Goal: Task Accomplishment & Management: Complete application form

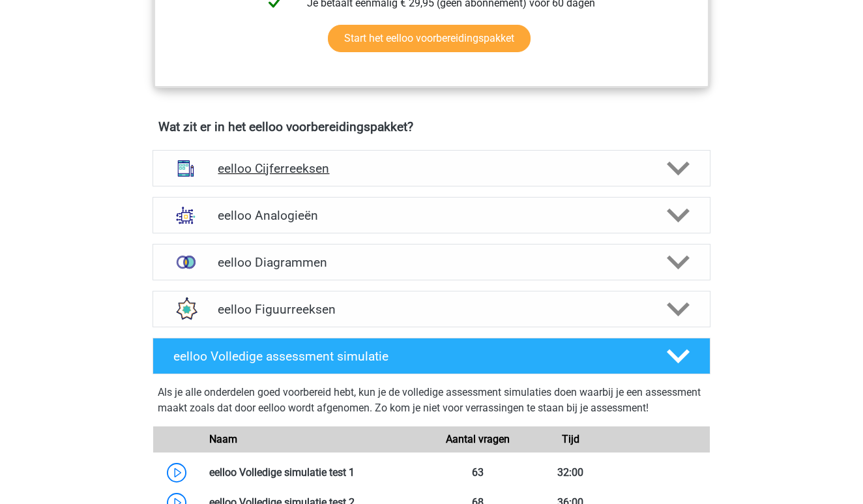
scroll to position [716, 0]
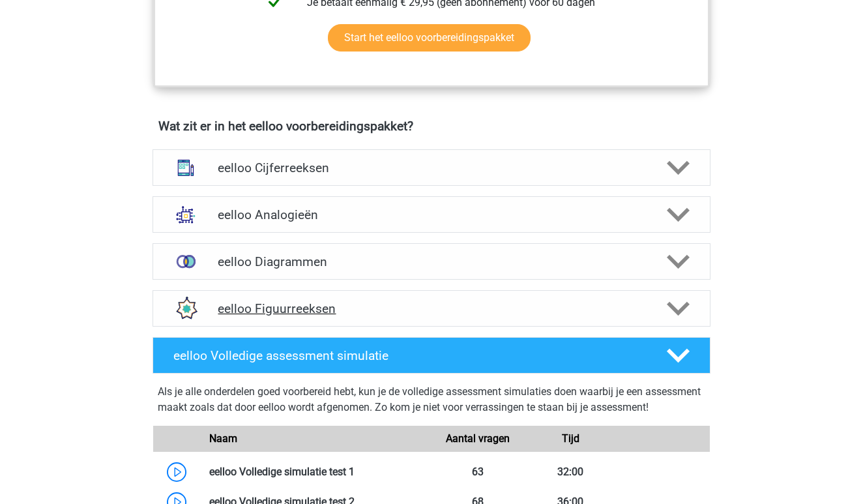
click at [655, 315] on div at bounding box center [677, 308] width 44 height 23
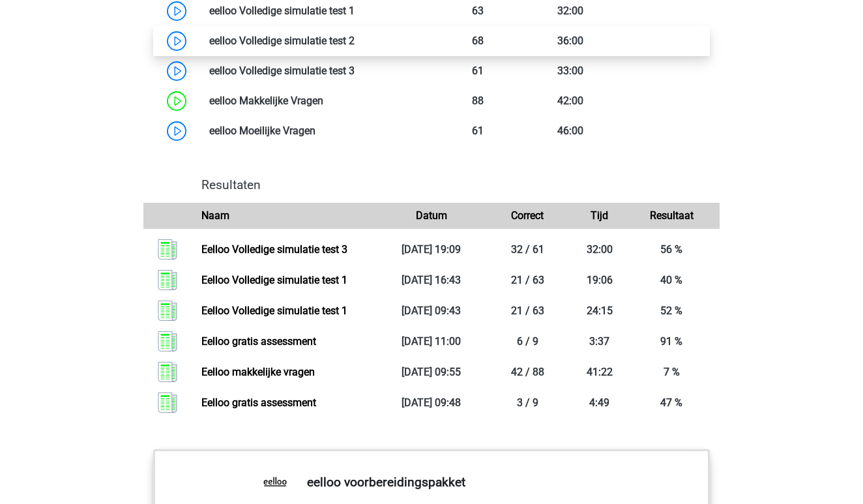
scroll to position [1774, 0]
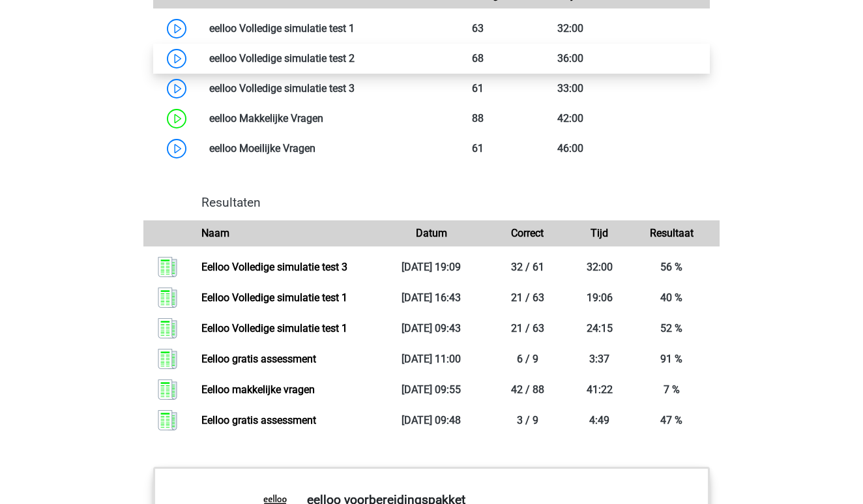
click at [355, 65] on link at bounding box center [355, 58] width 0 height 12
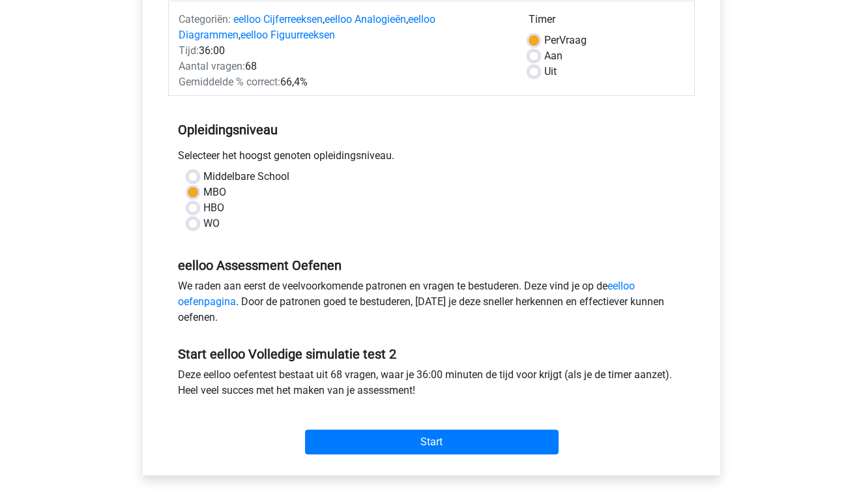
scroll to position [166, 0]
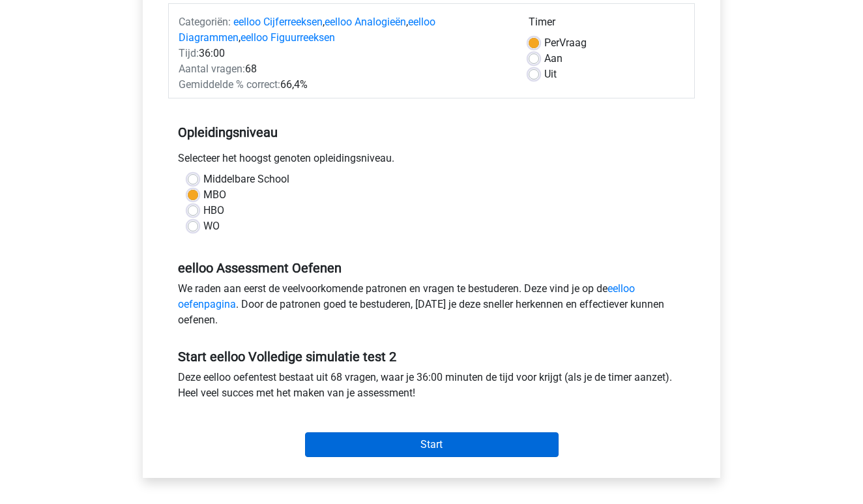
click at [449, 443] on input "Start" at bounding box center [432, 444] width 254 height 25
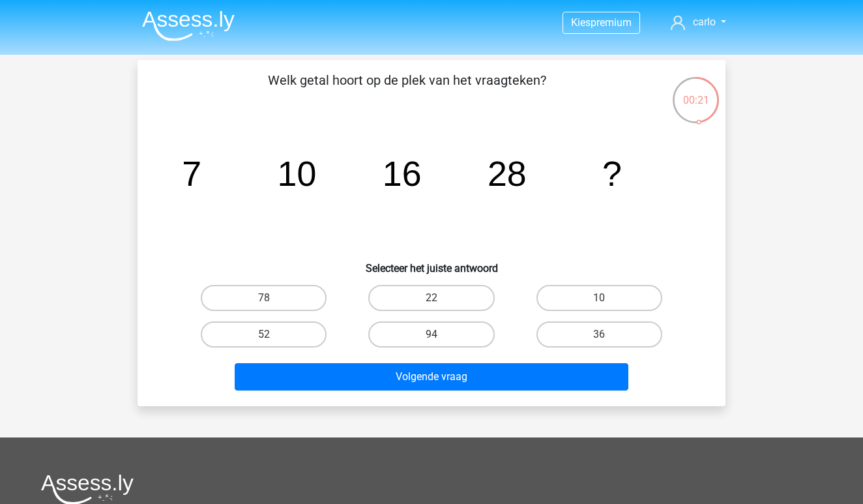
click at [295, 332] on label "52" at bounding box center [264, 334] width 126 height 26
click at [272, 334] on input "52" at bounding box center [268, 338] width 8 height 8
radio input "true"
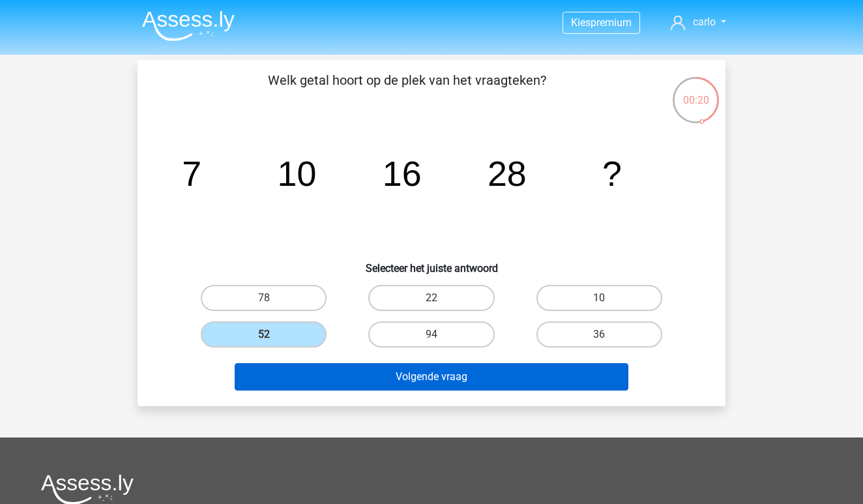
click at [425, 379] on button "Volgende vraag" at bounding box center [432, 376] width 394 height 27
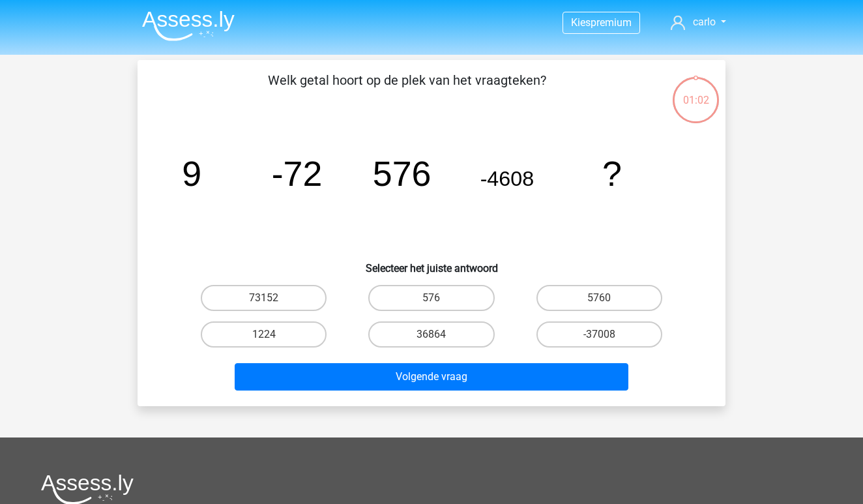
scroll to position [60, 0]
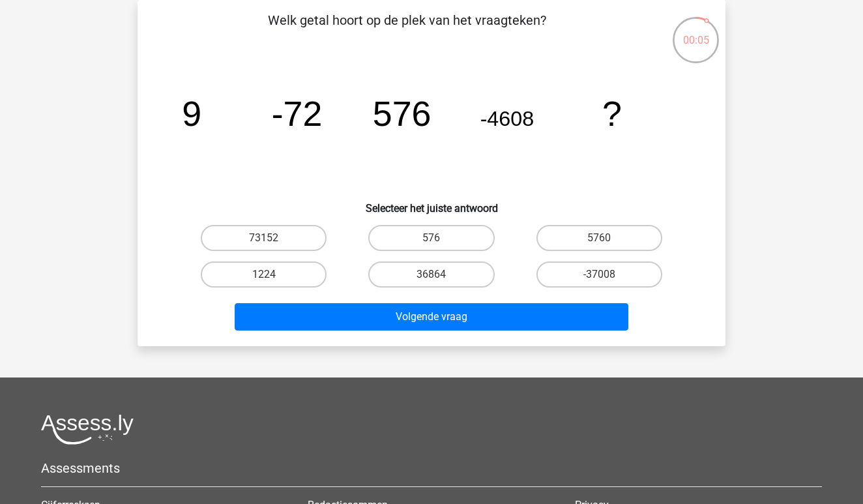
click at [432, 275] on input "36864" at bounding box center [436, 278] width 8 height 8
radio input "true"
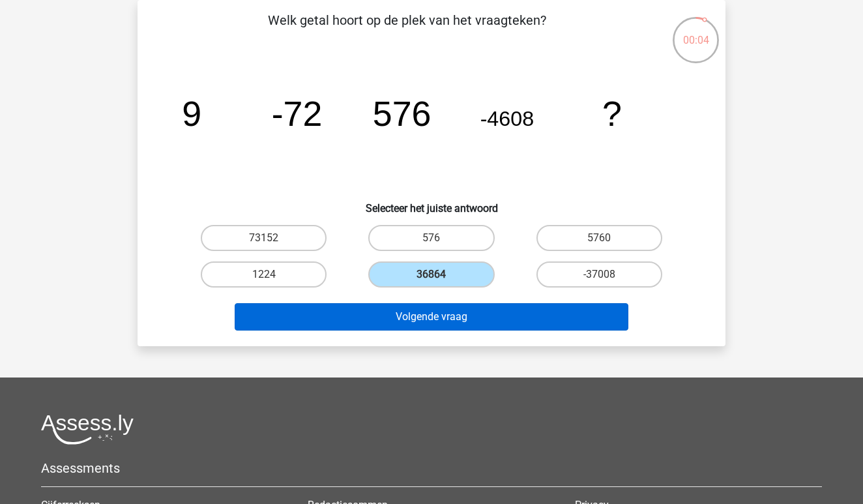
click at [432, 324] on button "Volgende vraag" at bounding box center [432, 316] width 394 height 27
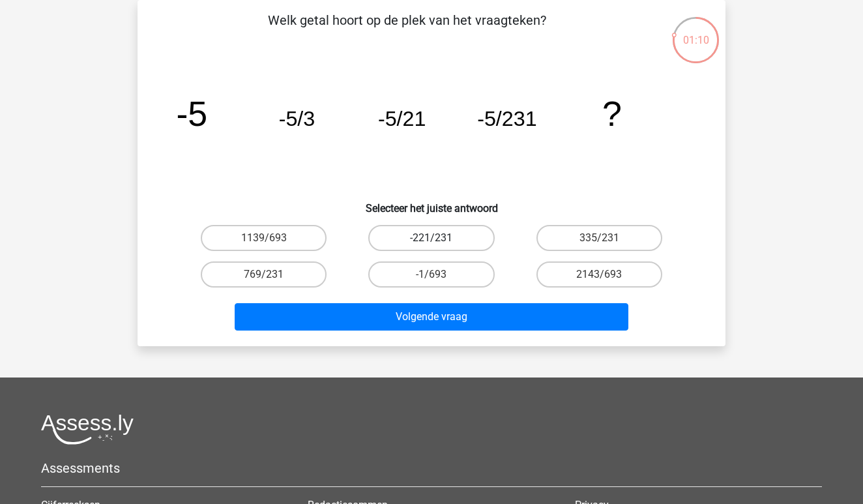
click at [459, 246] on label "-221/231" at bounding box center [431, 238] width 126 height 26
click at [440, 246] on input "-221/231" at bounding box center [436, 242] width 8 height 8
radio input "true"
click at [452, 276] on label "-1/693" at bounding box center [431, 274] width 126 height 26
click at [440, 276] on input "-1/693" at bounding box center [436, 278] width 8 height 8
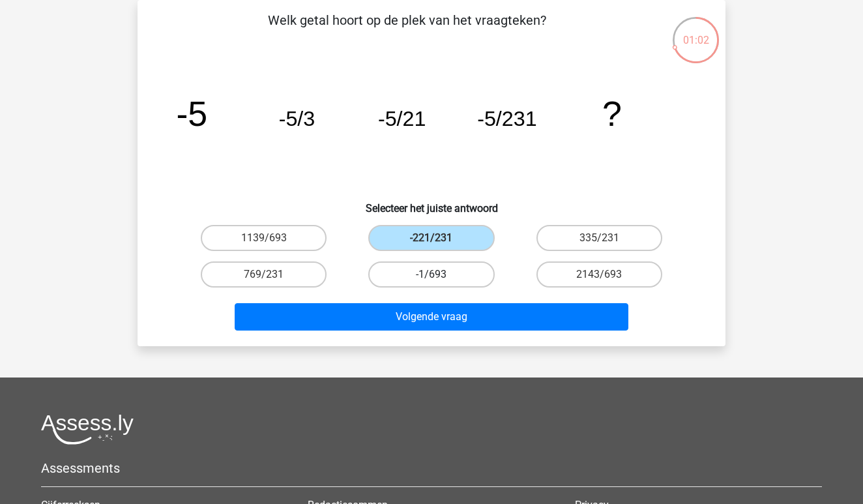
radio input "true"
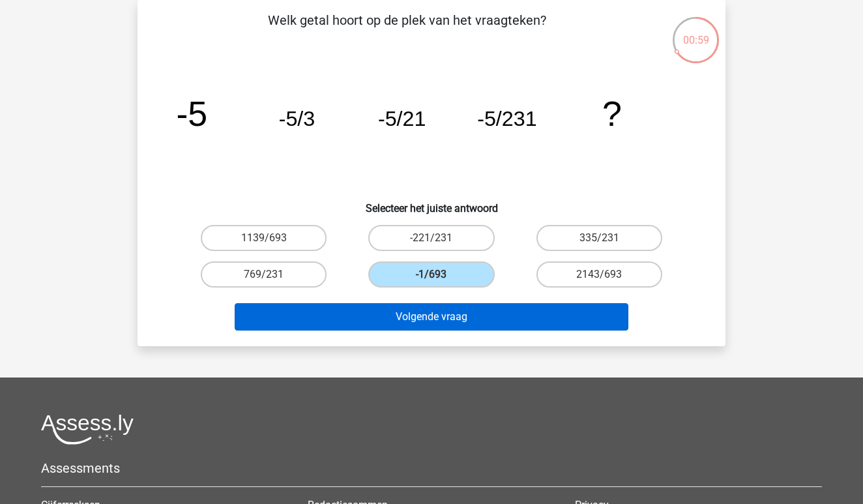
click at [446, 320] on button "Volgende vraag" at bounding box center [432, 316] width 394 height 27
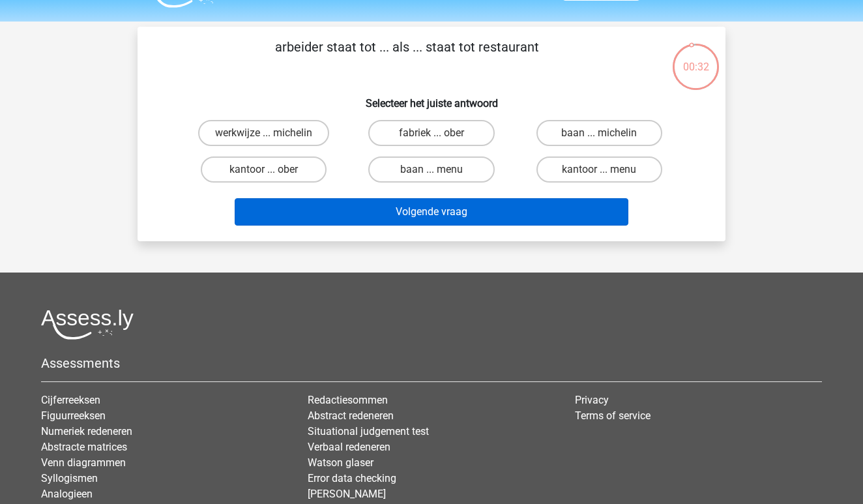
scroll to position [31, 0]
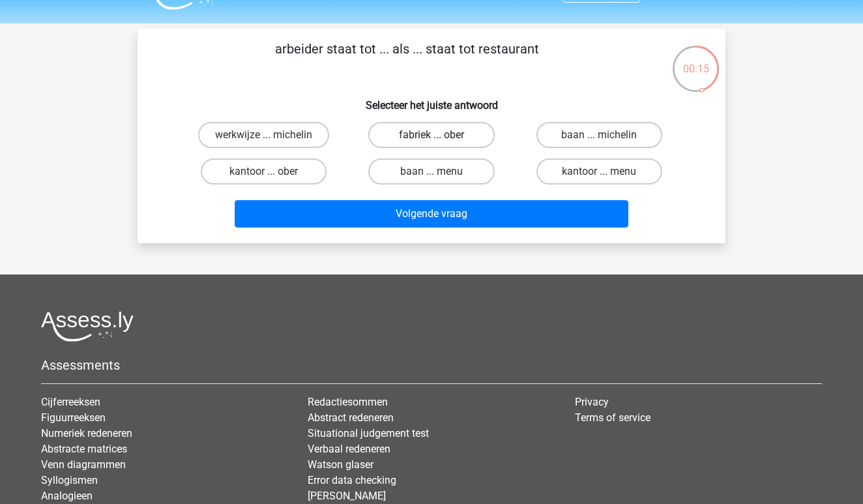
click at [422, 141] on label "fabriek ... ober" at bounding box center [431, 135] width 126 height 26
click at [432, 141] on input "fabriek ... ober" at bounding box center [436, 139] width 8 height 8
radio input "true"
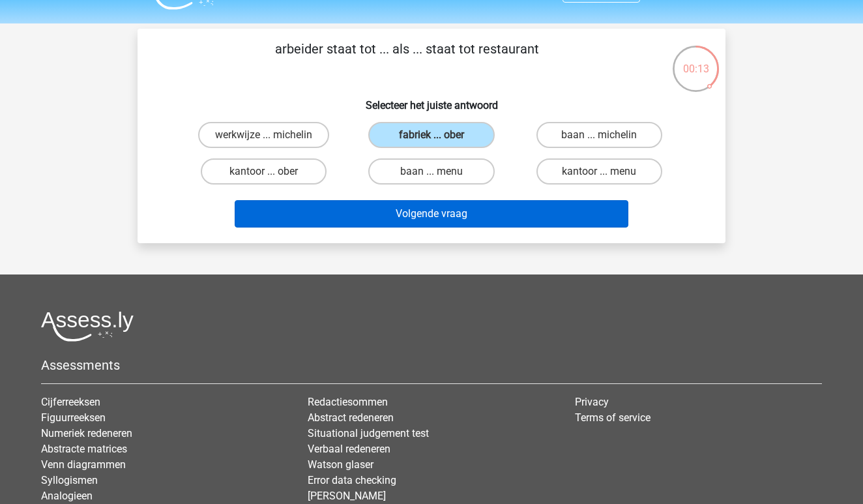
click at [443, 207] on button "Volgende vraag" at bounding box center [432, 213] width 394 height 27
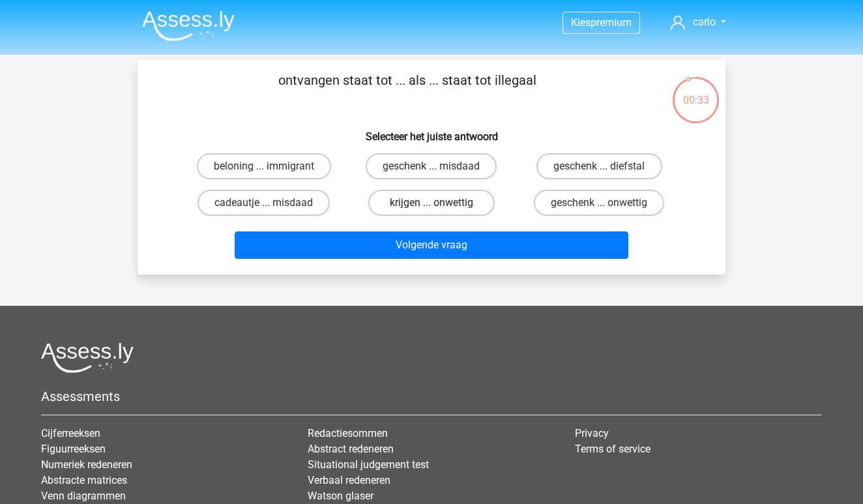
scroll to position [0, 0]
click at [583, 209] on label "geschenk ... onwettig" at bounding box center [599, 203] width 130 height 26
click at [599, 209] on input "geschenk ... onwettig" at bounding box center [603, 207] width 8 height 8
radio input "true"
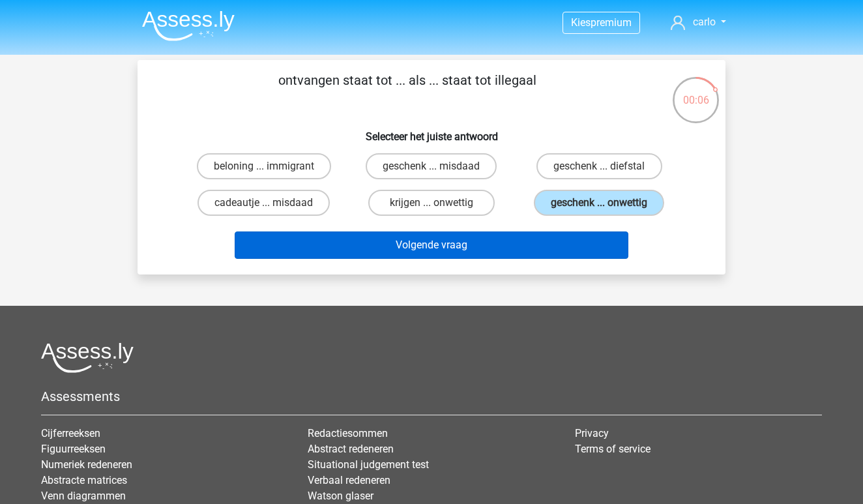
click at [473, 256] on button "Volgende vraag" at bounding box center [432, 244] width 394 height 27
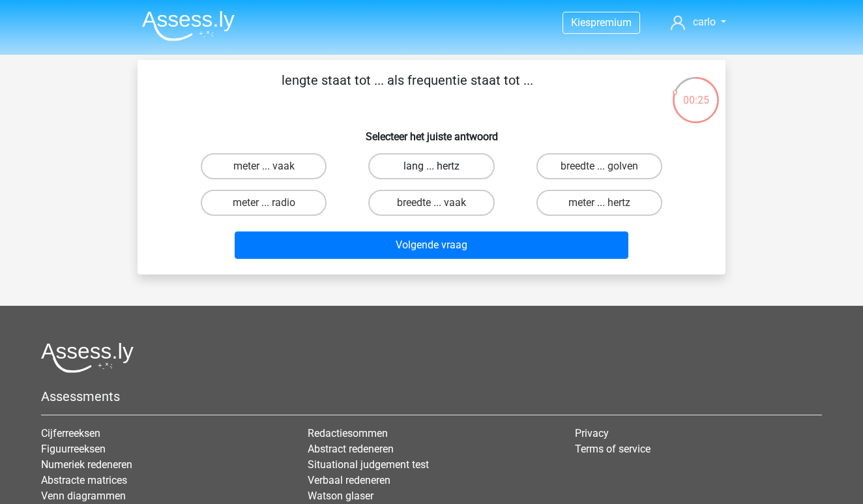
click at [457, 166] on label "lang ... hertz" at bounding box center [431, 166] width 126 height 26
click at [440, 166] on input "lang ... hertz" at bounding box center [436, 170] width 8 height 8
radio input "true"
click at [589, 169] on label "breedte ... golven" at bounding box center [599, 166] width 126 height 26
click at [599, 169] on input "breedte ... golven" at bounding box center [603, 170] width 8 height 8
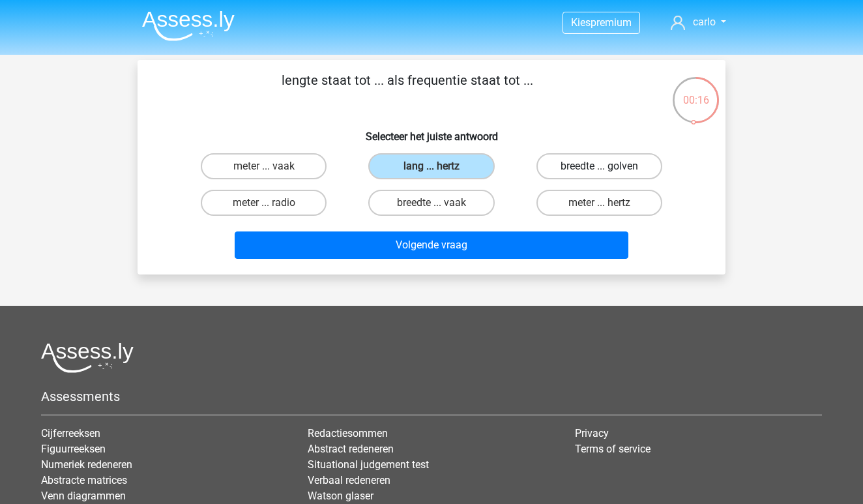
radio input "true"
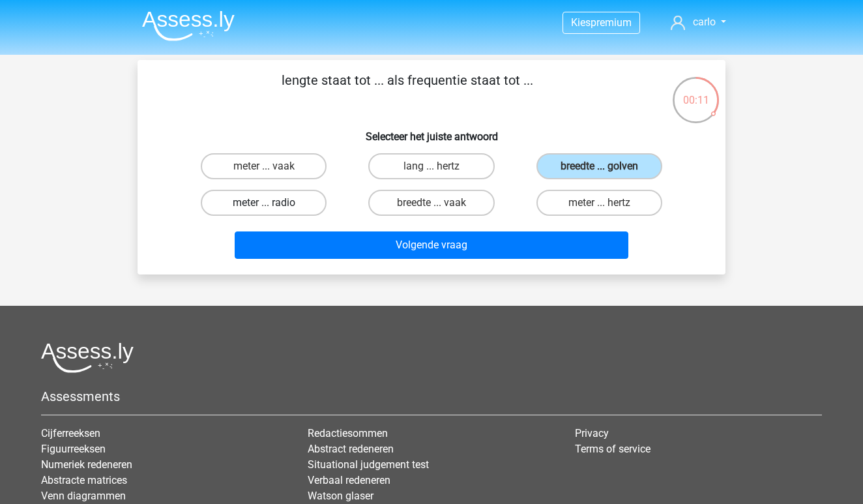
click at [302, 211] on label "meter ... radio" at bounding box center [264, 203] width 126 height 26
click at [272, 211] on input "meter ... radio" at bounding box center [268, 207] width 8 height 8
radio input "true"
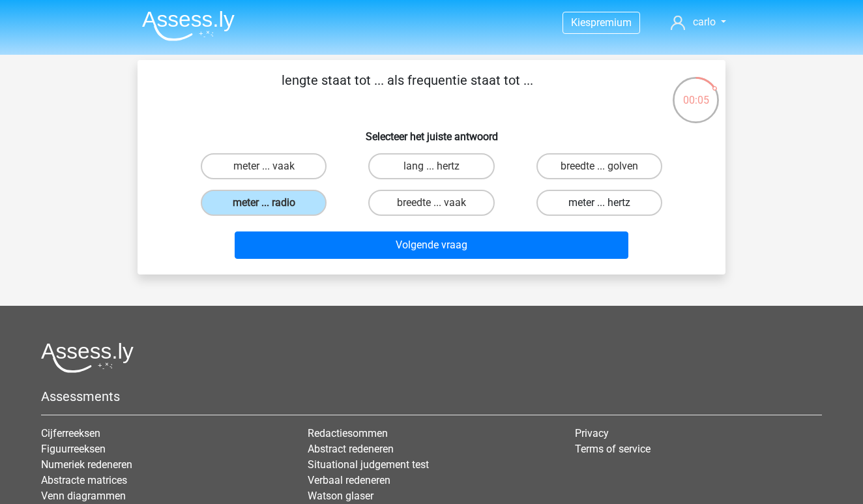
click at [571, 209] on label "meter ... hertz" at bounding box center [599, 203] width 126 height 26
click at [599, 209] on input "meter ... hertz" at bounding box center [603, 207] width 8 height 8
radio input "true"
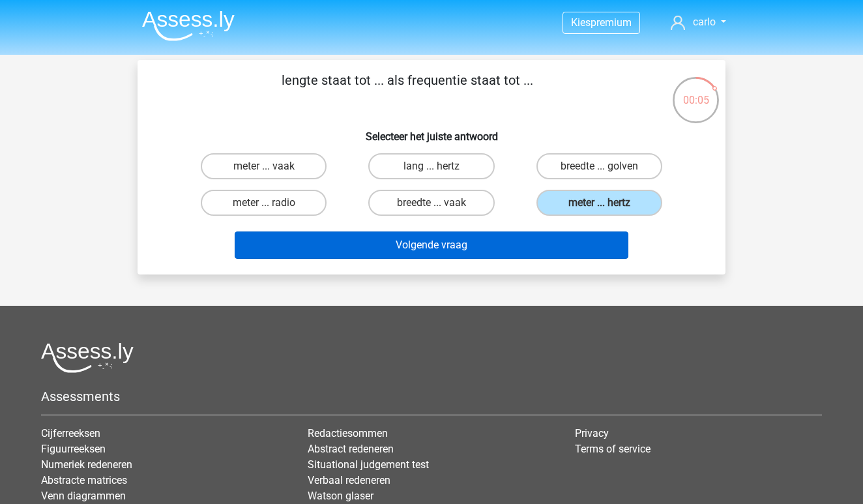
click at [541, 244] on button "Volgende vraag" at bounding box center [432, 244] width 394 height 27
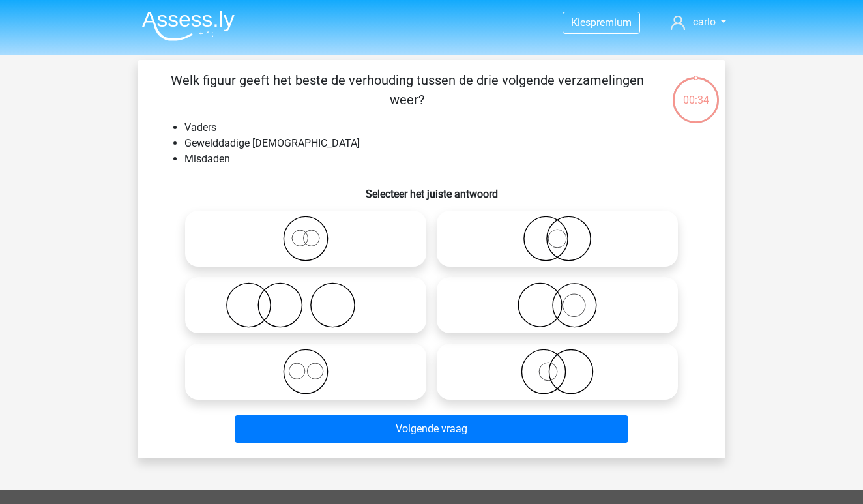
scroll to position [60, 0]
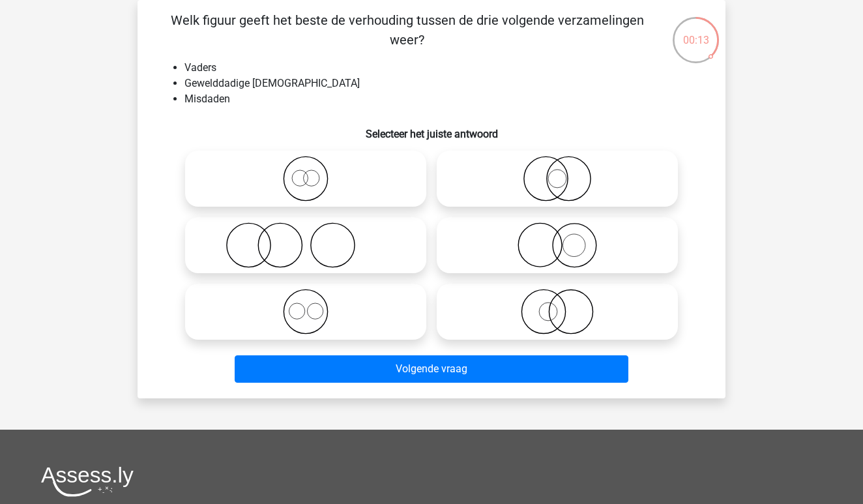
click at [299, 308] on icon at bounding box center [305, 312] width 231 height 46
click at [306, 305] on input "radio" at bounding box center [310, 301] width 8 height 8
radio input "true"
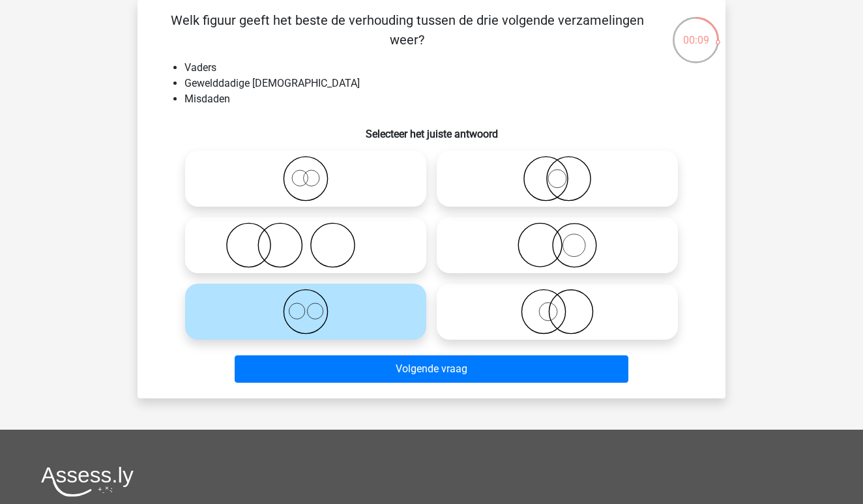
click at [338, 183] on icon at bounding box center [305, 179] width 231 height 46
click at [314, 172] on input "radio" at bounding box center [310, 168] width 8 height 8
radio input "true"
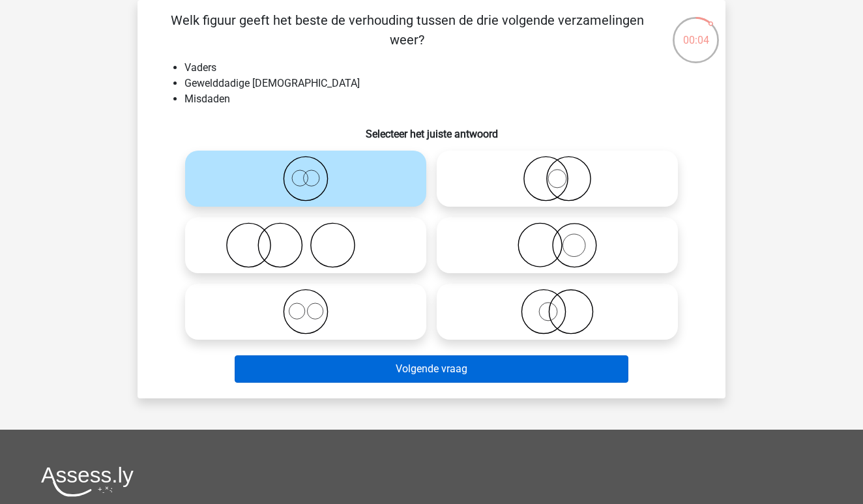
click at [445, 371] on button "Volgende vraag" at bounding box center [432, 368] width 394 height 27
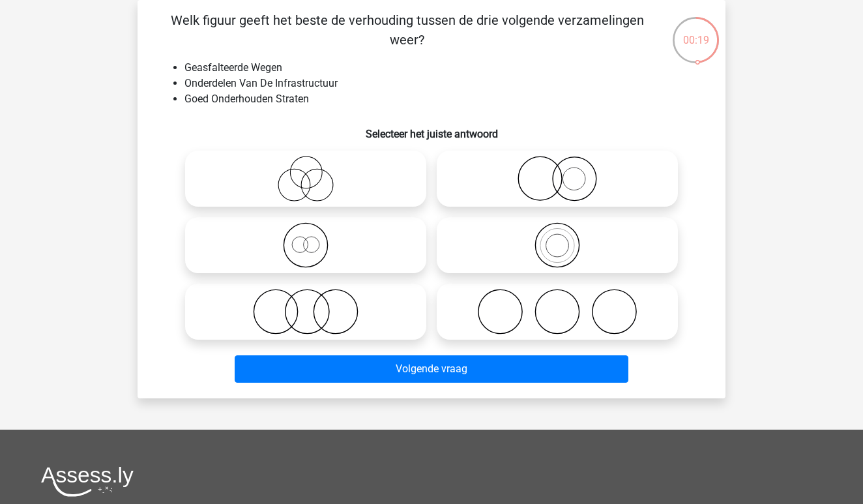
click at [308, 310] on icon at bounding box center [305, 312] width 231 height 46
click at [308, 305] on input "radio" at bounding box center [310, 301] width 8 height 8
radio input "true"
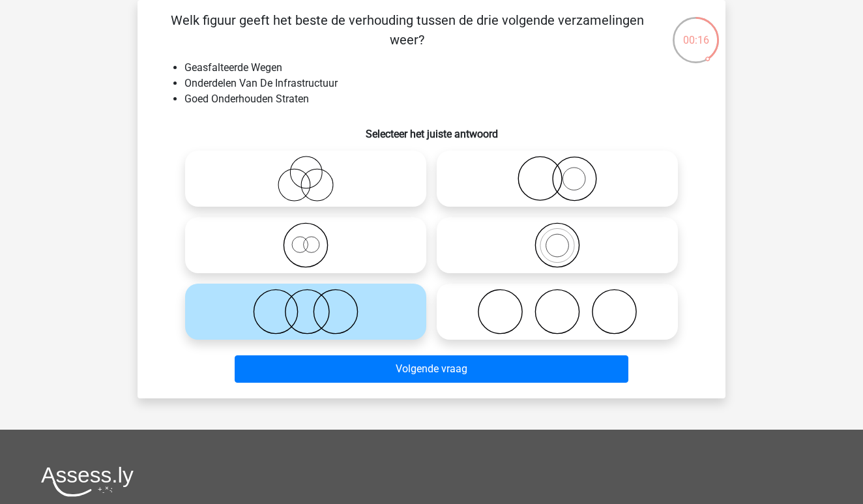
click at [320, 192] on icon at bounding box center [305, 179] width 231 height 46
click at [314, 172] on input "radio" at bounding box center [310, 168] width 8 height 8
radio input "true"
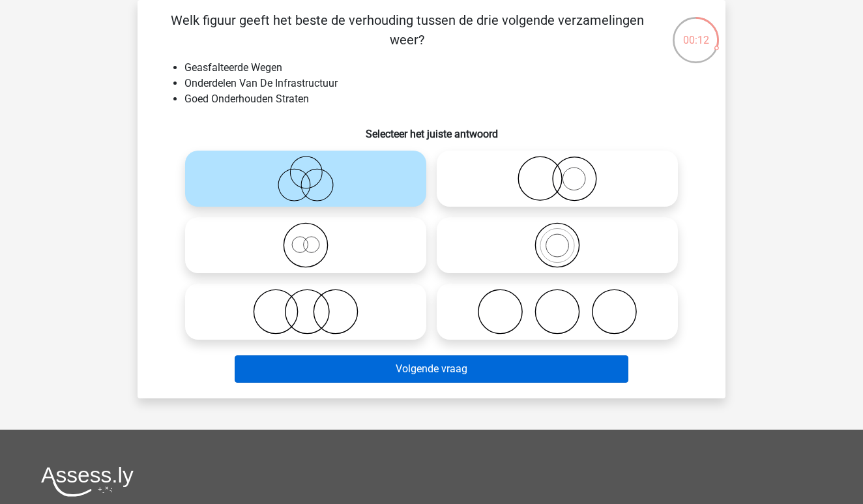
click at [454, 381] on button "Volgende vraag" at bounding box center [432, 368] width 394 height 27
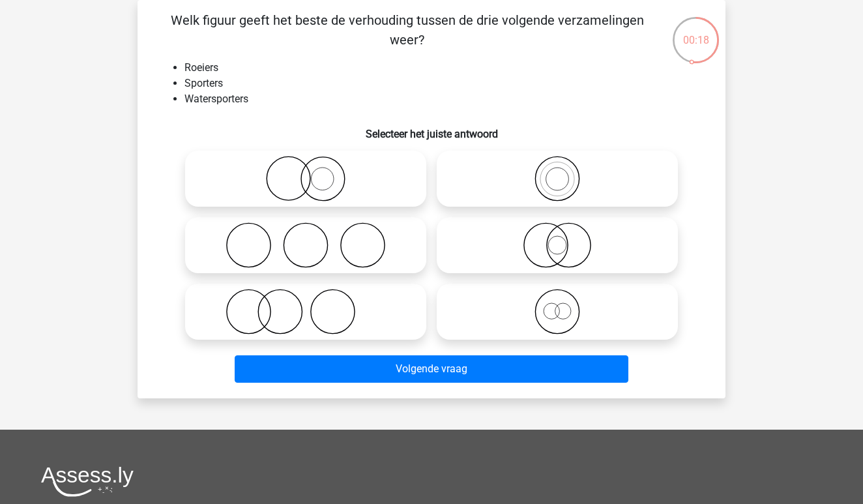
click at [338, 175] on icon at bounding box center [305, 179] width 231 height 46
click at [314, 172] on input "radio" at bounding box center [310, 168] width 8 height 8
radio input "true"
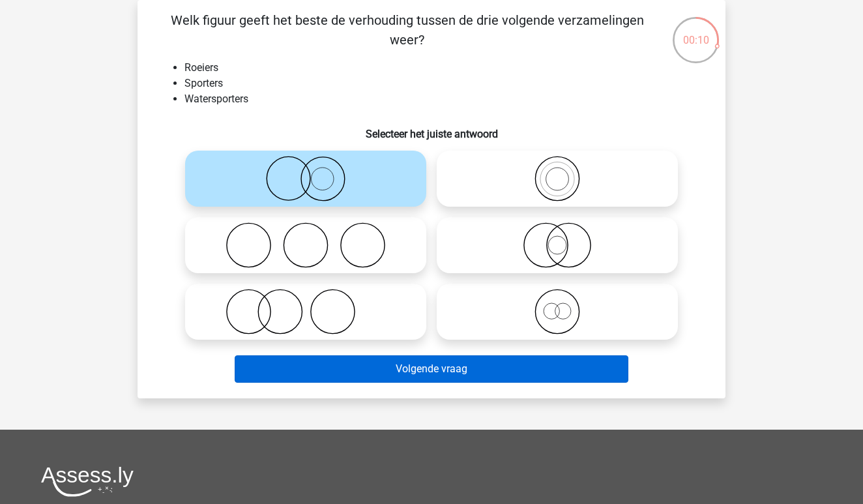
click at [442, 375] on button "Volgende vraag" at bounding box center [432, 368] width 394 height 27
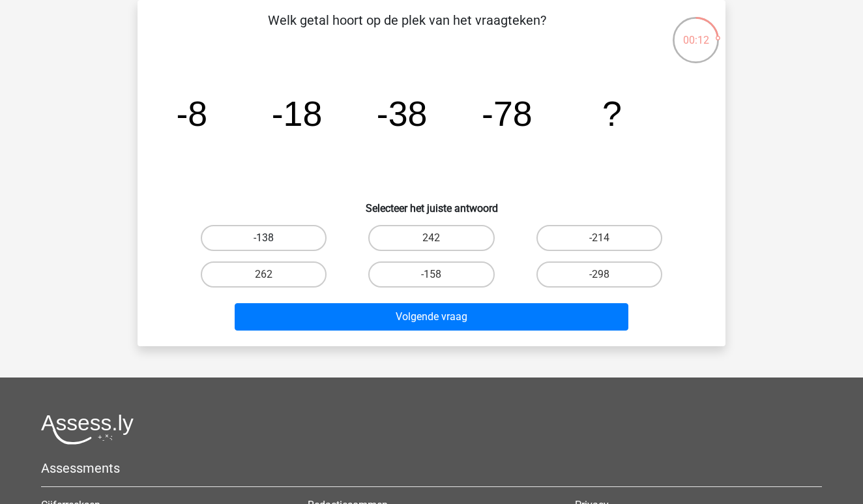
click at [310, 237] on label "-138" at bounding box center [264, 238] width 126 height 26
click at [272, 238] on input "-138" at bounding box center [268, 242] width 8 height 8
radio input "true"
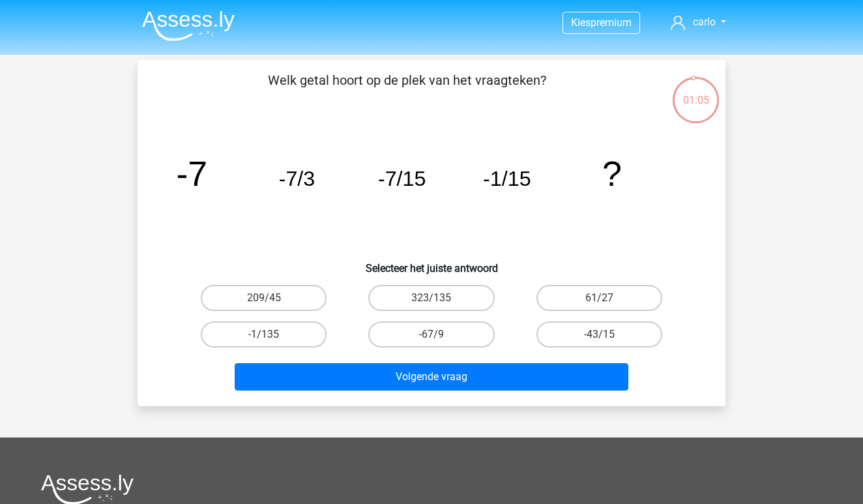
scroll to position [60, 0]
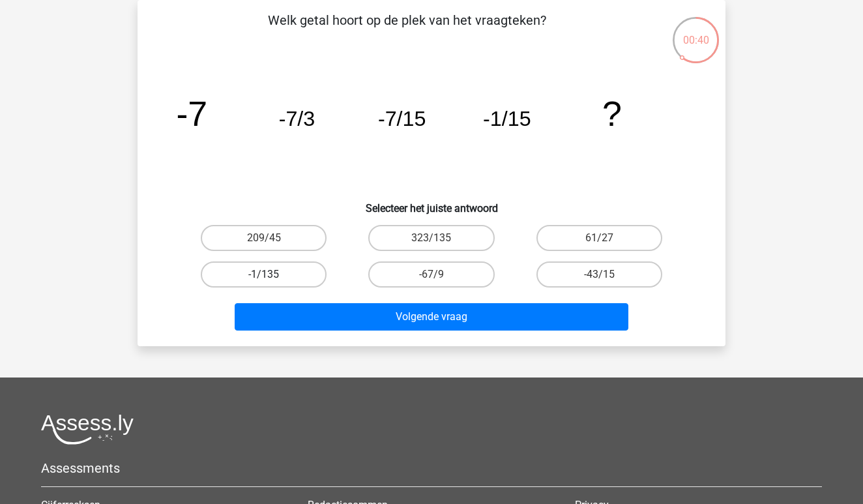
click at [280, 276] on label "-1/135" at bounding box center [264, 274] width 126 height 26
click at [272, 276] on input "-1/135" at bounding box center [268, 278] width 8 height 8
radio input "true"
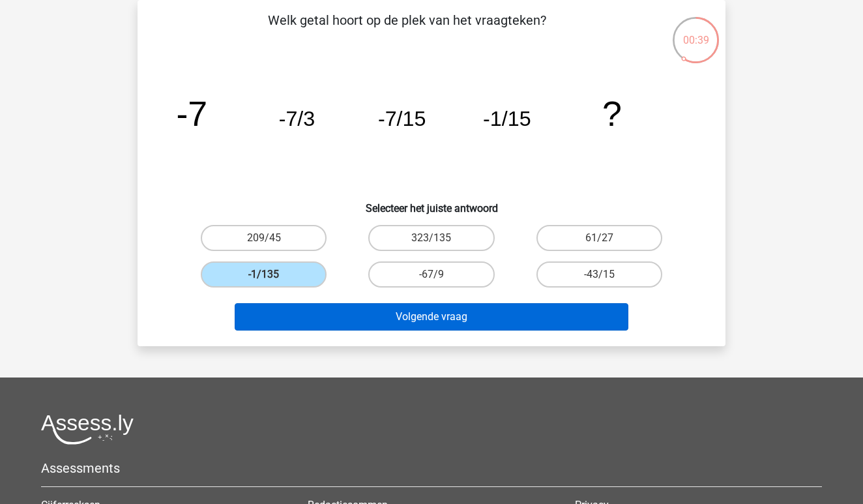
click at [465, 316] on button "Volgende vraag" at bounding box center [432, 316] width 394 height 27
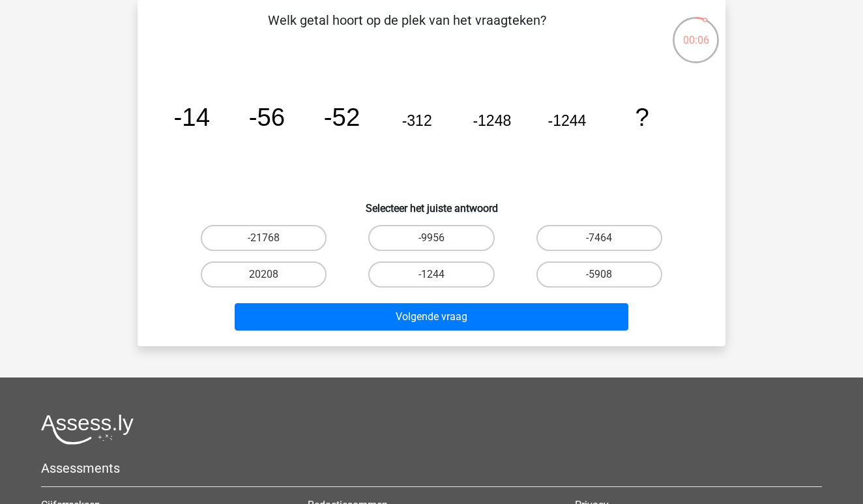
click at [601, 242] on input "-7464" at bounding box center [603, 242] width 8 height 8
radio input "true"
click at [583, 273] on label "-5908" at bounding box center [599, 274] width 126 height 26
click at [599, 274] on input "-5908" at bounding box center [603, 278] width 8 height 8
radio input "true"
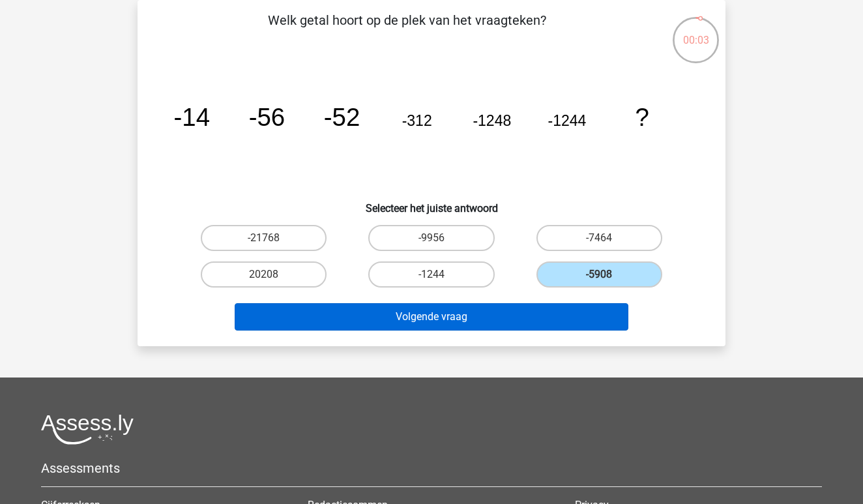
click at [553, 317] on button "Volgende vraag" at bounding box center [432, 316] width 394 height 27
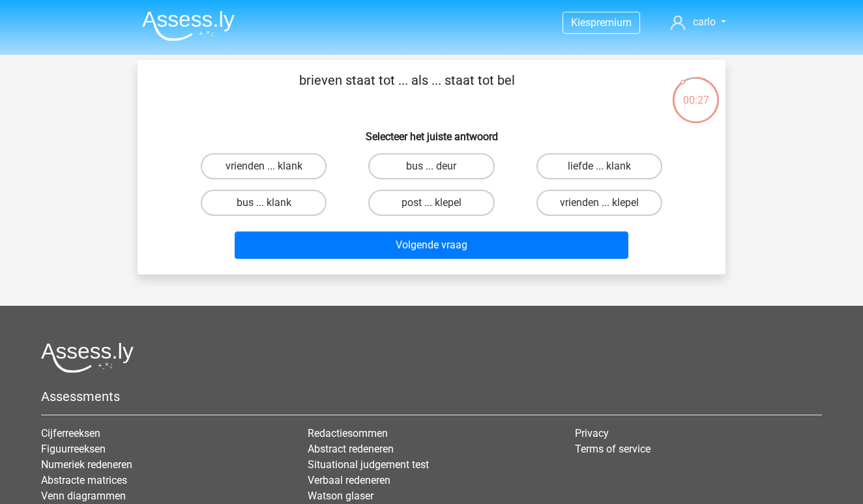
scroll to position [0, 0]
click at [282, 204] on label "bus ... klank" at bounding box center [264, 203] width 126 height 26
click at [272, 204] on input "bus ... klank" at bounding box center [268, 207] width 8 height 8
radio input "true"
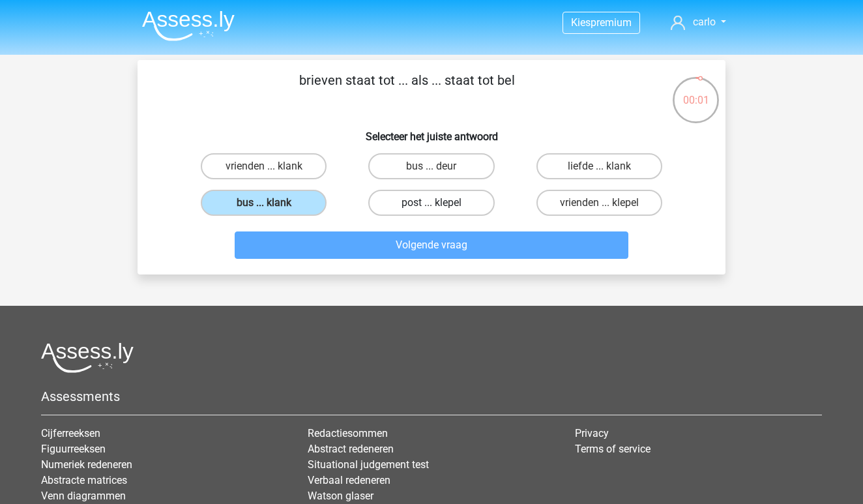
click at [442, 209] on label "post ... klepel" at bounding box center [431, 203] width 126 height 26
click at [440, 209] on input "post ... klepel" at bounding box center [436, 207] width 8 height 8
radio input "true"
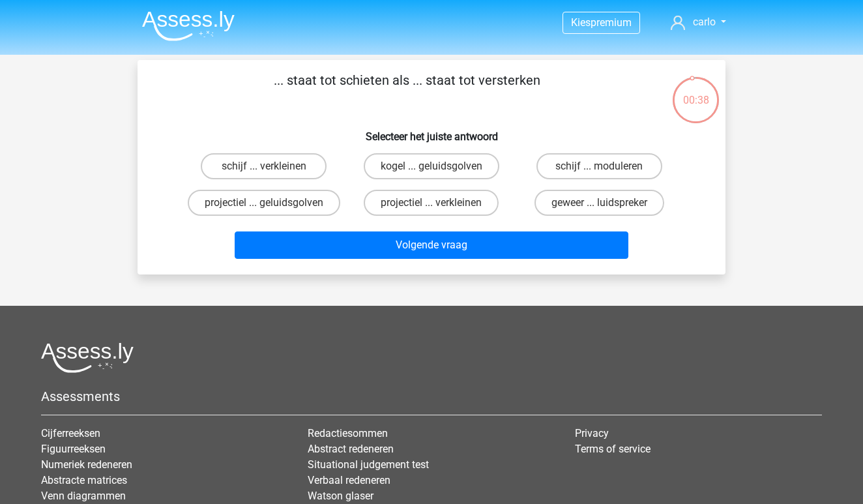
click at [400, 119] on div "... staat tot schieten als ... staat tot versterken Selecteer het juiste antwoo…" at bounding box center [432, 167] width 578 height 194
click at [597, 203] on label "geweer ... luidspreker" at bounding box center [600, 203] width 130 height 26
click at [599, 203] on input "geweer ... luidspreker" at bounding box center [603, 207] width 8 height 8
radio input "true"
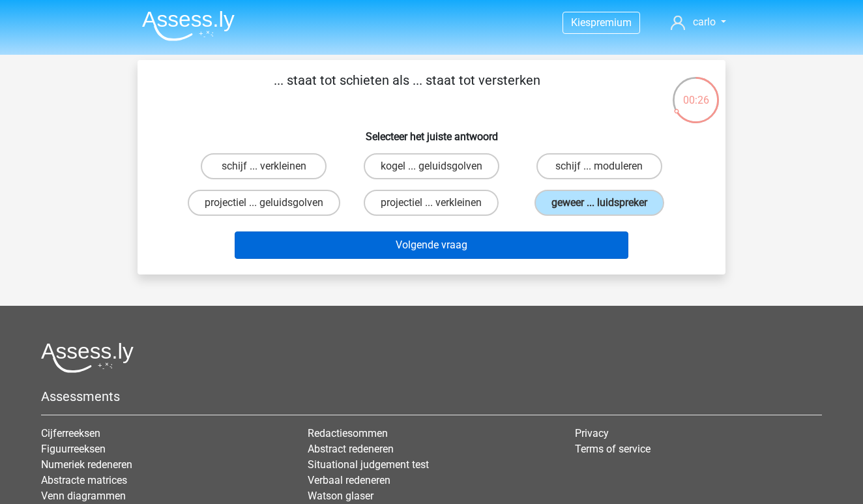
click at [518, 246] on button "Volgende vraag" at bounding box center [432, 244] width 394 height 27
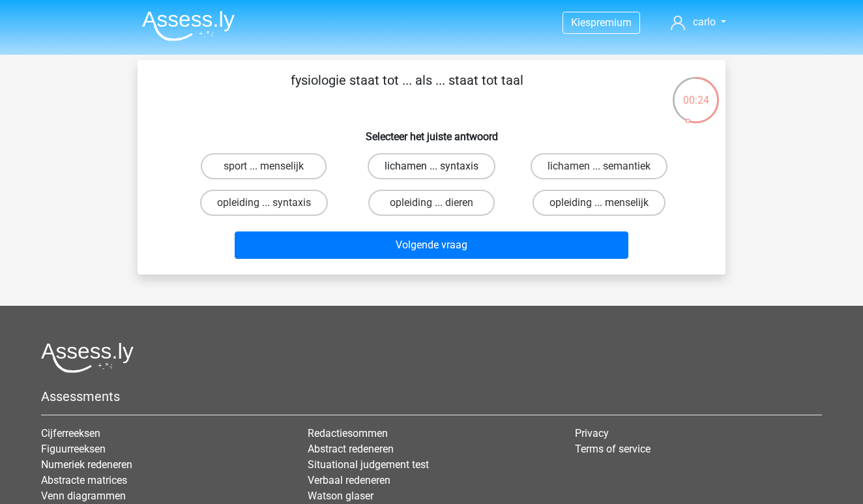
click at [425, 172] on label "lichamen ... syntaxis" at bounding box center [432, 166] width 128 height 26
click at [432, 172] on input "lichamen ... syntaxis" at bounding box center [436, 170] width 8 height 8
radio input "true"
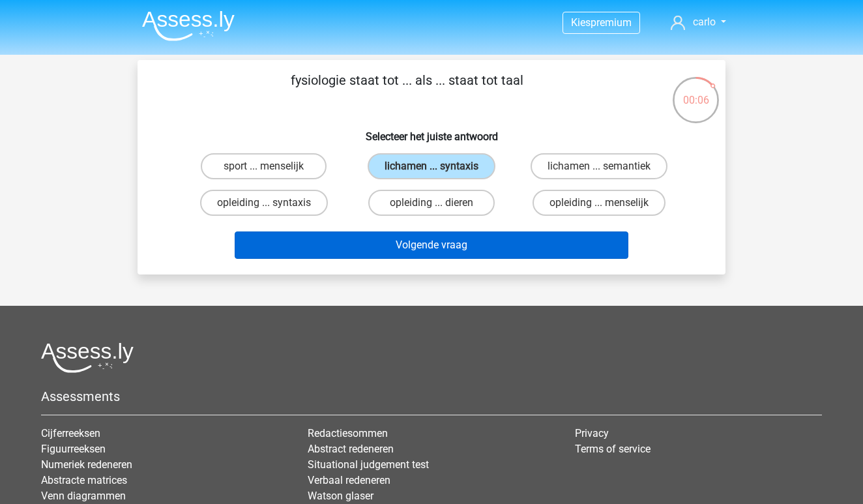
click at [440, 242] on button "Volgende vraag" at bounding box center [432, 244] width 394 height 27
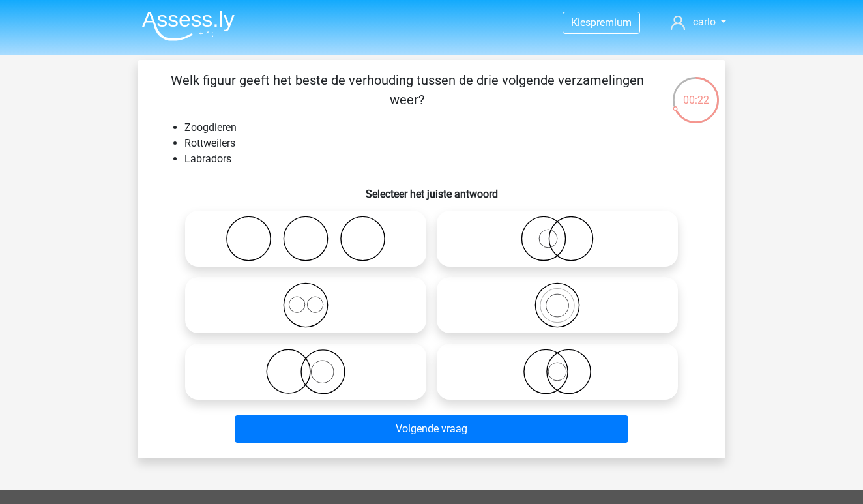
click at [340, 308] on icon at bounding box center [305, 305] width 231 height 46
click at [314, 299] on input "radio" at bounding box center [310, 294] width 8 height 8
radio input "true"
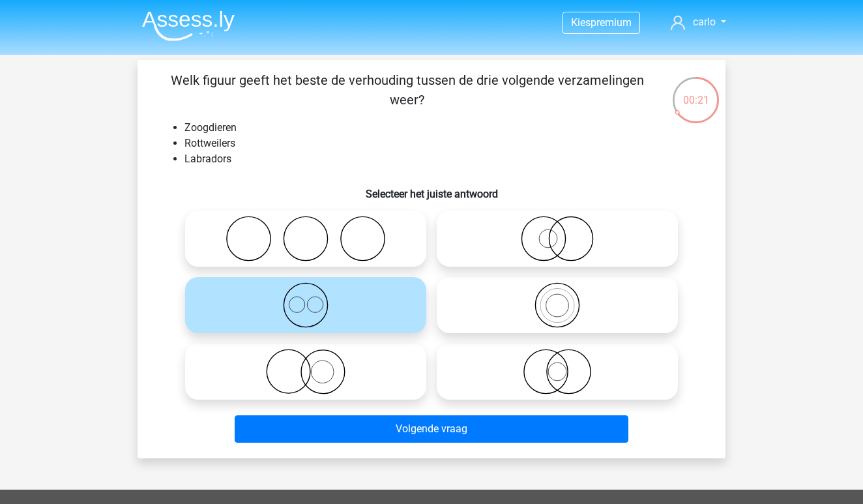
click at [340, 308] on icon at bounding box center [305, 305] width 231 height 46
click at [314, 299] on input "radio" at bounding box center [310, 294] width 8 height 8
click at [330, 362] on icon at bounding box center [305, 372] width 231 height 46
click at [314, 362] on input "radio" at bounding box center [310, 361] width 8 height 8
radio input "true"
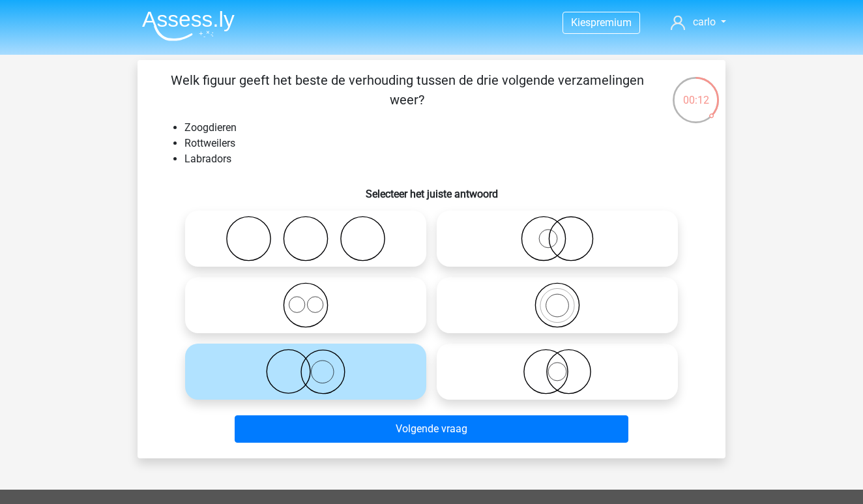
click at [339, 304] on icon at bounding box center [305, 305] width 231 height 46
click at [314, 299] on input "radio" at bounding box center [310, 294] width 8 height 8
radio input "true"
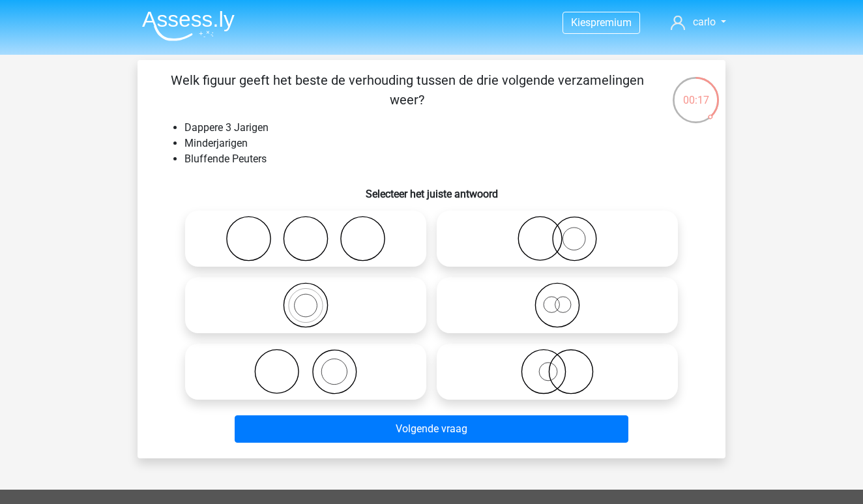
click at [535, 314] on icon at bounding box center [557, 305] width 231 height 46
click at [557, 299] on input "radio" at bounding box center [561, 294] width 8 height 8
radio input "true"
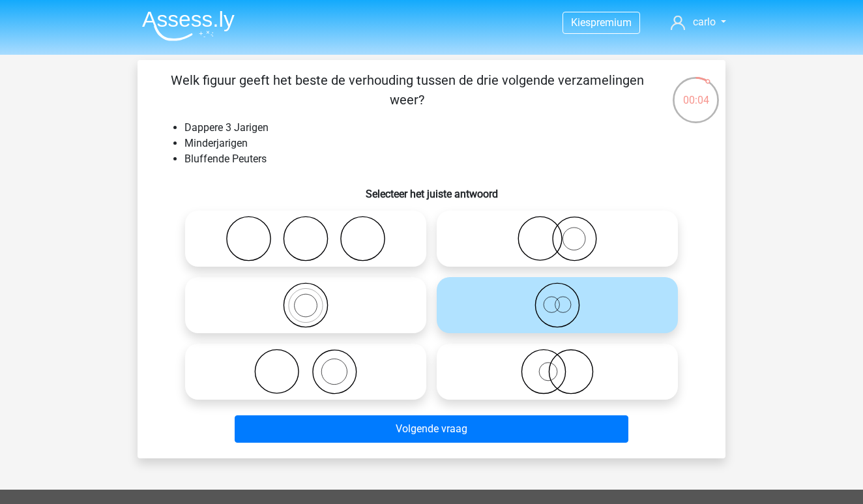
click at [514, 385] on icon at bounding box center [557, 372] width 231 height 46
click at [557, 365] on input "radio" at bounding box center [561, 361] width 8 height 8
radio input "true"
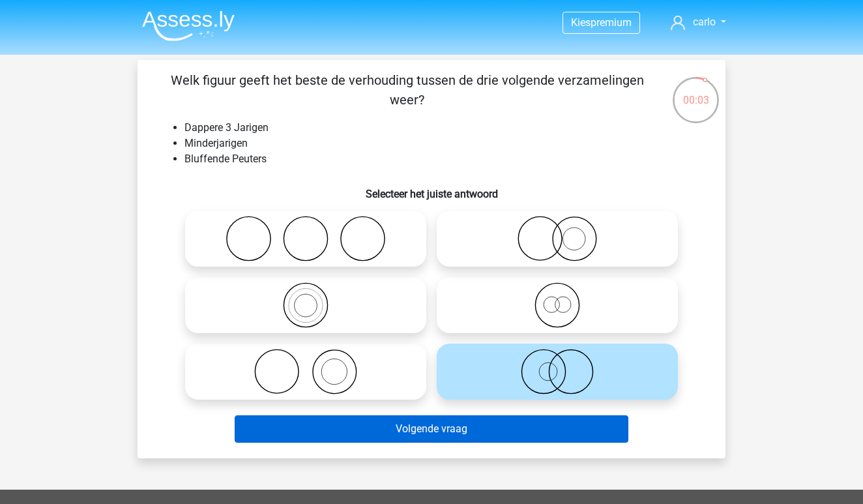
click at [486, 433] on button "Volgende vraag" at bounding box center [432, 428] width 394 height 27
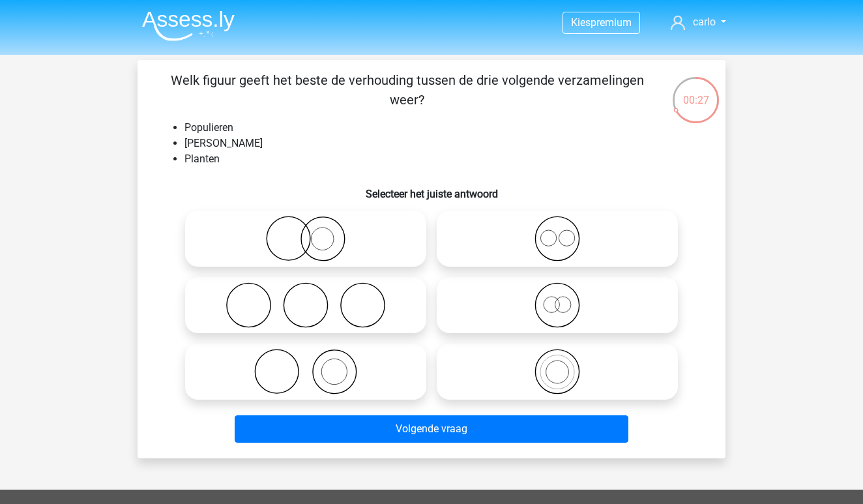
click at [368, 382] on icon at bounding box center [305, 372] width 231 height 46
click at [314, 365] on input "radio" at bounding box center [310, 361] width 8 height 8
radio input "true"
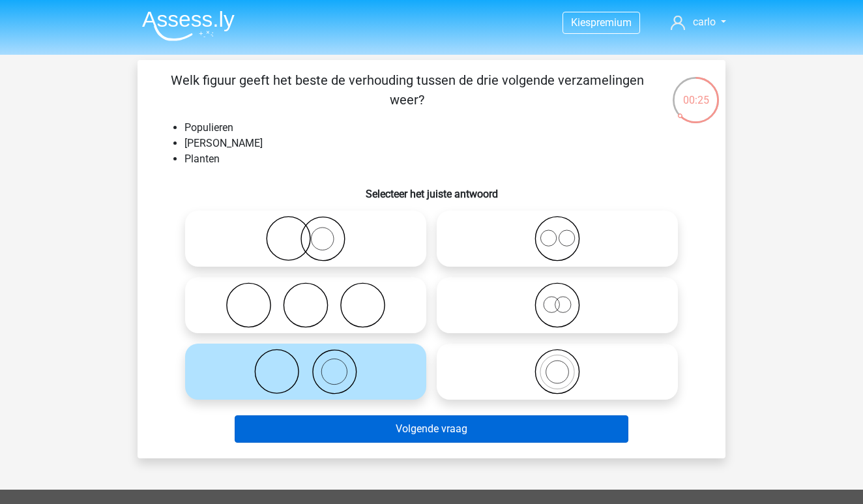
click at [482, 430] on button "Volgende vraag" at bounding box center [432, 428] width 394 height 27
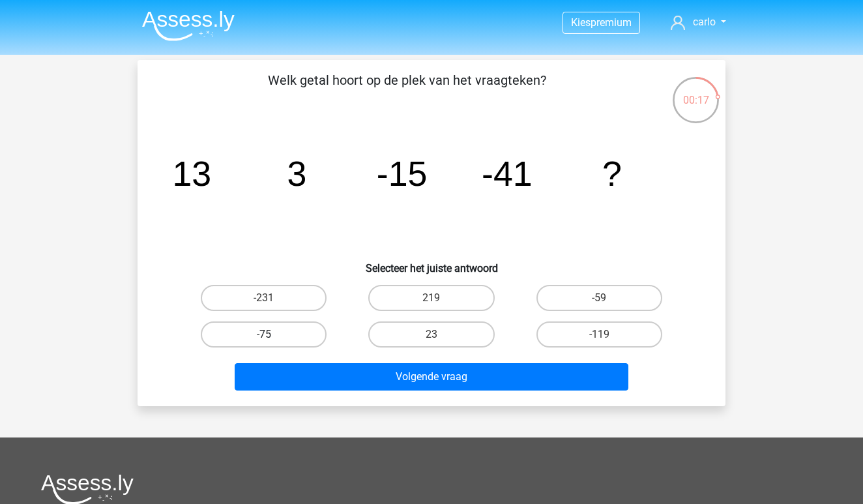
click at [307, 330] on label "-75" at bounding box center [264, 334] width 126 height 26
click at [272, 334] on input "-75" at bounding box center [268, 338] width 8 height 8
radio input "true"
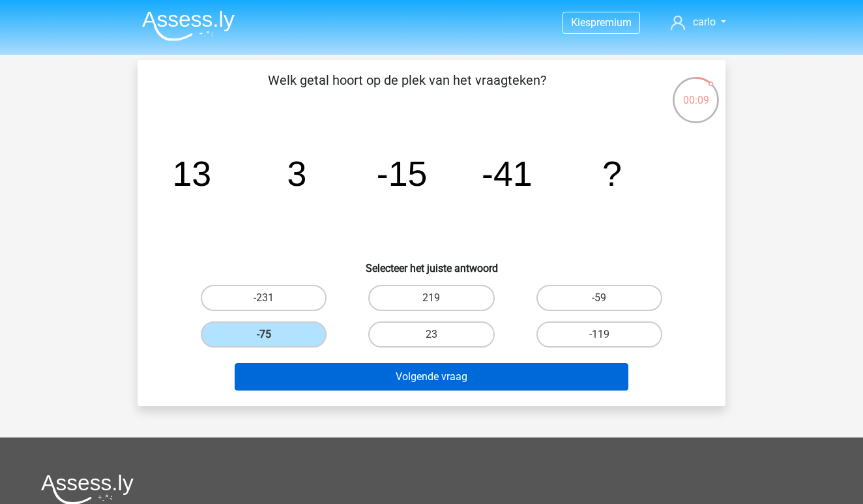
click at [469, 379] on button "Volgende vraag" at bounding box center [432, 376] width 394 height 27
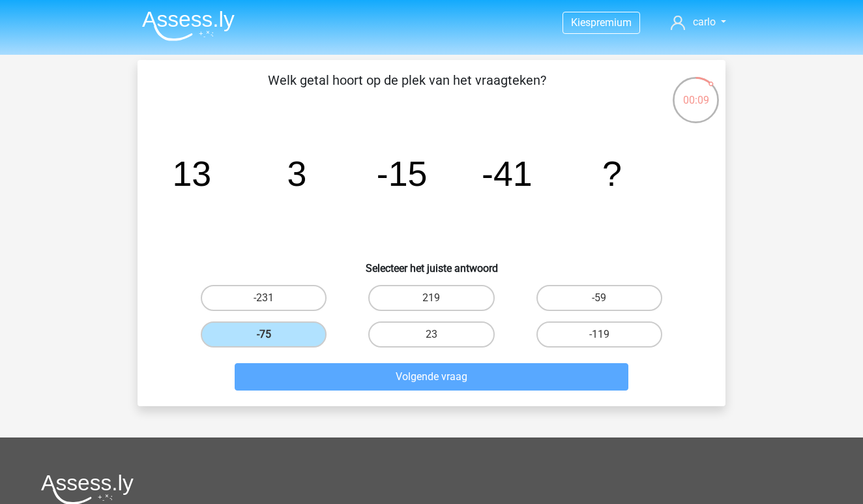
scroll to position [60, 0]
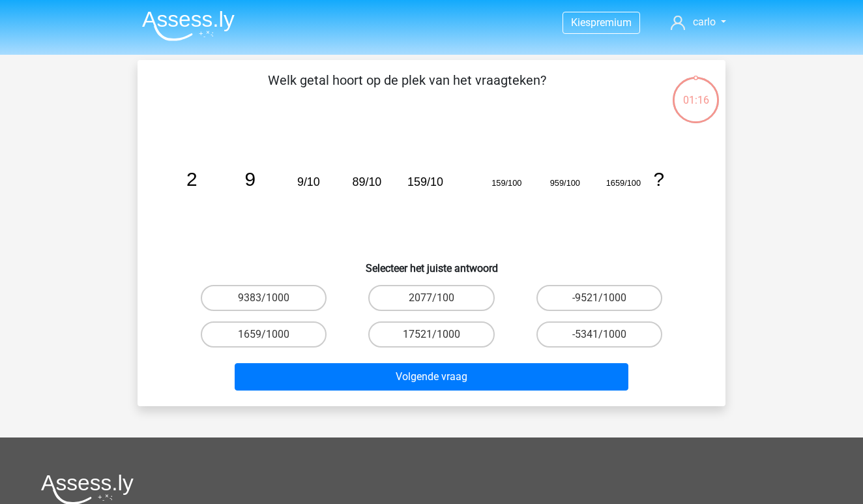
scroll to position [60, 0]
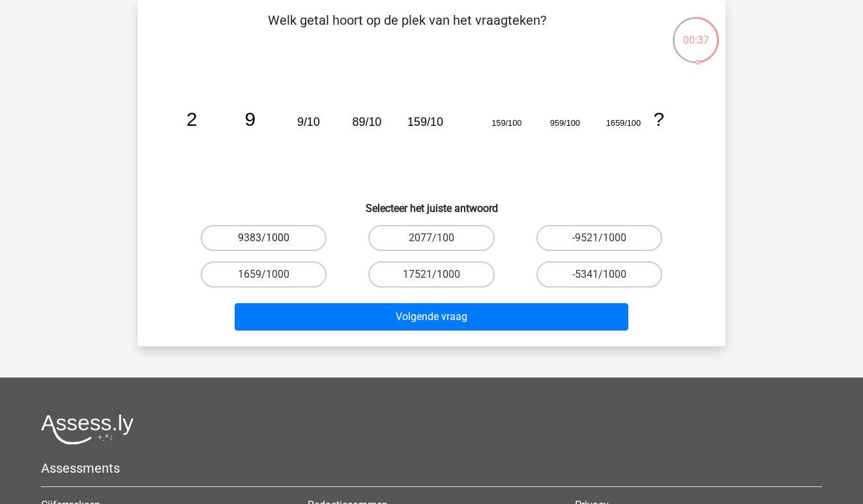
click at [310, 241] on label "9383/1000" at bounding box center [264, 238] width 126 height 26
click at [272, 241] on input "9383/1000" at bounding box center [268, 242] width 8 height 8
radio input "true"
click at [441, 302] on div "Volgende vraag" at bounding box center [431, 314] width 546 height 43
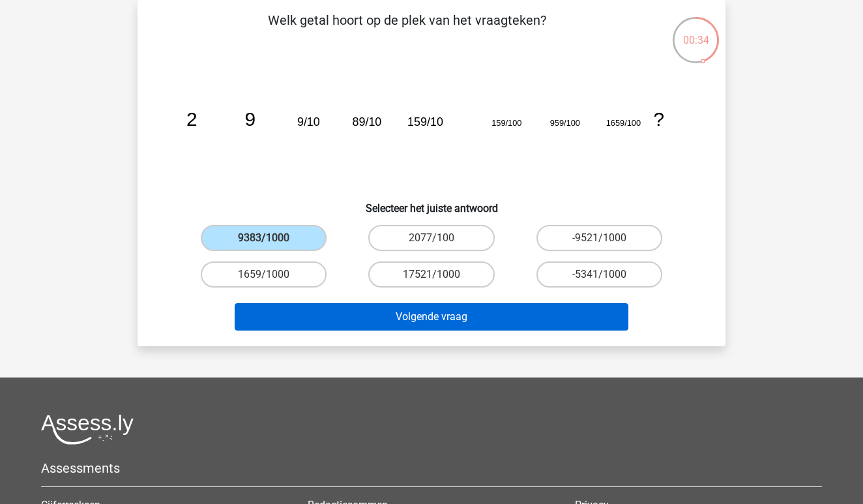
click at [439, 311] on button "Volgende vraag" at bounding box center [432, 316] width 394 height 27
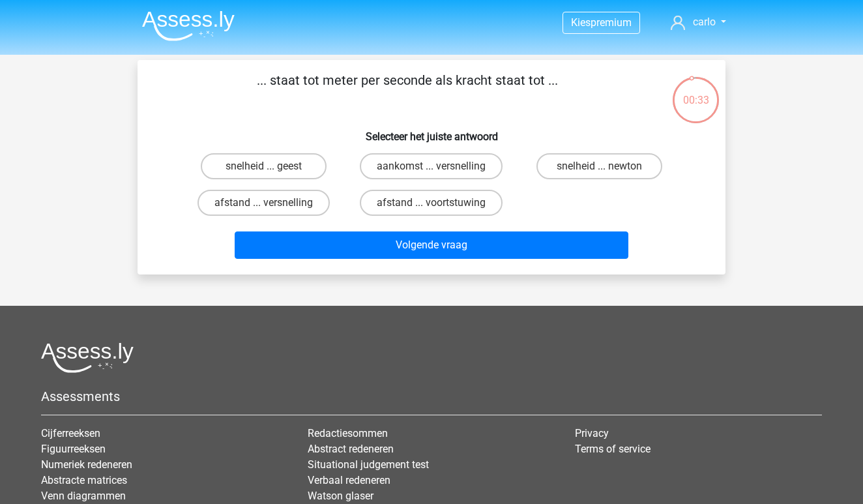
scroll to position [0, 0]
click at [578, 168] on label "snelheid ... newton" at bounding box center [599, 166] width 126 height 26
click at [599, 168] on input "snelheid ... newton" at bounding box center [603, 170] width 8 height 8
radio input "true"
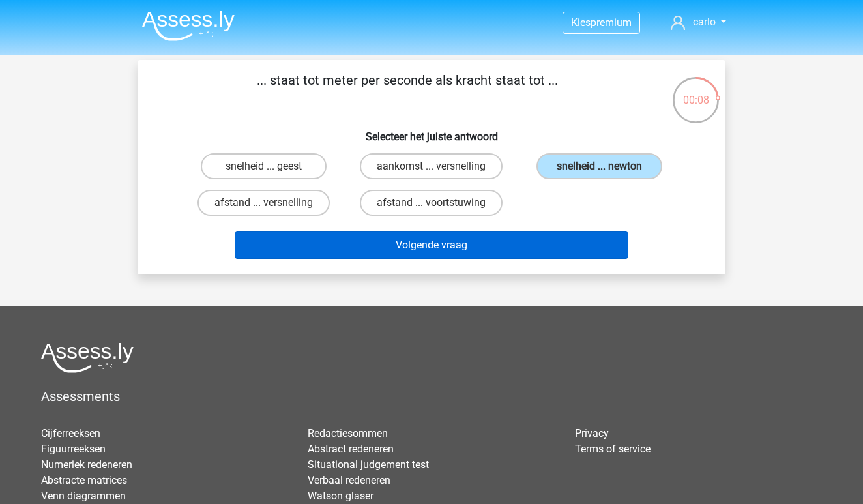
click at [394, 245] on button "Volgende vraag" at bounding box center [432, 244] width 394 height 27
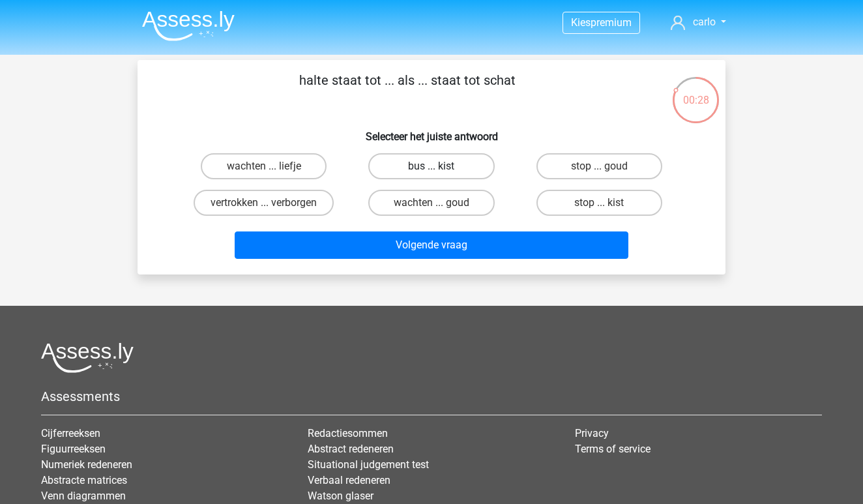
click at [442, 165] on label "bus ... kist" at bounding box center [431, 166] width 126 height 26
click at [440, 166] on input "bus ... kist" at bounding box center [436, 170] width 8 height 8
radio input "true"
click at [470, 203] on label "wachten ... goud" at bounding box center [431, 203] width 126 height 26
click at [440, 203] on input "wachten ... goud" at bounding box center [436, 207] width 8 height 8
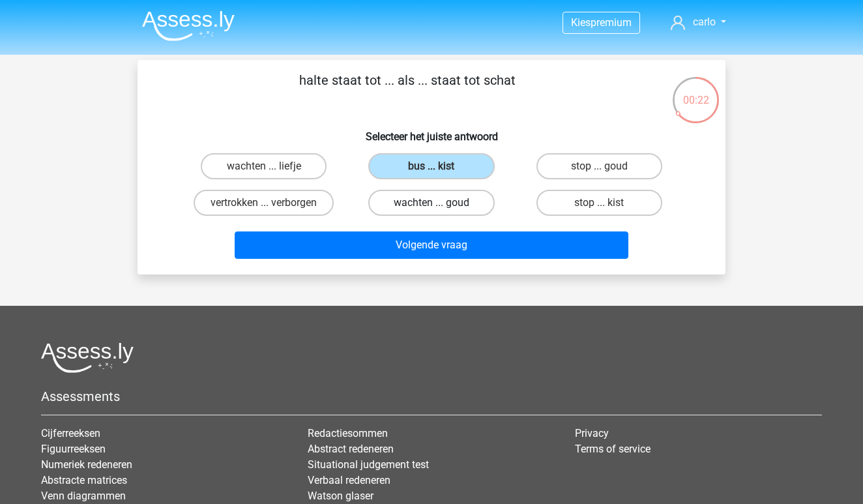
radio input "true"
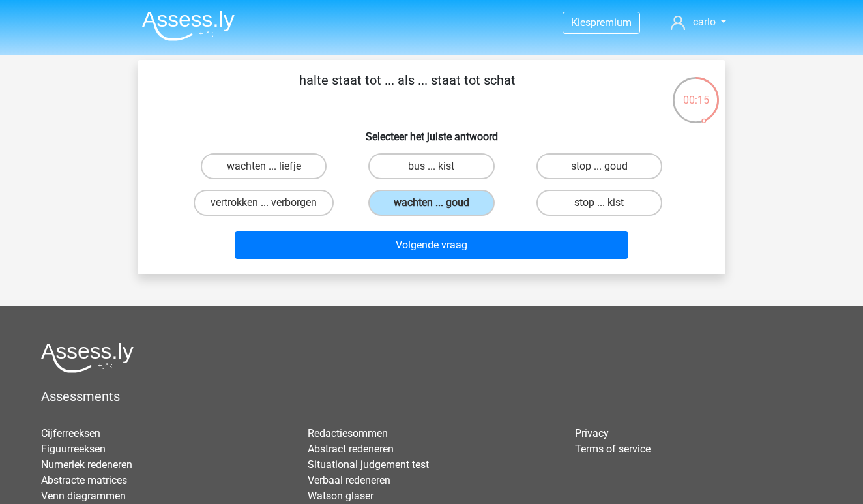
click at [599, 168] on input "stop ... goud" at bounding box center [603, 170] width 8 height 8
radio input "true"
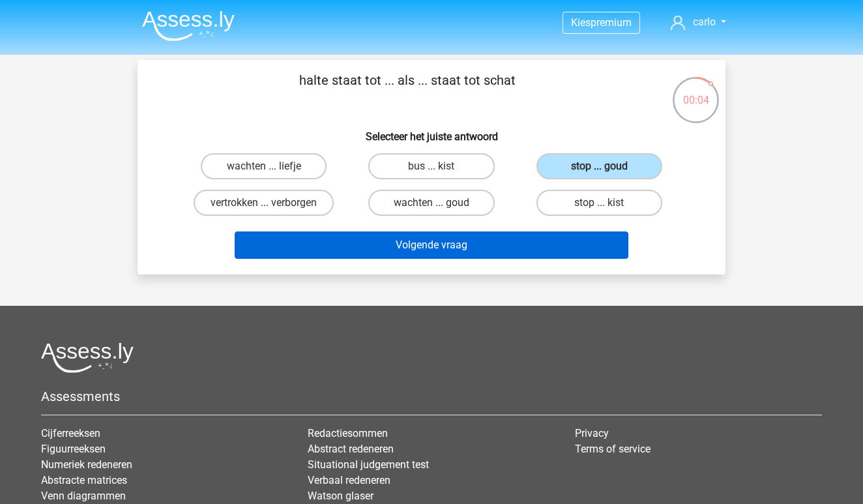
click at [430, 248] on button "Volgende vraag" at bounding box center [432, 244] width 394 height 27
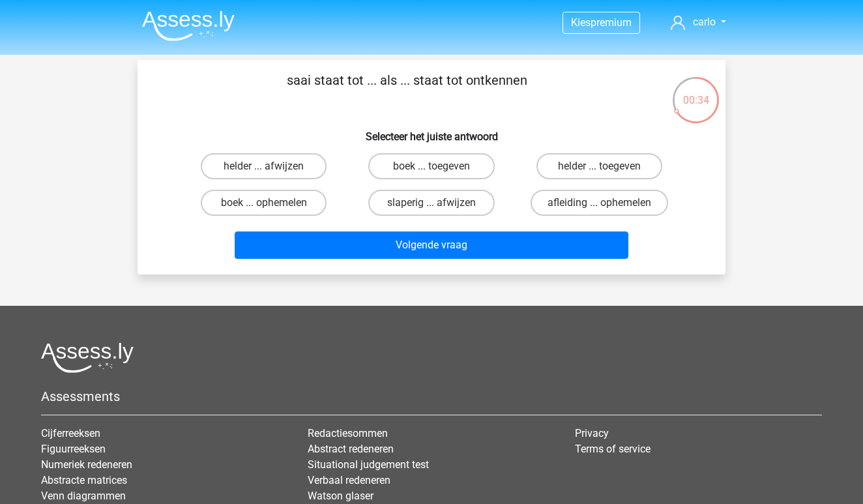
click at [435, 168] on input "boek ... toegeven" at bounding box center [436, 170] width 8 height 8
radio input "true"
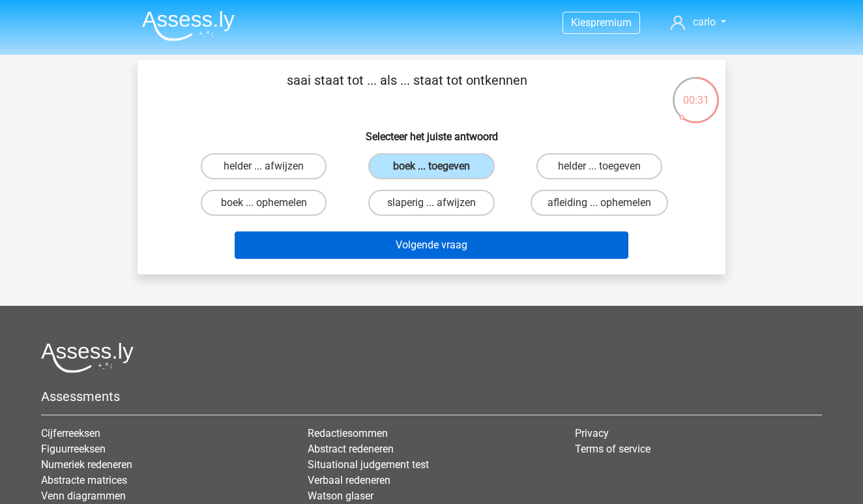
click at [400, 243] on button "Volgende vraag" at bounding box center [432, 244] width 394 height 27
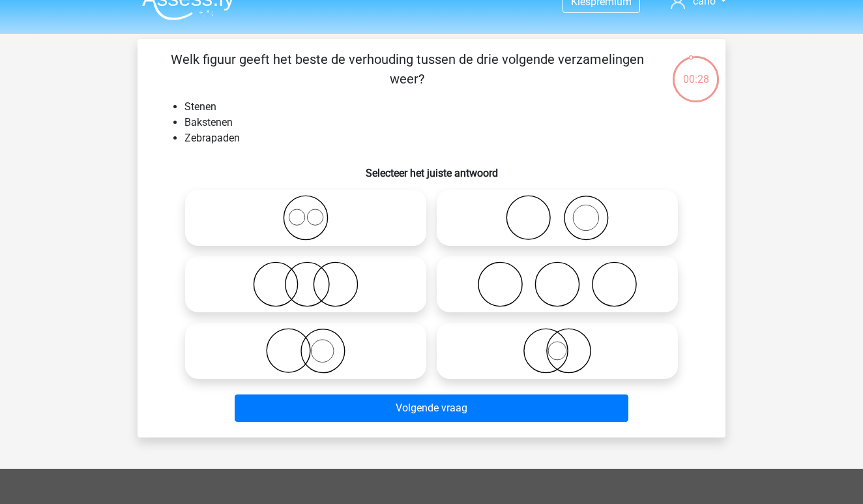
scroll to position [16, 0]
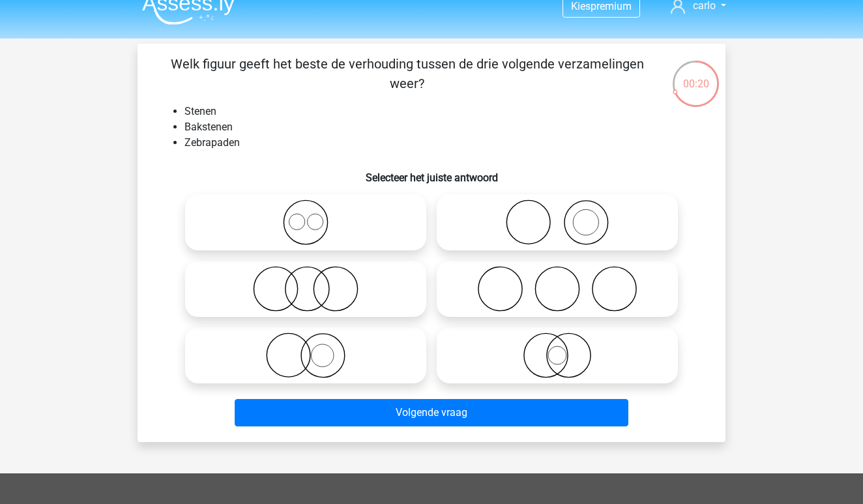
click at [574, 233] on icon at bounding box center [557, 222] width 231 height 46
click at [566, 216] on input "radio" at bounding box center [561, 211] width 8 height 8
radio input "true"
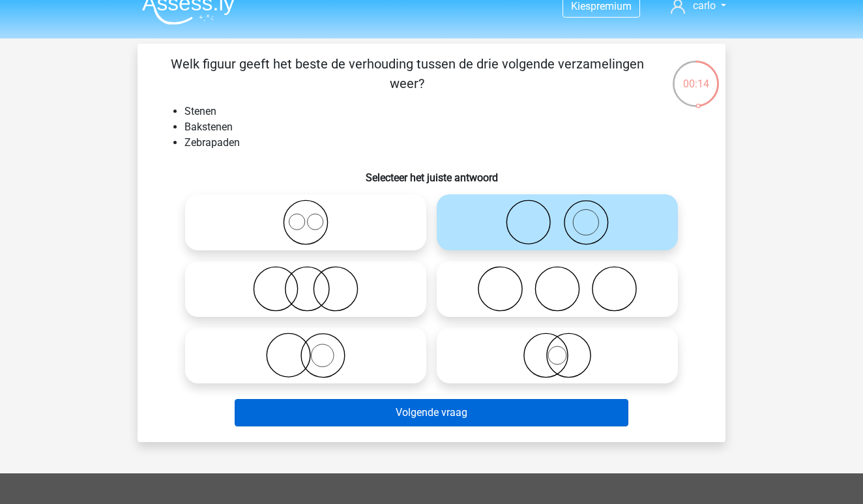
click at [422, 415] on button "Volgende vraag" at bounding box center [432, 412] width 394 height 27
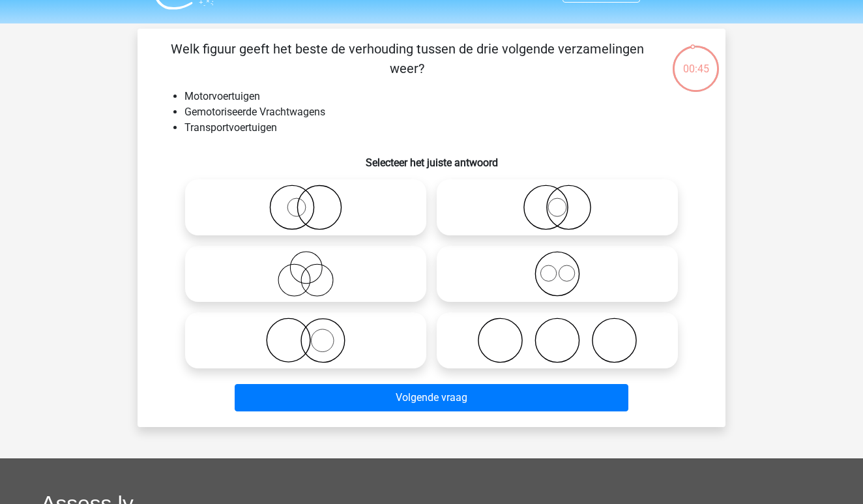
scroll to position [22, 0]
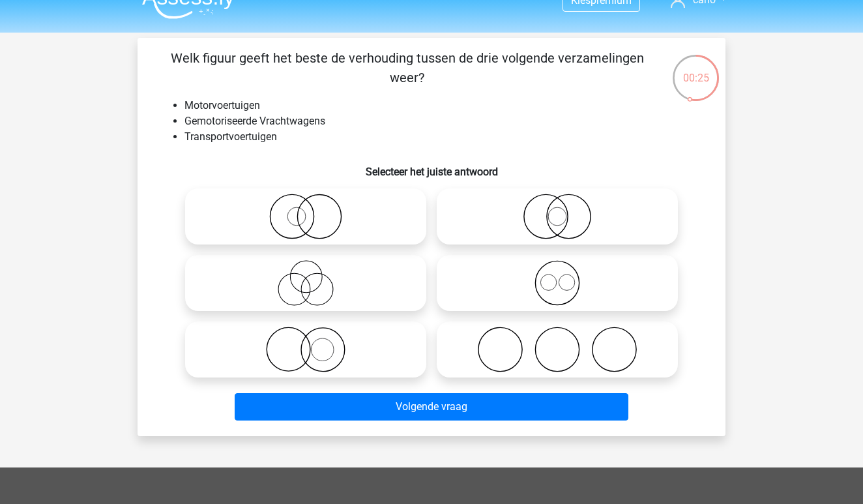
click at [319, 360] on icon at bounding box center [305, 350] width 231 height 46
click at [314, 343] on input "radio" at bounding box center [310, 338] width 8 height 8
radio input "true"
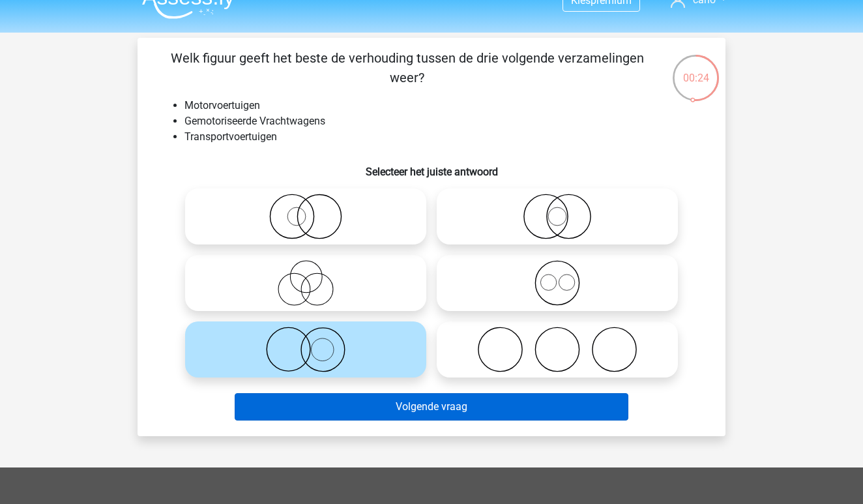
click at [418, 404] on button "Volgende vraag" at bounding box center [432, 406] width 394 height 27
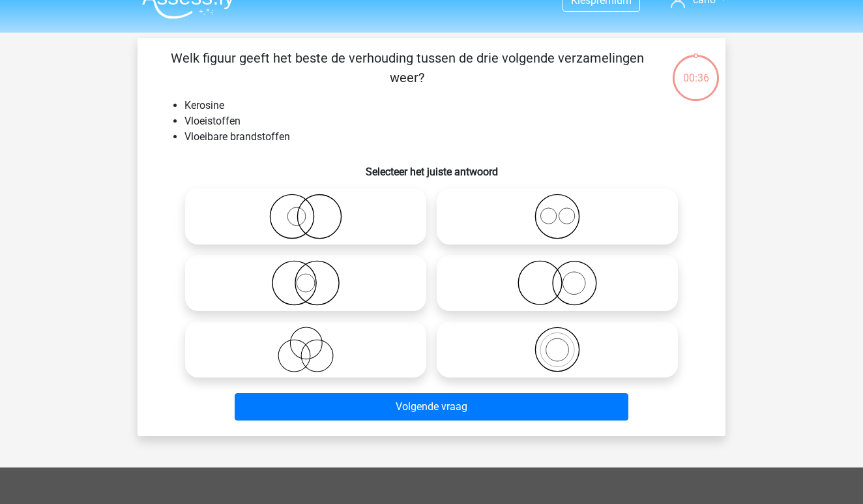
scroll to position [60, 0]
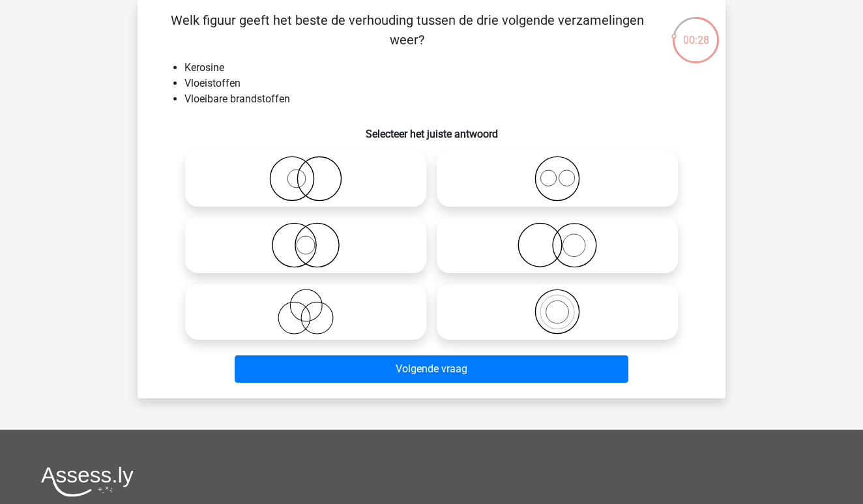
click at [556, 321] on icon at bounding box center [557, 312] width 231 height 46
click at [557, 305] on input "radio" at bounding box center [561, 301] width 8 height 8
radio input "true"
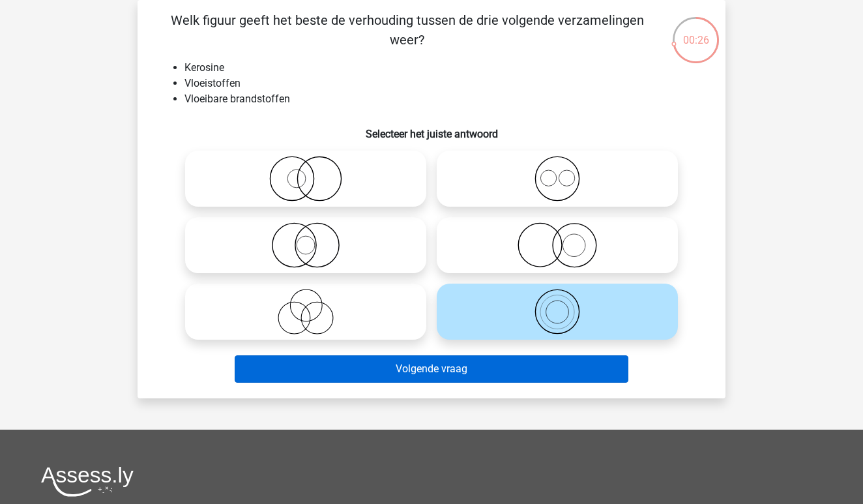
click at [477, 377] on button "Volgende vraag" at bounding box center [432, 368] width 394 height 27
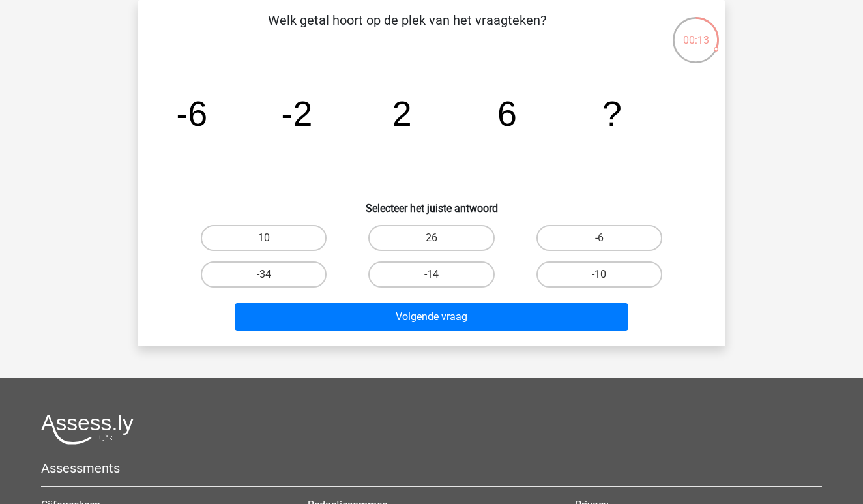
click at [270, 239] on input "10" at bounding box center [268, 242] width 8 height 8
radio input "true"
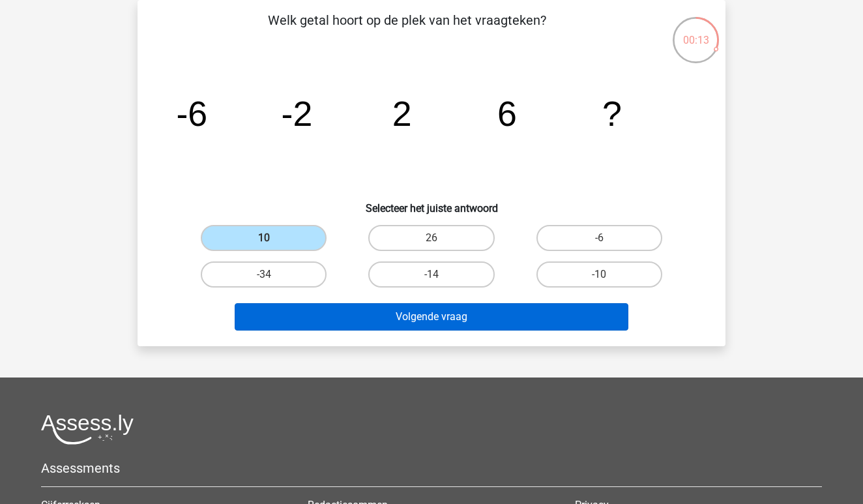
click at [423, 314] on button "Volgende vraag" at bounding box center [432, 316] width 394 height 27
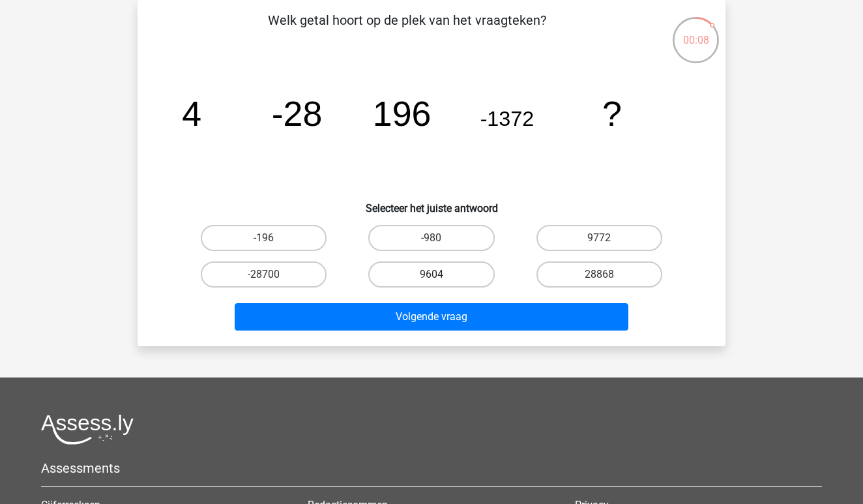
click at [466, 271] on label "9604" at bounding box center [431, 274] width 126 height 26
click at [440, 274] on input "9604" at bounding box center [436, 278] width 8 height 8
radio input "true"
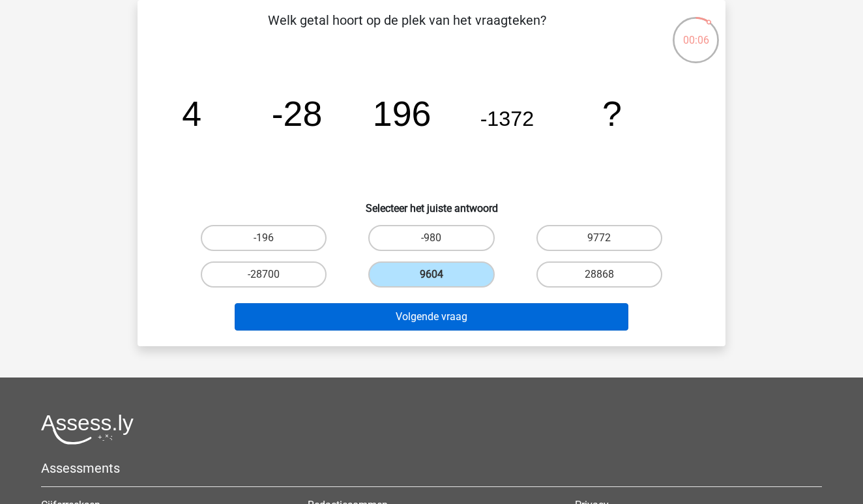
click at [460, 325] on button "Volgende vraag" at bounding box center [432, 316] width 394 height 27
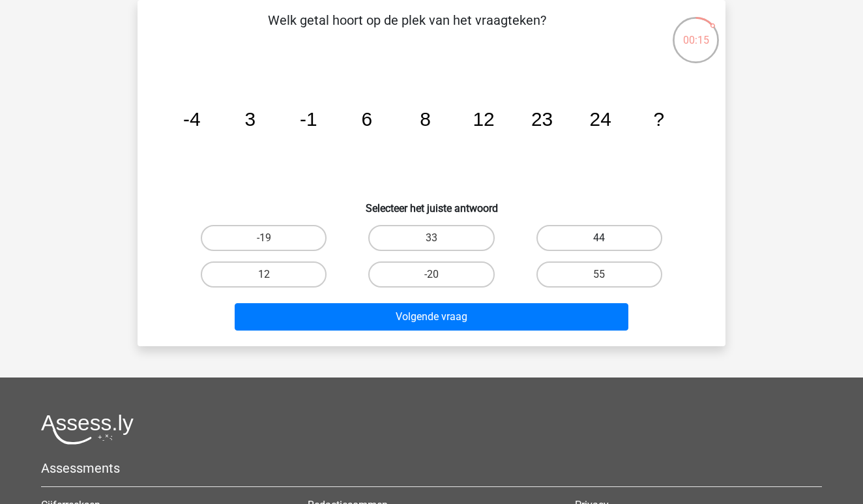
click at [617, 233] on label "44" at bounding box center [599, 238] width 126 height 26
click at [608, 238] on input "44" at bounding box center [603, 242] width 8 height 8
radio input "true"
click at [576, 278] on label "55" at bounding box center [599, 274] width 126 height 26
click at [599, 278] on input "55" at bounding box center [603, 278] width 8 height 8
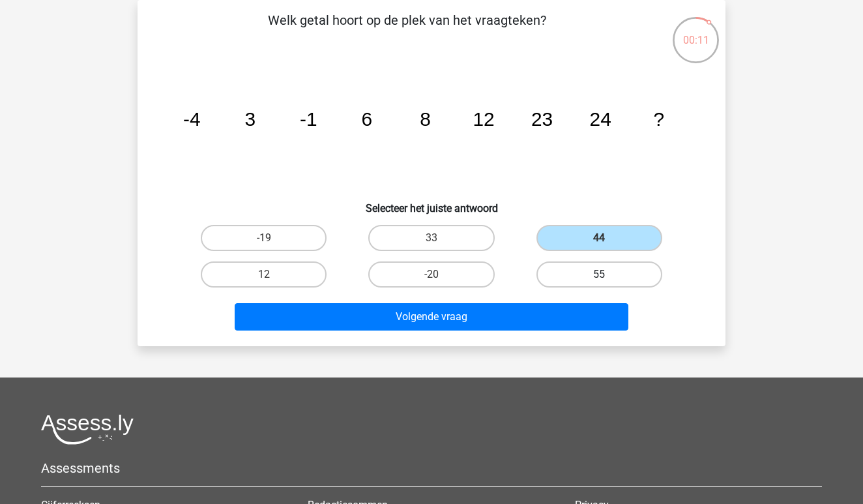
radio input "true"
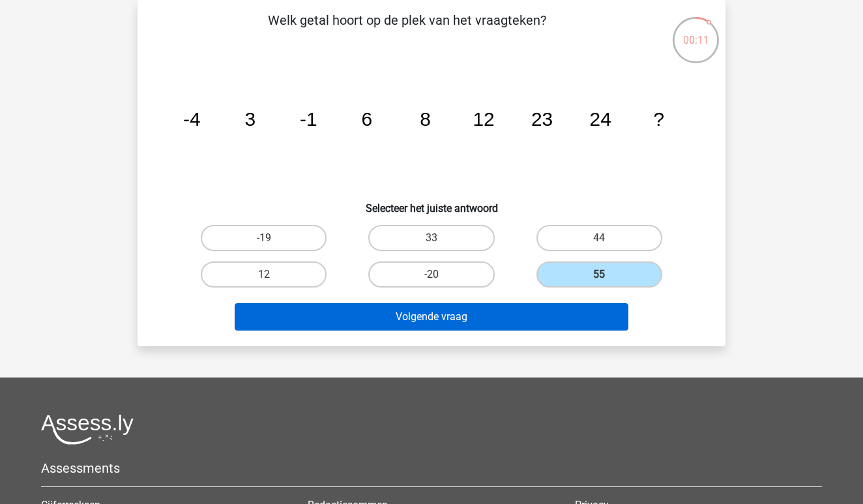
click at [501, 322] on button "Volgende vraag" at bounding box center [432, 316] width 394 height 27
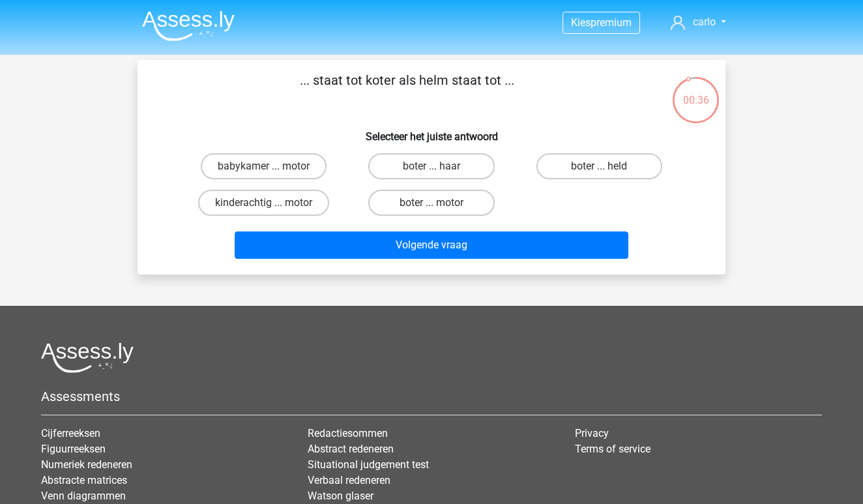
scroll to position [0, 0]
click at [287, 168] on label "babykamer ... motor" at bounding box center [264, 166] width 126 height 26
click at [272, 168] on input "babykamer ... motor" at bounding box center [268, 170] width 8 height 8
radio input "true"
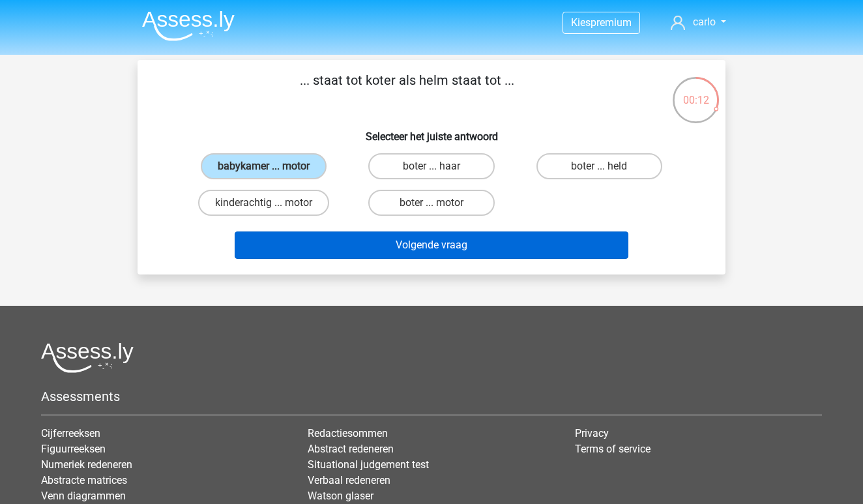
click at [442, 249] on button "Volgende vraag" at bounding box center [432, 244] width 394 height 27
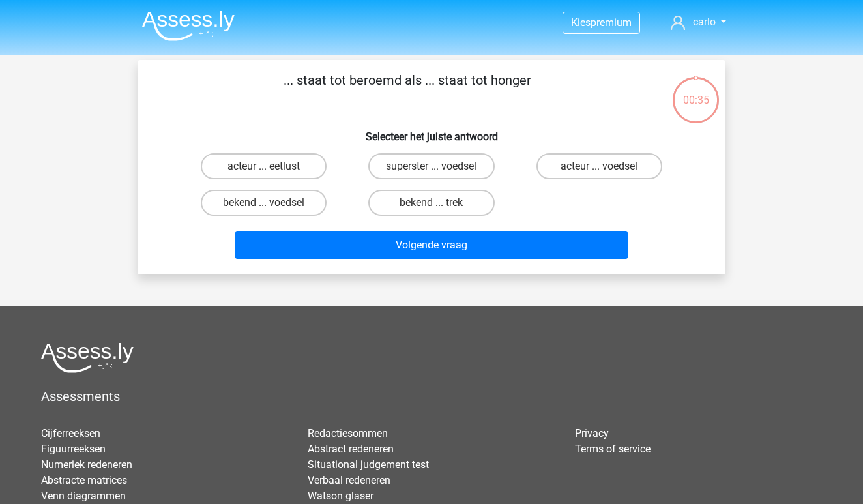
scroll to position [60, 0]
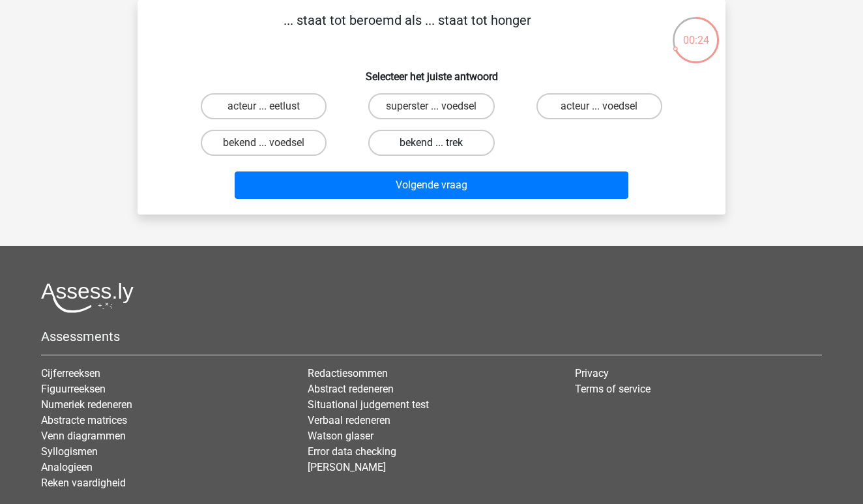
click at [450, 139] on label "bekend ... trek" at bounding box center [431, 143] width 126 height 26
click at [440, 143] on input "bekend ... trek" at bounding box center [436, 147] width 8 height 8
radio input "true"
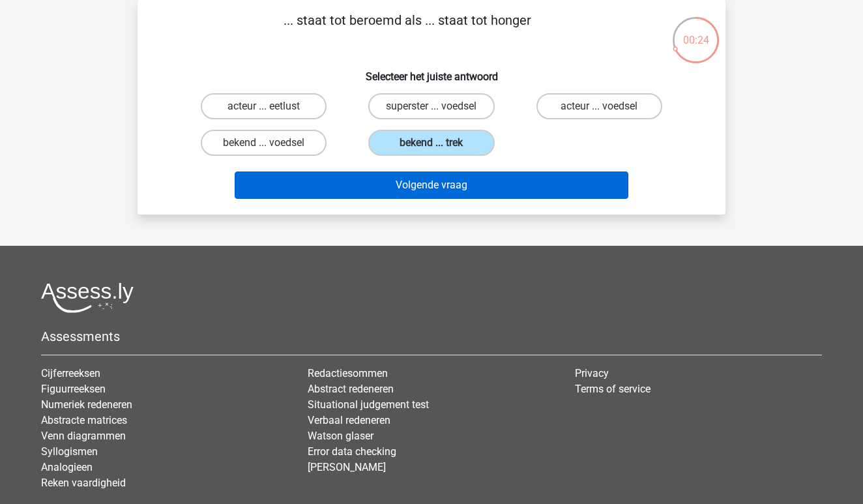
click at [454, 188] on button "Volgende vraag" at bounding box center [432, 184] width 394 height 27
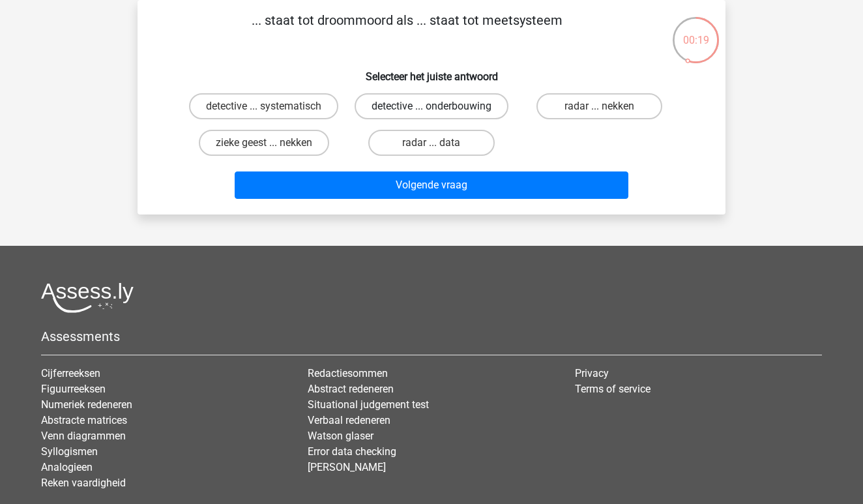
click at [467, 110] on label "detective ... onderbouwing" at bounding box center [432, 106] width 154 height 26
click at [440, 110] on input "detective ... onderbouwing" at bounding box center [436, 110] width 8 height 8
radio input "true"
click at [302, 119] on label "detective ... systematisch" at bounding box center [263, 106] width 149 height 26
click at [272, 115] on input "detective ... systematisch" at bounding box center [268, 110] width 8 height 8
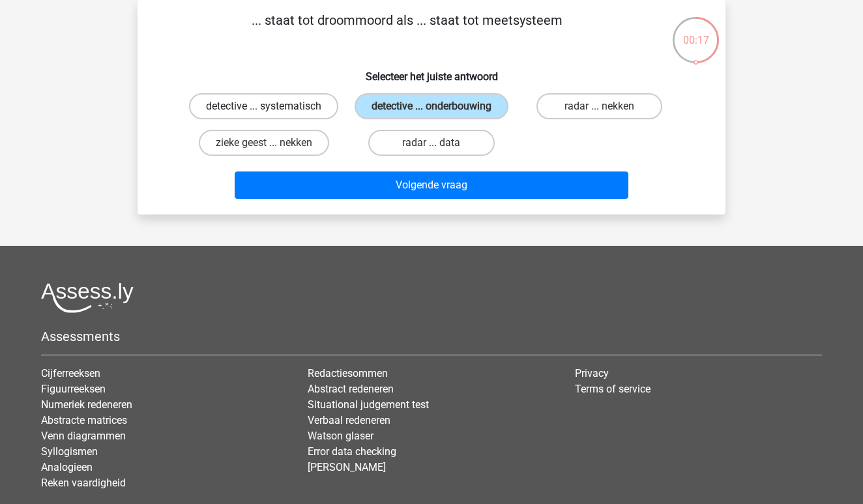
radio input "true"
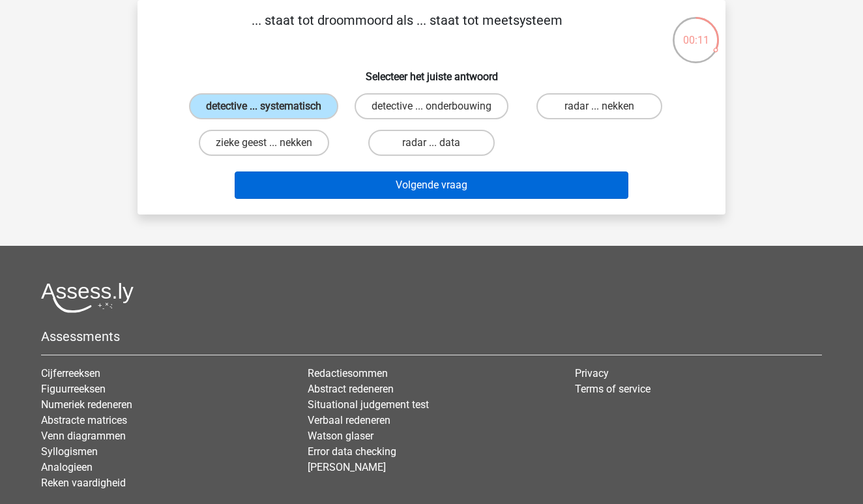
click at [414, 192] on button "Volgende vraag" at bounding box center [432, 184] width 394 height 27
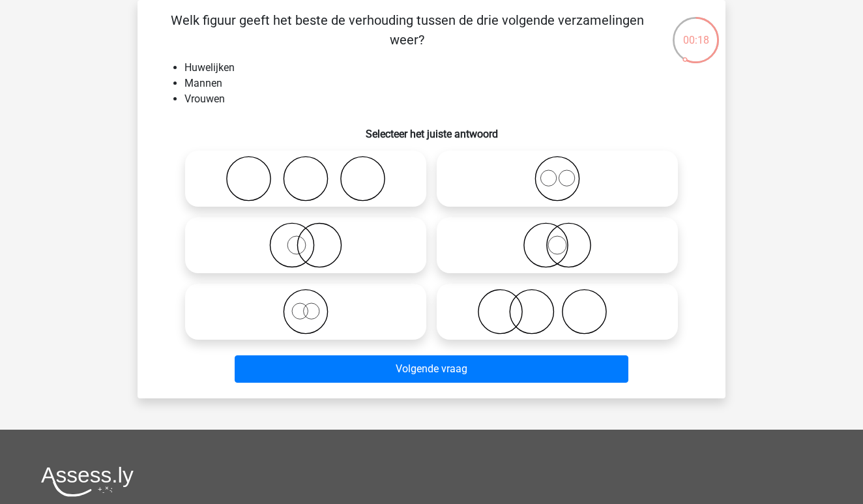
click at [325, 321] on icon at bounding box center [305, 312] width 231 height 46
click at [314, 305] on input "radio" at bounding box center [310, 301] width 8 height 8
radio input "true"
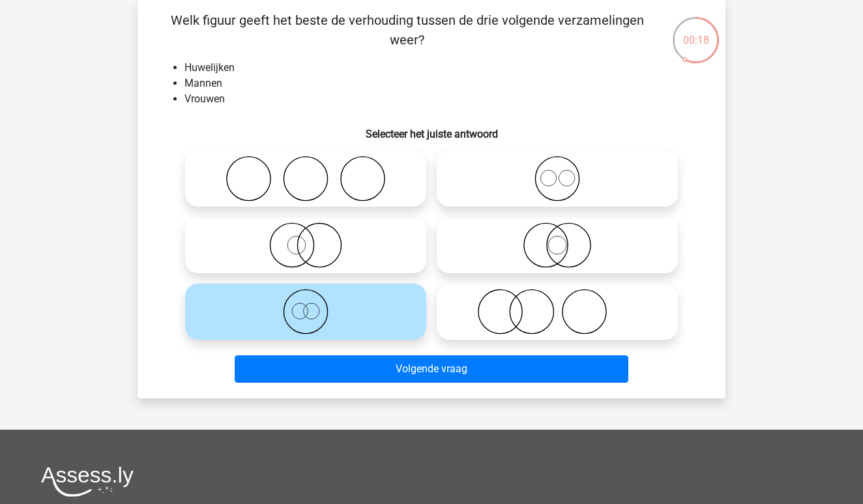
click at [578, 162] on icon at bounding box center [557, 179] width 231 height 46
click at [566, 164] on input "radio" at bounding box center [561, 168] width 8 height 8
radio input "true"
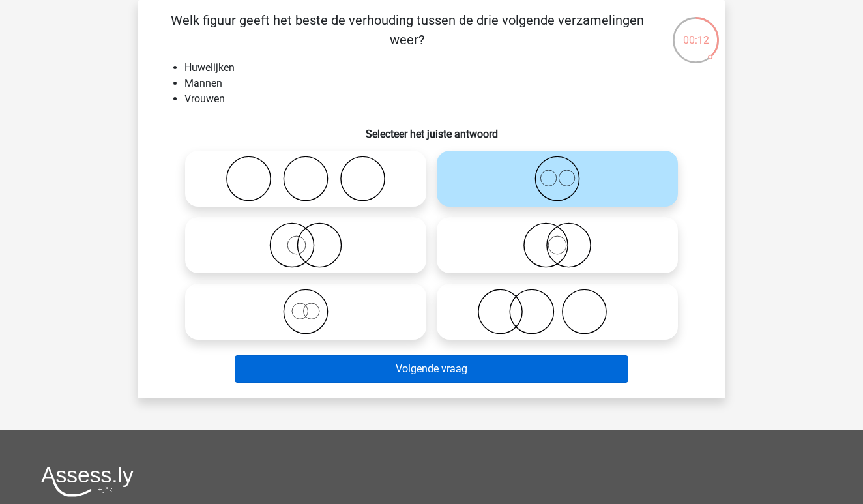
click at [446, 373] on button "Volgende vraag" at bounding box center [432, 368] width 394 height 27
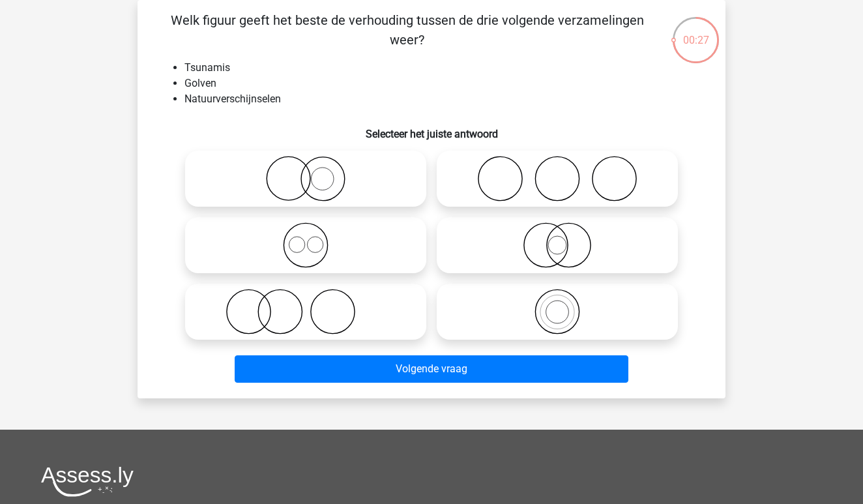
click at [338, 186] on icon at bounding box center [305, 179] width 231 height 46
click at [314, 172] on input "radio" at bounding box center [310, 168] width 8 height 8
radio input "true"
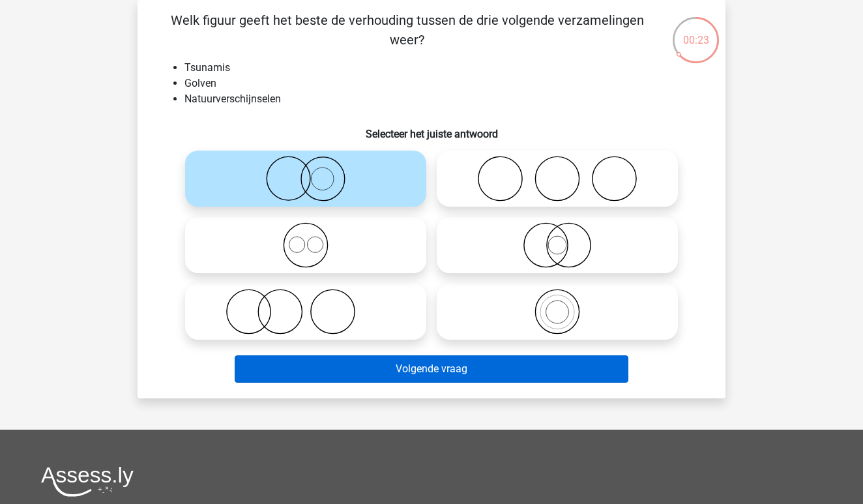
click at [469, 370] on button "Volgende vraag" at bounding box center [432, 368] width 394 height 27
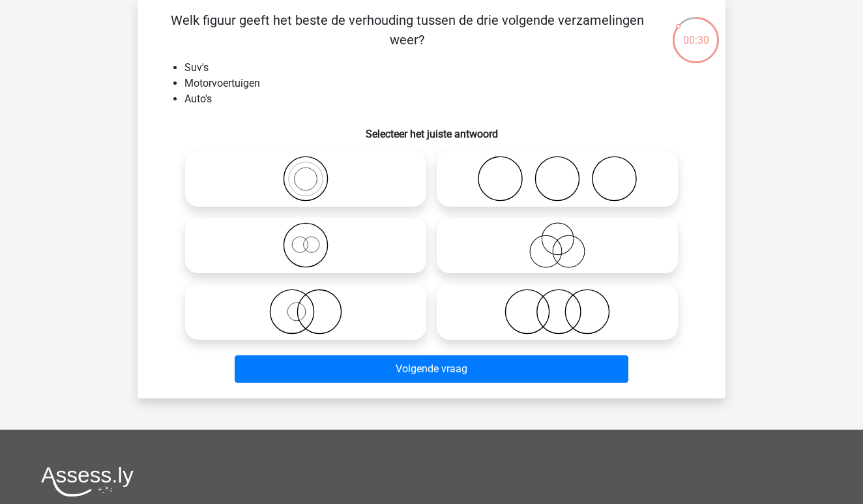
click at [370, 194] on icon at bounding box center [305, 179] width 231 height 46
click at [314, 172] on input "radio" at bounding box center [310, 168] width 8 height 8
radio input "true"
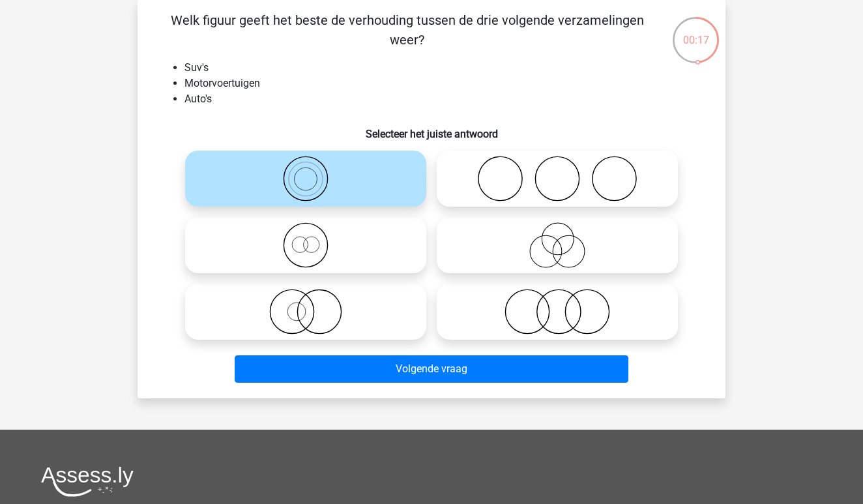
click at [288, 321] on icon at bounding box center [305, 312] width 231 height 46
click at [306, 305] on input "radio" at bounding box center [310, 301] width 8 height 8
radio input "true"
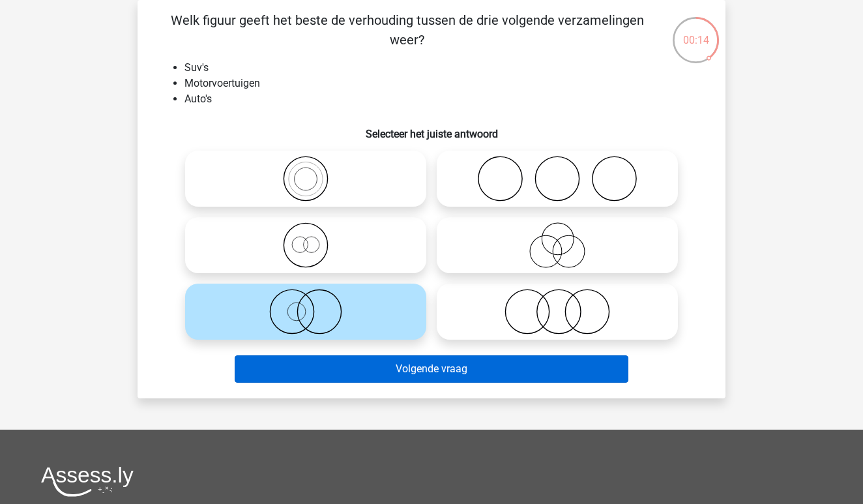
click at [416, 366] on button "Volgende vraag" at bounding box center [432, 368] width 394 height 27
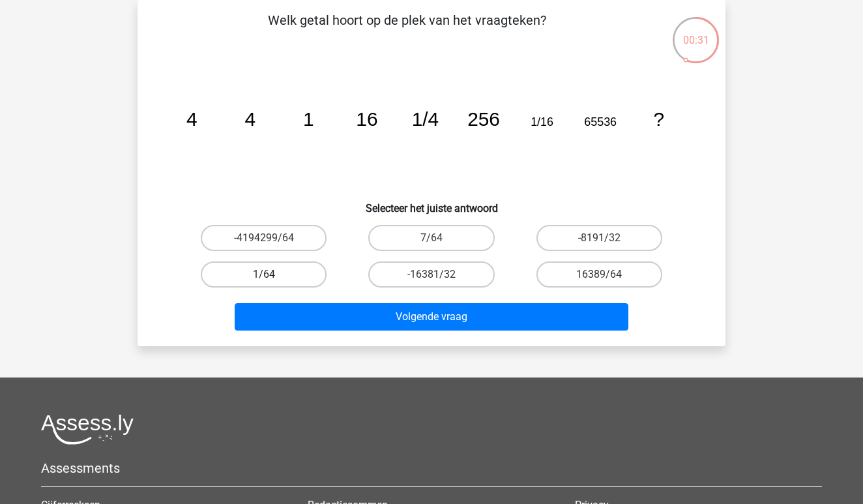
click at [295, 273] on label "1/64" at bounding box center [264, 274] width 126 height 26
click at [272, 274] on input "1/64" at bounding box center [268, 278] width 8 height 8
radio input "true"
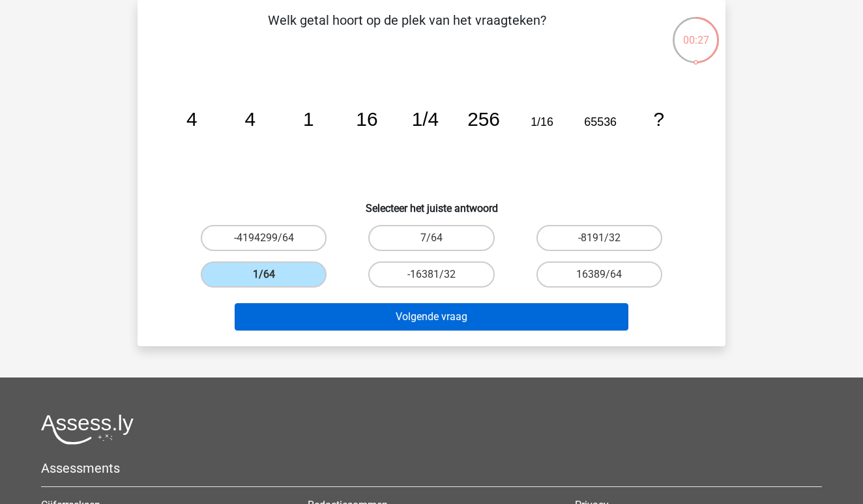
click at [425, 313] on button "Volgende vraag" at bounding box center [432, 316] width 394 height 27
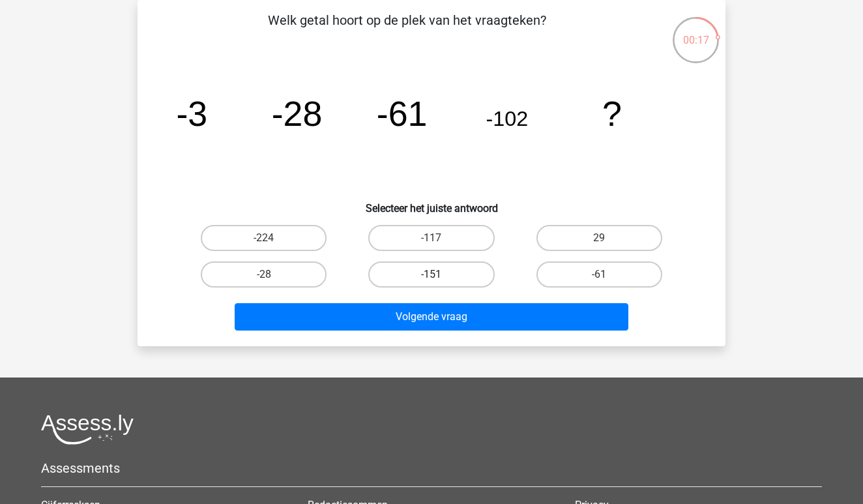
click at [467, 270] on label "-151" at bounding box center [431, 274] width 126 height 26
click at [440, 274] on input "-151" at bounding box center [436, 278] width 8 height 8
radio input "true"
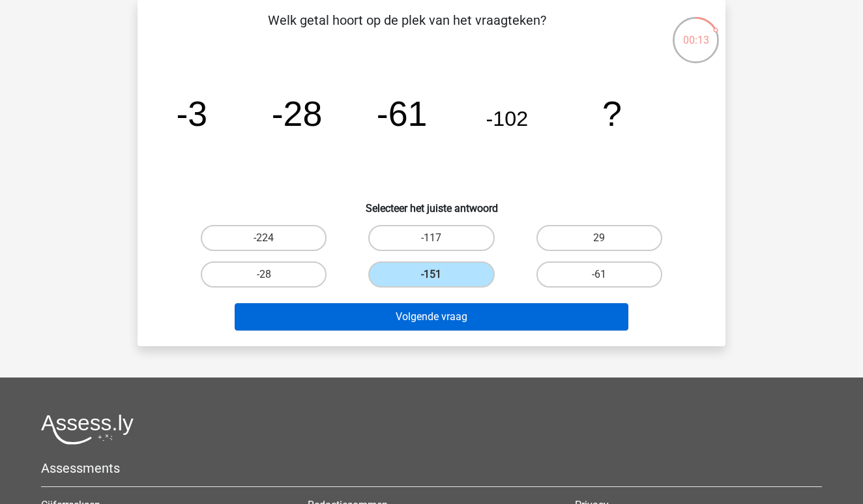
click at [468, 321] on button "Volgende vraag" at bounding box center [432, 316] width 394 height 27
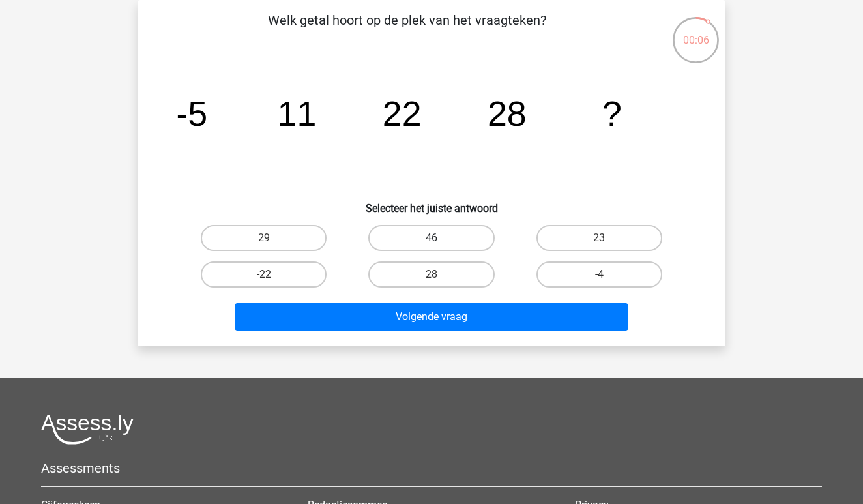
click at [464, 242] on label "46" at bounding box center [431, 238] width 126 height 26
click at [440, 242] on input "46" at bounding box center [436, 242] width 8 height 8
radio input "true"
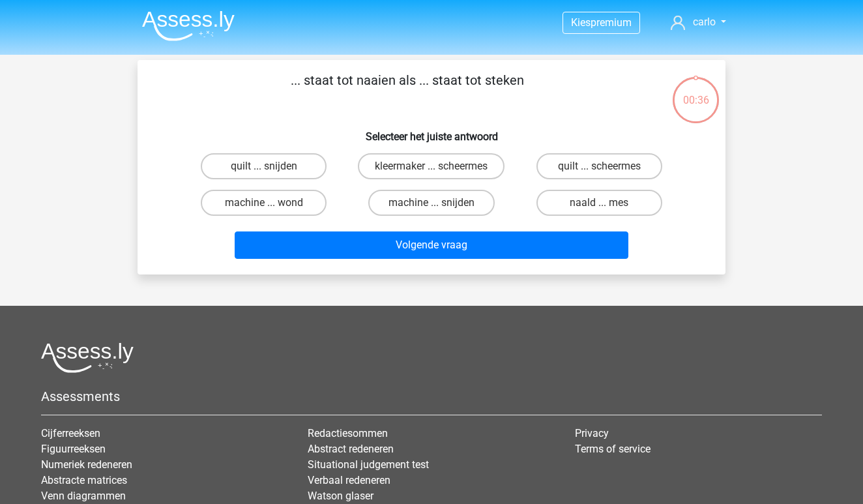
scroll to position [60, 0]
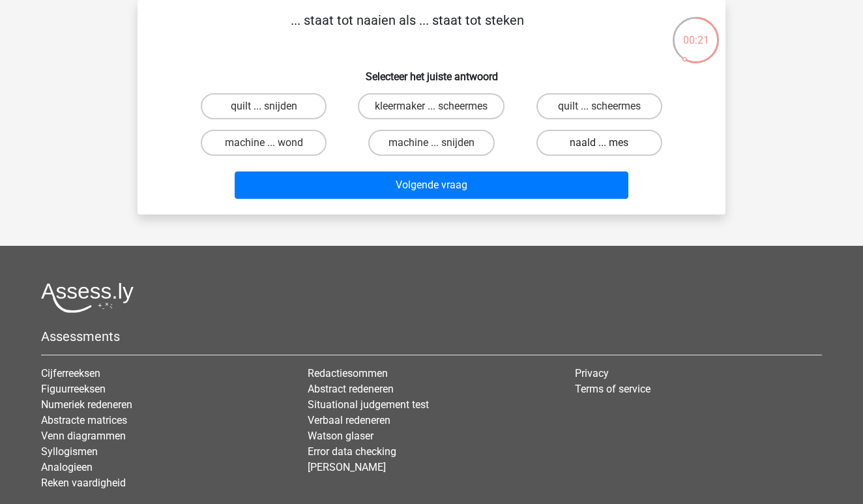
click at [591, 144] on label "naald ... mes" at bounding box center [599, 143] width 126 height 26
click at [599, 144] on input "naald ... mes" at bounding box center [603, 147] width 8 height 8
radio input "true"
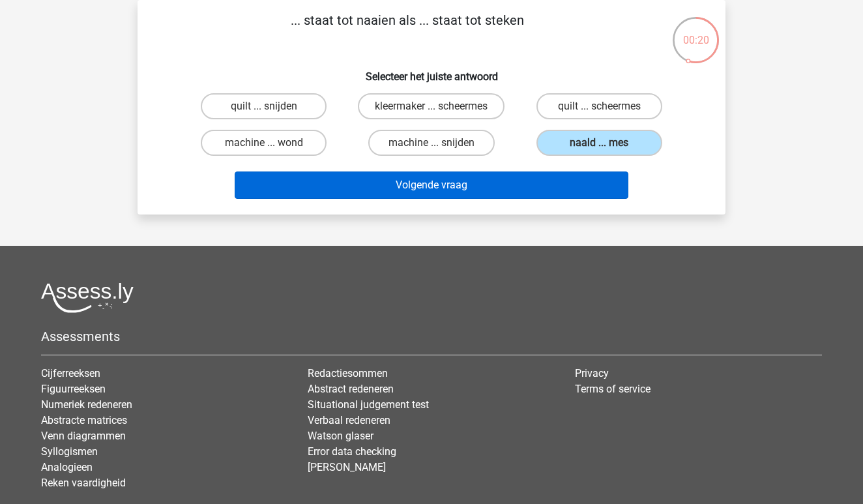
click at [538, 191] on button "Volgende vraag" at bounding box center [432, 184] width 394 height 27
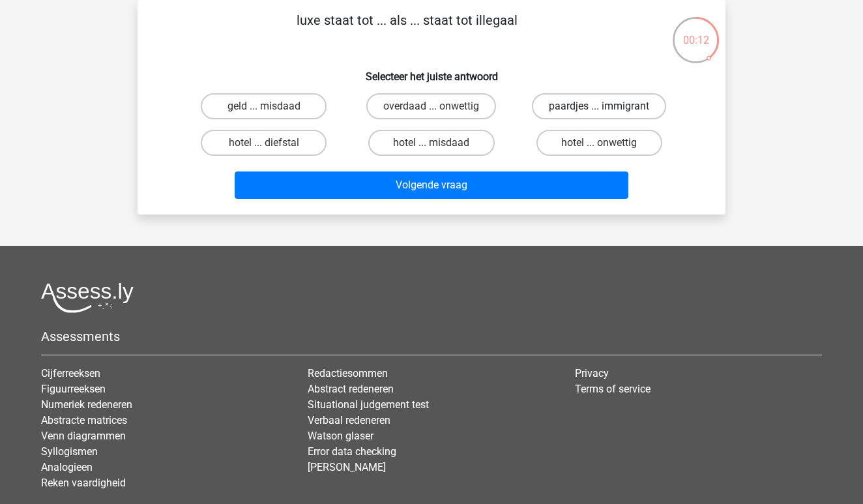
click at [559, 117] on label "paardjes ... immigrant" at bounding box center [599, 106] width 134 height 26
click at [599, 115] on input "paardjes ... immigrant" at bounding box center [603, 110] width 8 height 8
radio input "true"
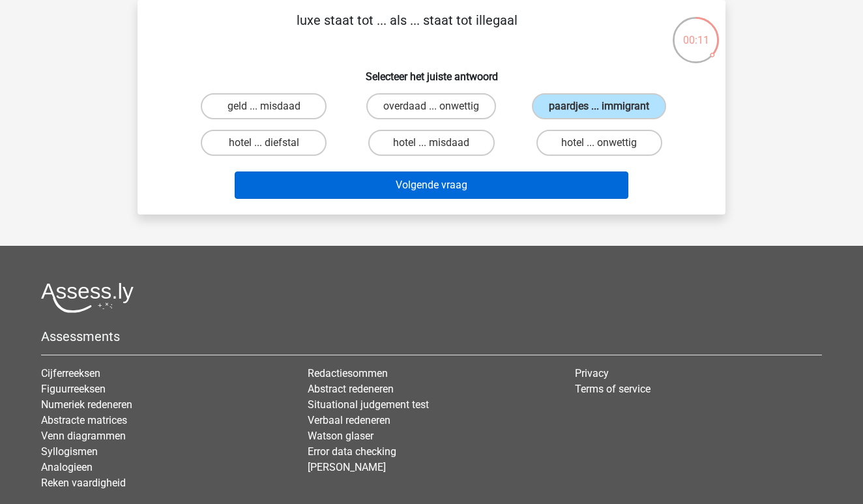
click at [514, 181] on button "Volgende vraag" at bounding box center [432, 184] width 394 height 27
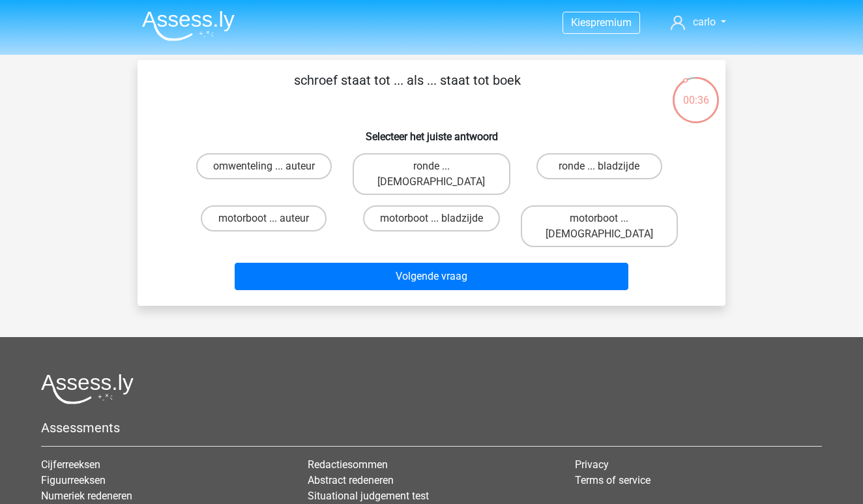
scroll to position [0, 0]
click at [619, 205] on label "motorboot ... [DEMOGRAPHIC_DATA]" at bounding box center [599, 226] width 157 height 42
click at [608, 218] on input "motorboot ... [DEMOGRAPHIC_DATA]" at bounding box center [603, 222] width 8 height 8
radio input "true"
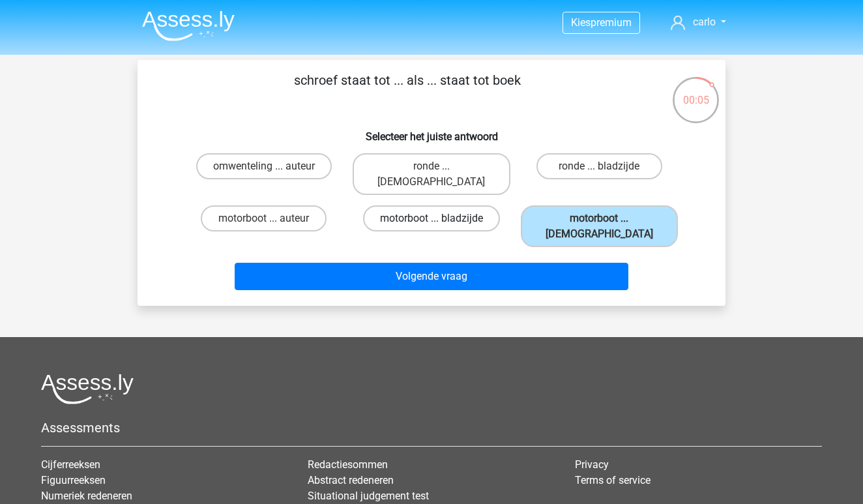
click at [461, 205] on label "motorboot ... bladzijde" at bounding box center [431, 218] width 137 height 26
click at [440, 218] on input "motorboot ... bladzijde" at bounding box center [436, 222] width 8 height 8
radio input "true"
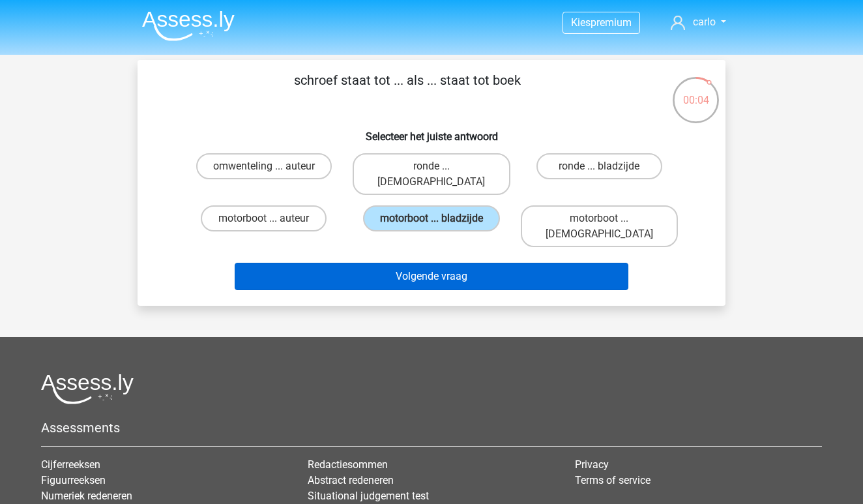
click at [458, 263] on button "Volgende vraag" at bounding box center [432, 276] width 394 height 27
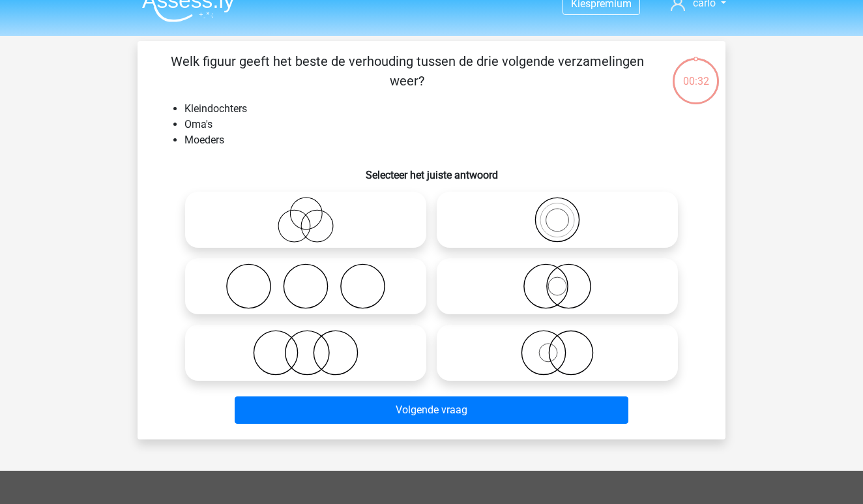
scroll to position [13, 0]
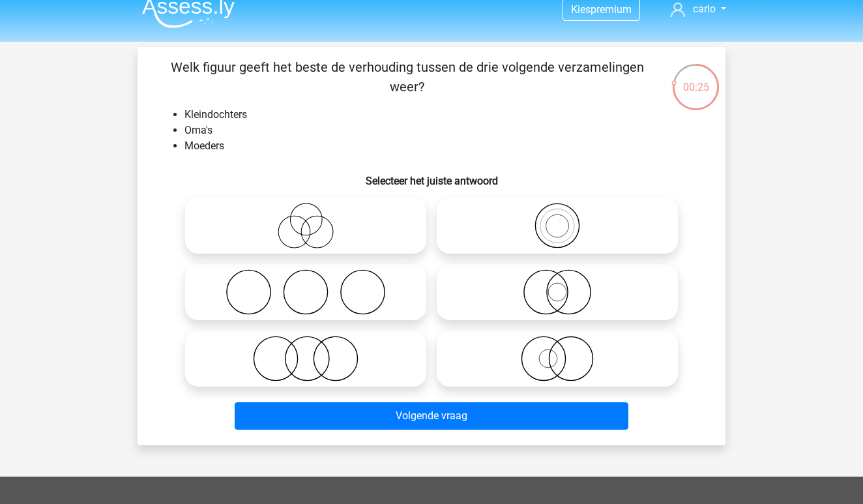
click at [295, 236] on icon at bounding box center [305, 226] width 231 height 46
click at [306, 219] on input "radio" at bounding box center [310, 215] width 8 height 8
radio input "true"
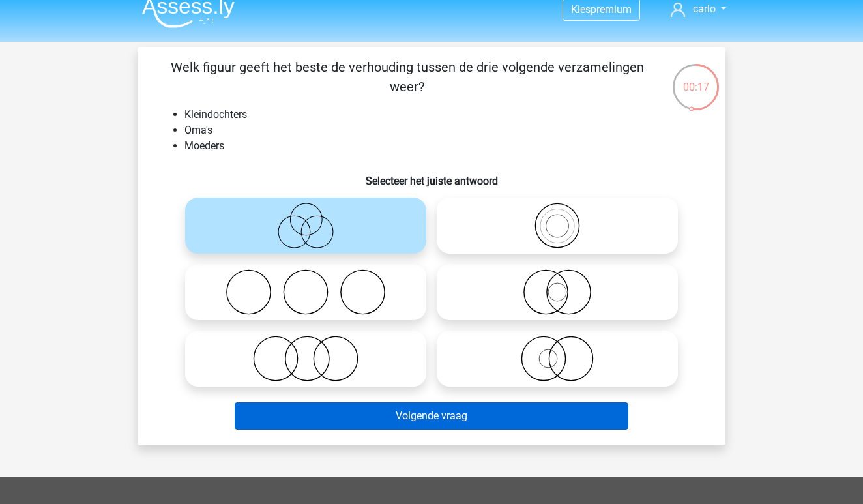
click at [456, 409] on button "Volgende vraag" at bounding box center [432, 415] width 394 height 27
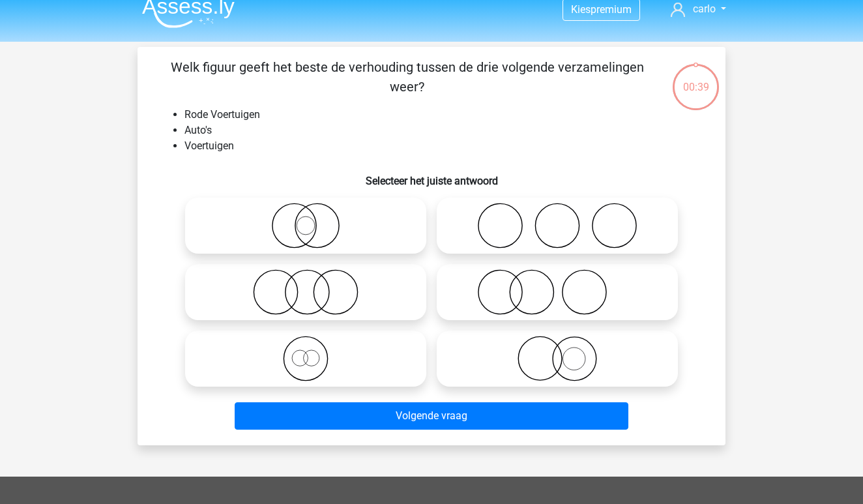
scroll to position [60, 0]
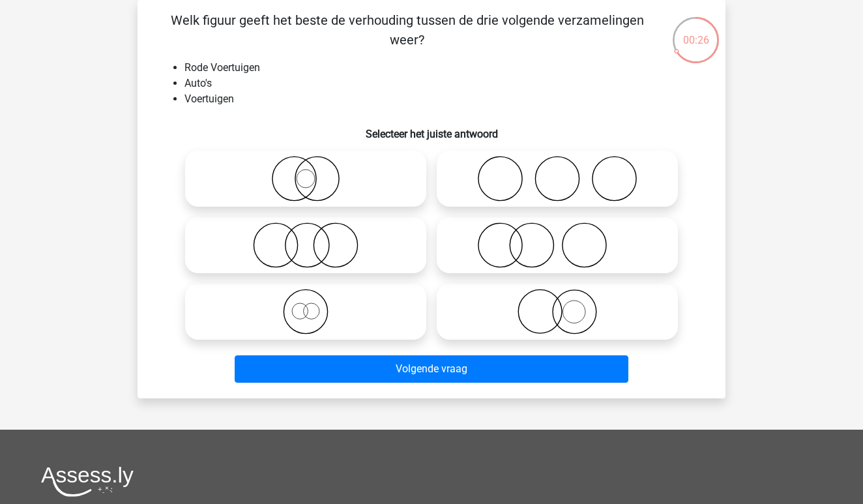
click at [559, 312] on icon at bounding box center [557, 312] width 231 height 46
click at [559, 305] on input "radio" at bounding box center [561, 301] width 8 height 8
radio input "true"
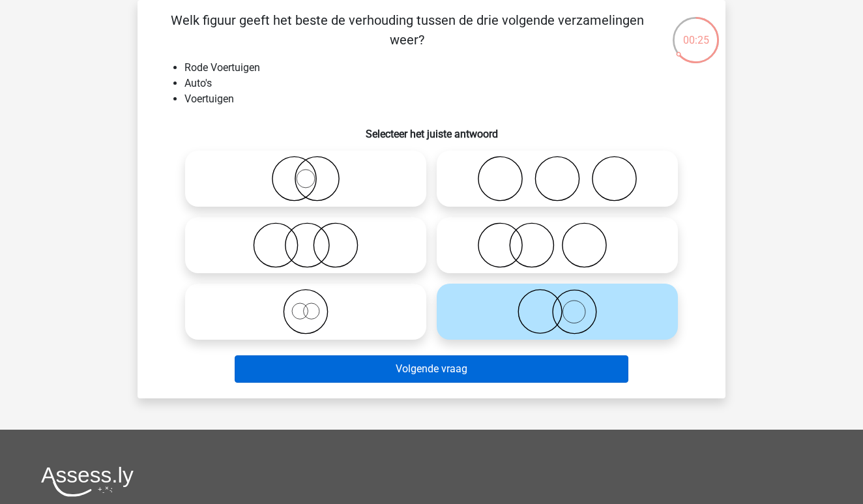
click at [507, 369] on button "Volgende vraag" at bounding box center [432, 368] width 394 height 27
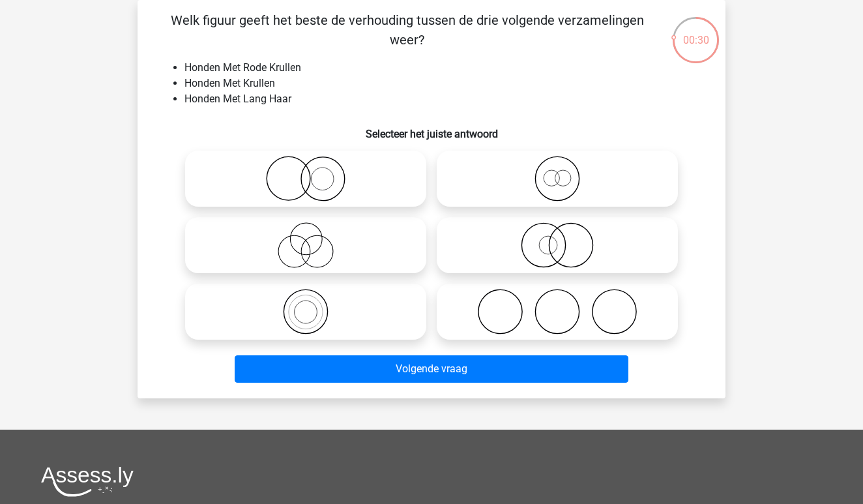
click at [351, 176] on icon at bounding box center [305, 179] width 231 height 46
click at [314, 172] on input "radio" at bounding box center [310, 168] width 8 height 8
radio input "true"
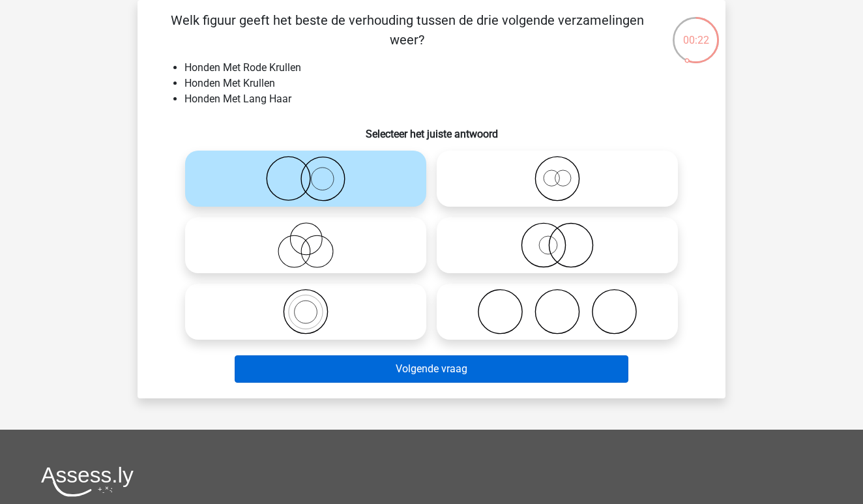
click at [382, 367] on button "Volgende vraag" at bounding box center [432, 368] width 394 height 27
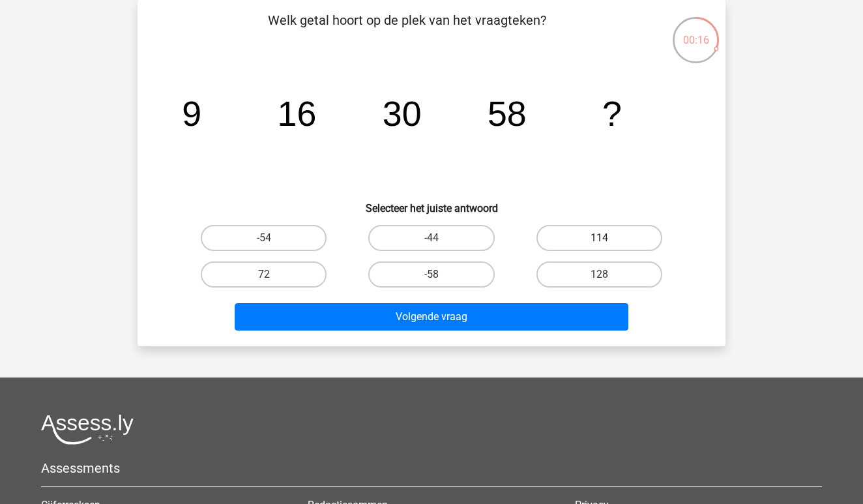
click at [593, 235] on label "114" at bounding box center [599, 238] width 126 height 26
click at [599, 238] on input "114" at bounding box center [603, 242] width 8 height 8
radio input "true"
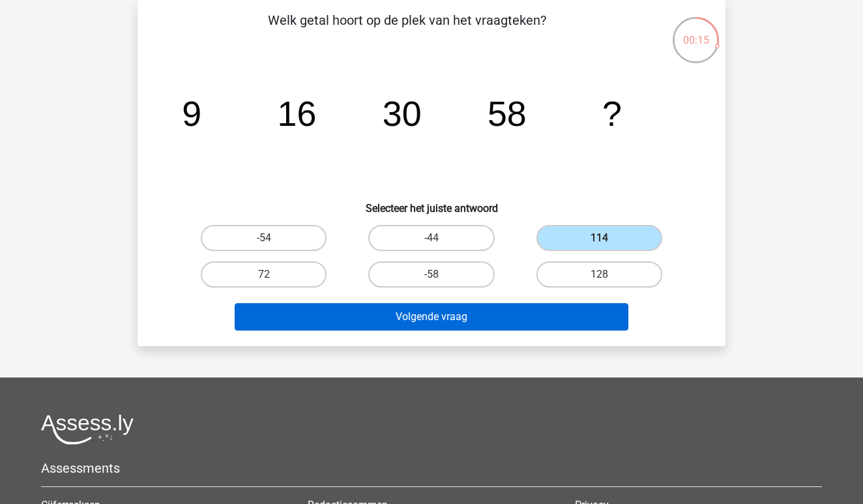
click at [467, 310] on button "Volgende vraag" at bounding box center [432, 316] width 394 height 27
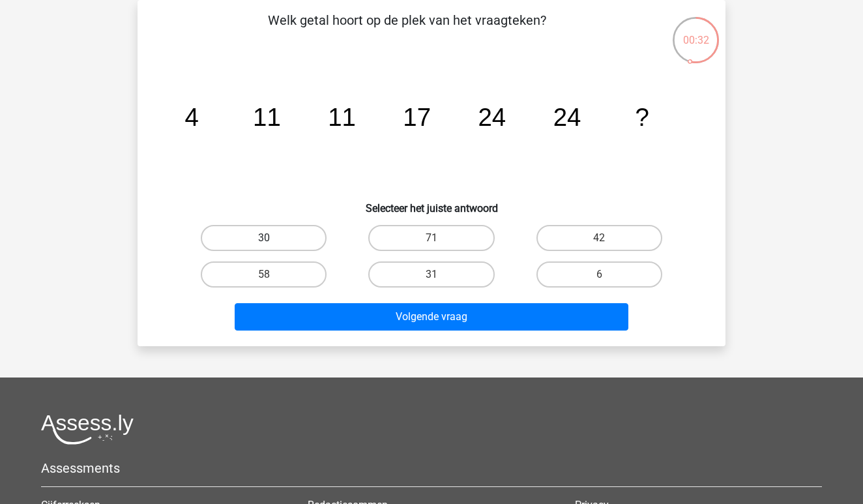
click at [289, 233] on label "30" at bounding box center [264, 238] width 126 height 26
click at [272, 238] on input "30" at bounding box center [268, 242] width 8 height 8
radio input "true"
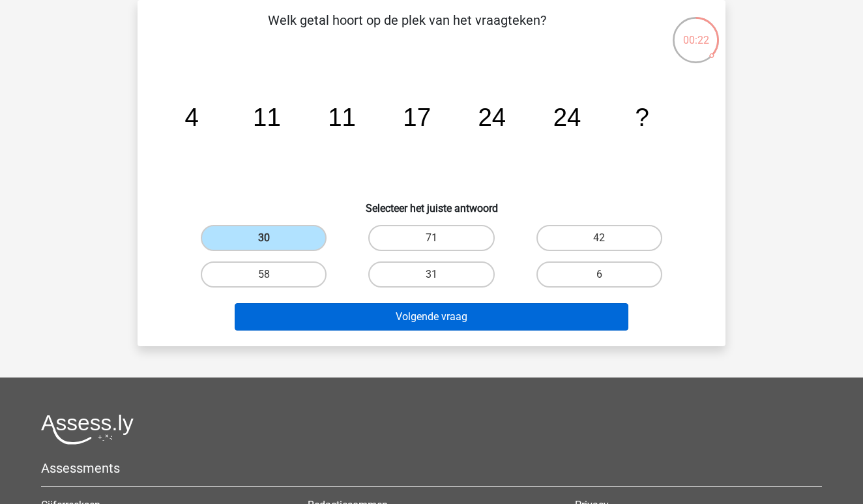
click at [493, 311] on button "Volgende vraag" at bounding box center [432, 316] width 394 height 27
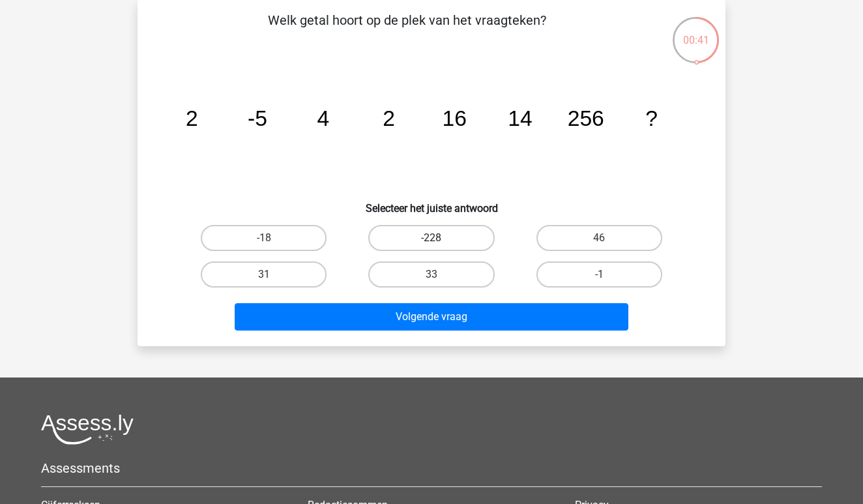
click at [460, 239] on label "-228" at bounding box center [431, 238] width 126 height 26
click at [440, 239] on input "-228" at bounding box center [436, 242] width 8 height 8
radio input "true"
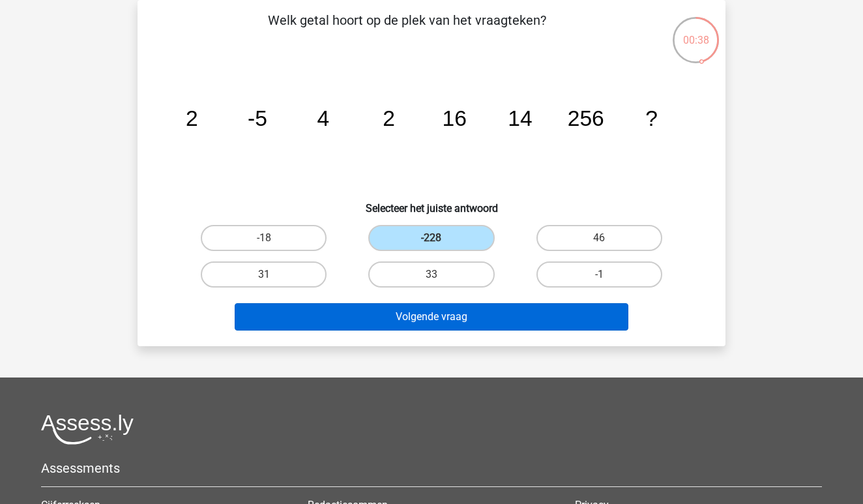
click at [462, 318] on button "Volgende vraag" at bounding box center [432, 316] width 394 height 27
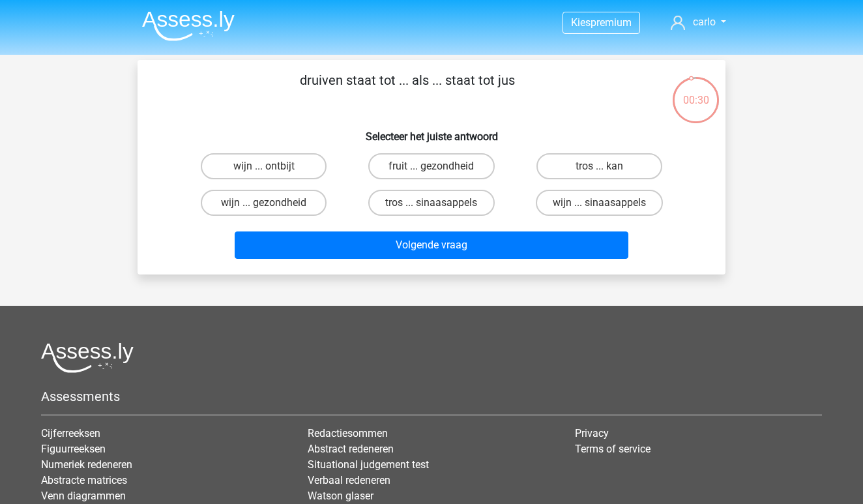
scroll to position [0, 0]
click at [428, 205] on label "tros ... sinaasappels" at bounding box center [431, 203] width 126 height 26
click at [432, 205] on input "tros ... sinaasappels" at bounding box center [436, 207] width 8 height 8
radio input "true"
click at [563, 197] on label "wijn ... sinaasappels" at bounding box center [599, 203] width 127 height 26
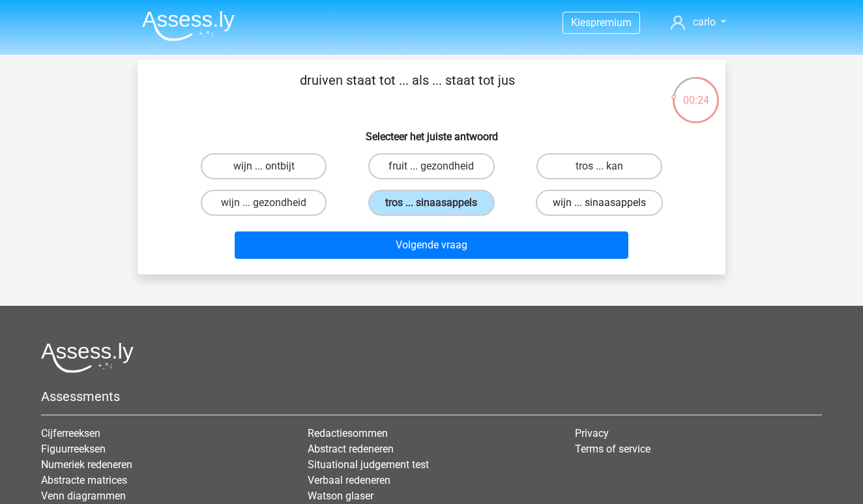
click at [599, 203] on input "wijn ... sinaasappels" at bounding box center [603, 207] width 8 height 8
radio input "true"
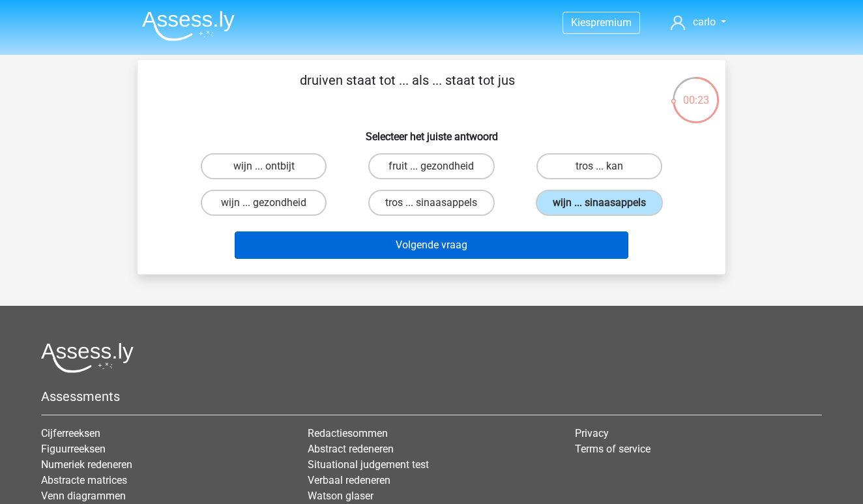
click at [511, 244] on button "Volgende vraag" at bounding box center [432, 244] width 394 height 27
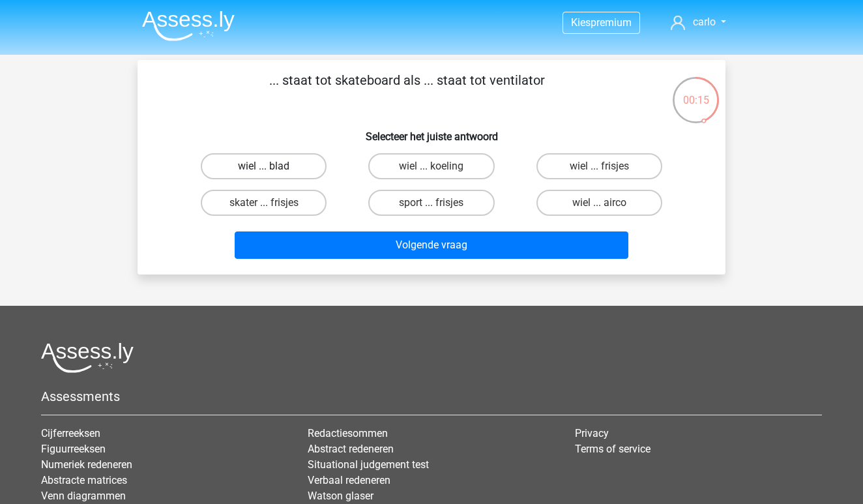
click at [295, 171] on label "wiel ... blad" at bounding box center [264, 166] width 126 height 26
click at [272, 171] on input "wiel ... blad" at bounding box center [268, 170] width 8 height 8
radio input "true"
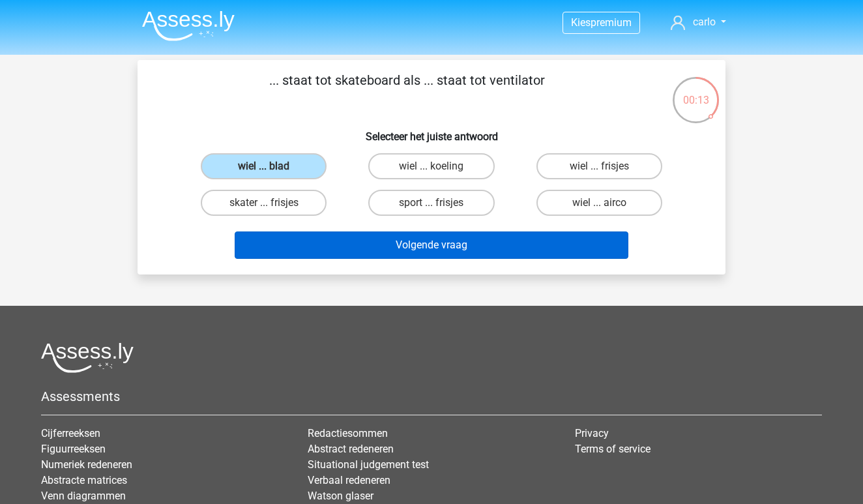
click at [432, 248] on button "Volgende vraag" at bounding box center [432, 244] width 394 height 27
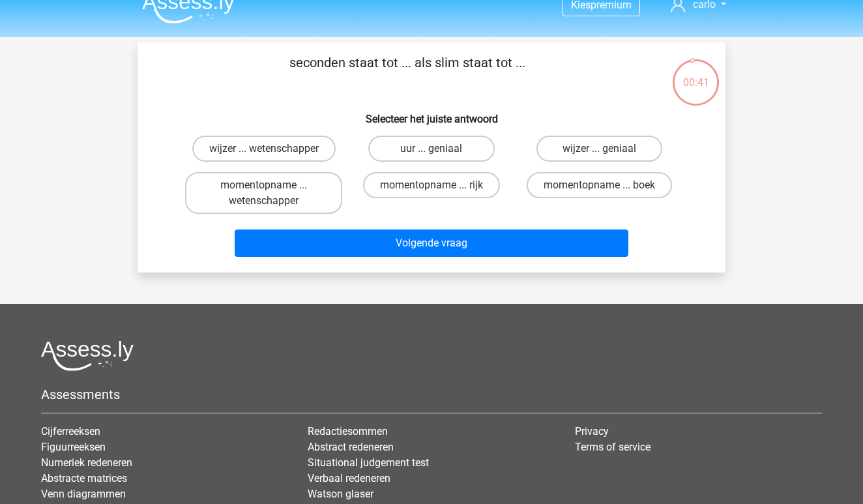
scroll to position [13, 0]
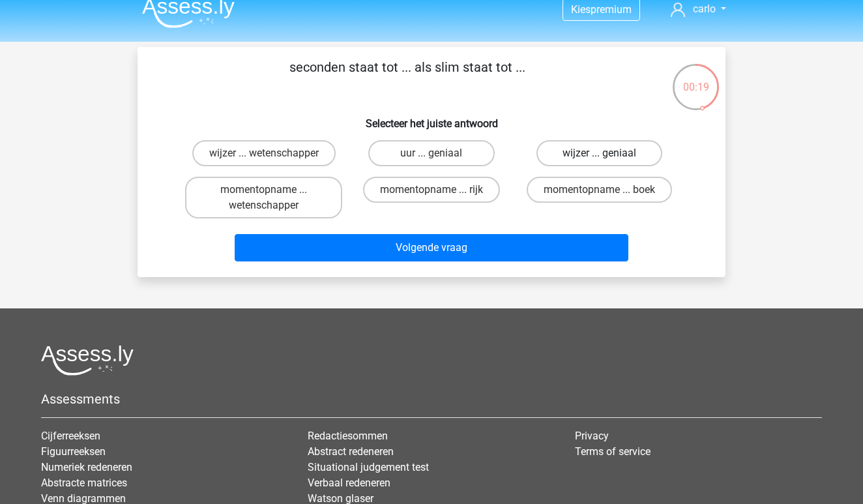
click at [596, 158] on label "wijzer ... geniaal" at bounding box center [599, 153] width 126 height 26
click at [599, 158] on input "wijzer ... geniaal" at bounding box center [603, 157] width 8 height 8
radio input "true"
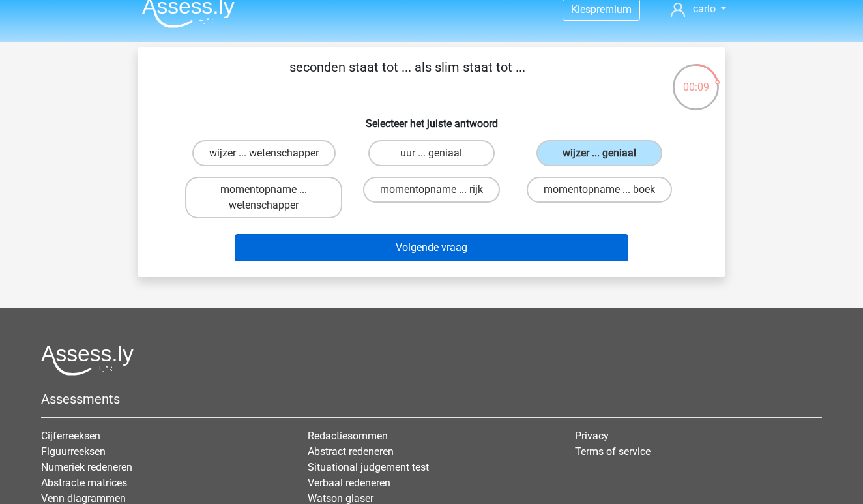
click at [489, 253] on button "Volgende vraag" at bounding box center [432, 247] width 394 height 27
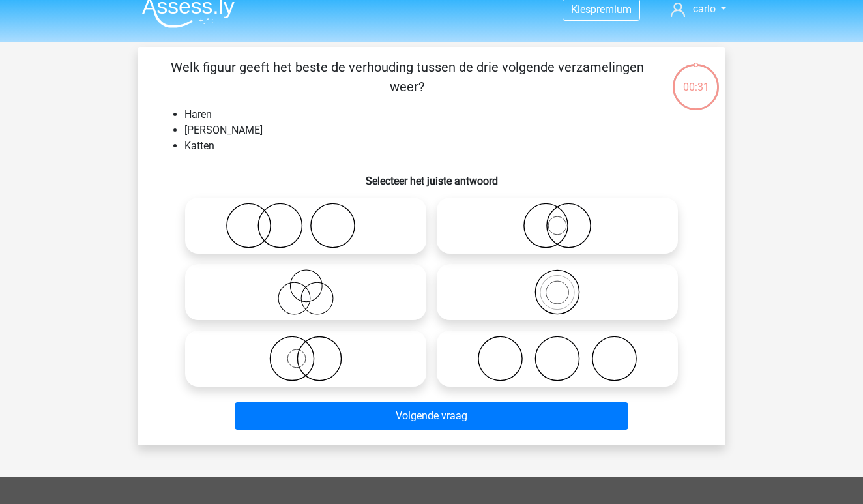
scroll to position [60, 0]
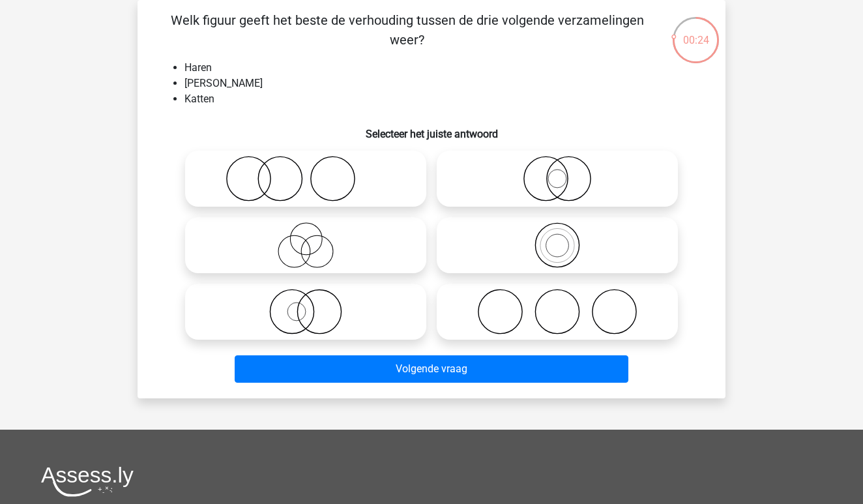
click at [351, 184] on icon at bounding box center [305, 179] width 231 height 46
click at [314, 172] on input "radio" at bounding box center [310, 168] width 8 height 8
radio input "true"
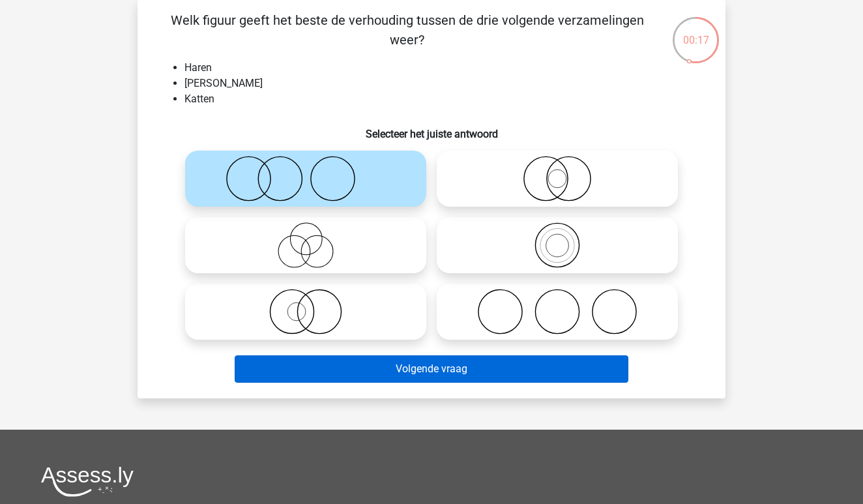
click at [517, 378] on button "Volgende vraag" at bounding box center [432, 368] width 394 height 27
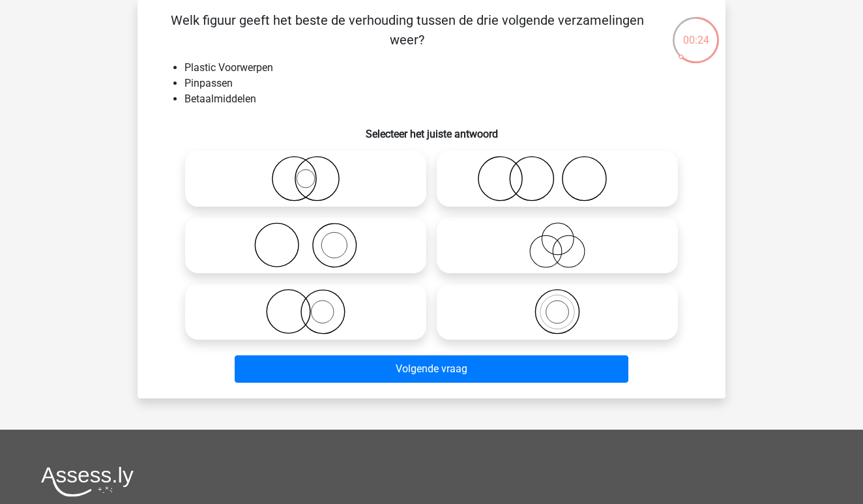
click at [310, 310] on circle at bounding box center [289, 312] width 44 height 44
click at [310, 305] on input "radio" at bounding box center [310, 301] width 8 height 8
radio input "true"
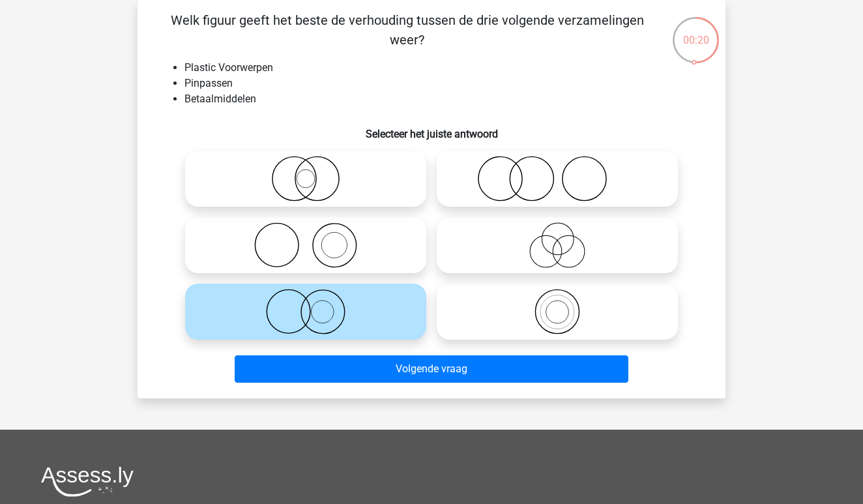
click at [314, 241] on circle at bounding box center [335, 246] width 44 height 44
click at [314, 239] on input "radio" at bounding box center [310, 234] width 8 height 8
radio input "true"
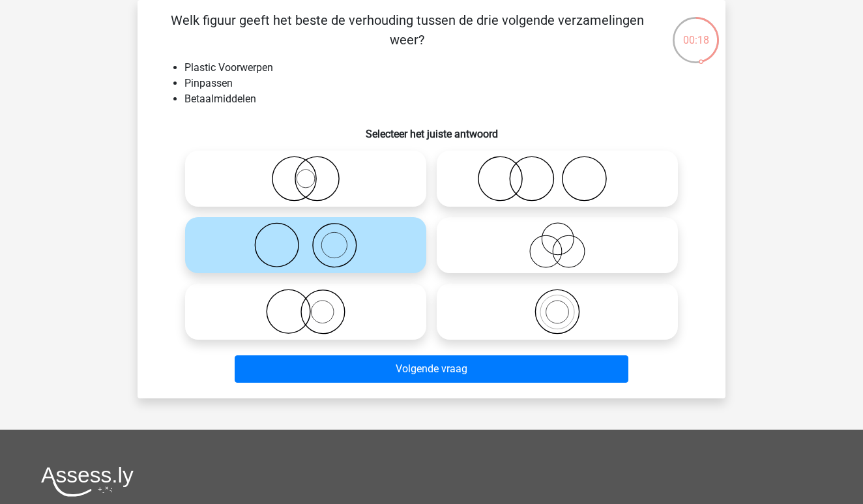
click at [321, 312] on icon at bounding box center [305, 312] width 231 height 46
click at [314, 305] on input "radio" at bounding box center [310, 301] width 8 height 8
radio input "true"
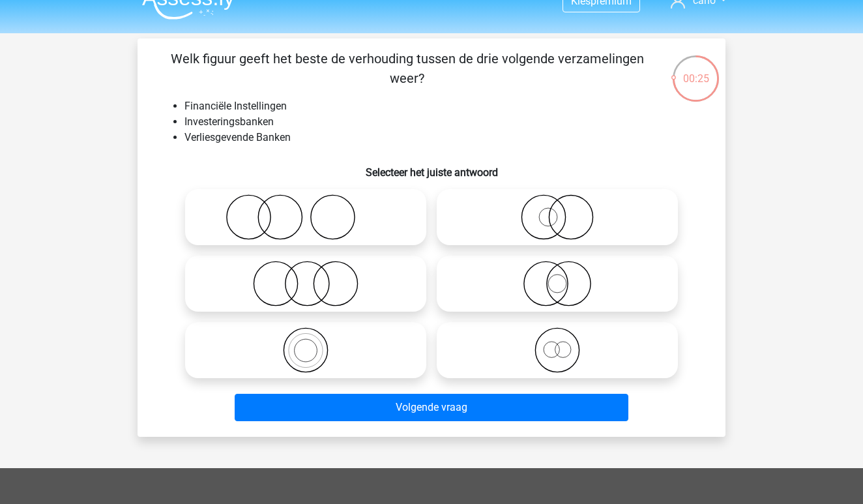
scroll to position [25, 0]
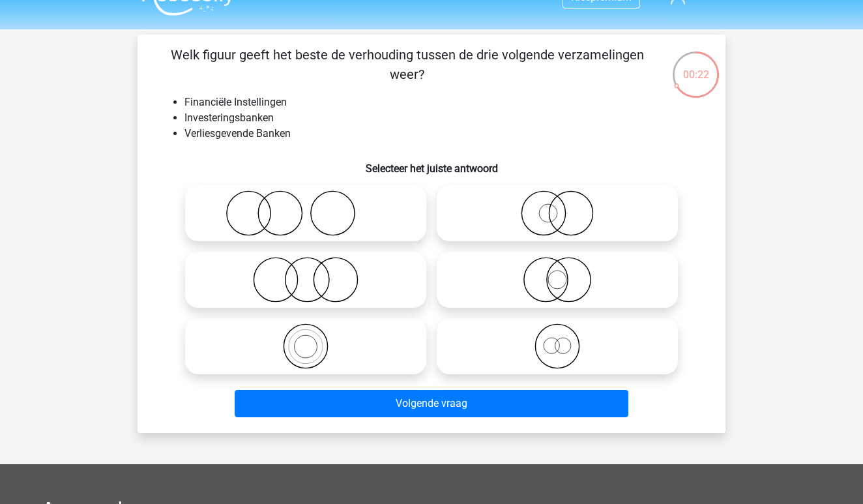
click at [523, 331] on icon at bounding box center [557, 346] width 231 height 46
click at [557, 331] on input "radio" at bounding box center [561, 335] width 8 height 8
radio input "true"
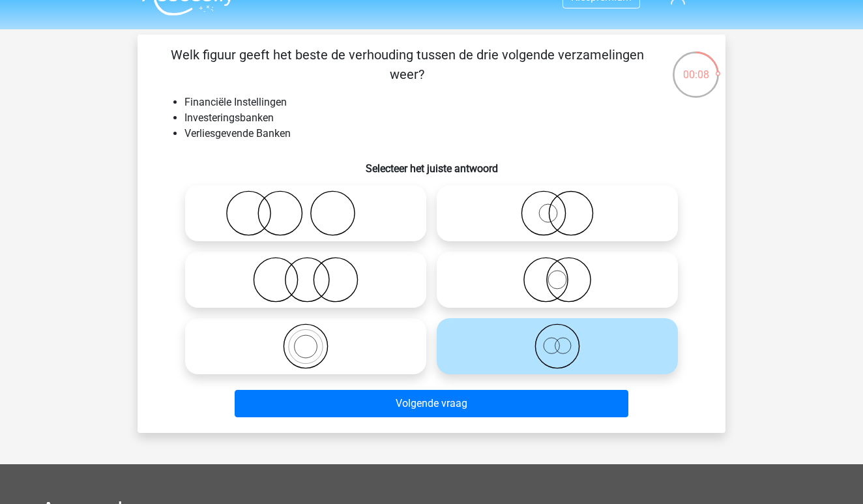
click at [497, 232] on icon at bounding box center [557, 213] width 231 height 46
click at [557, 207] on input "radio" at bounding box center [561, 202] width 8 height 8
radio input "true"
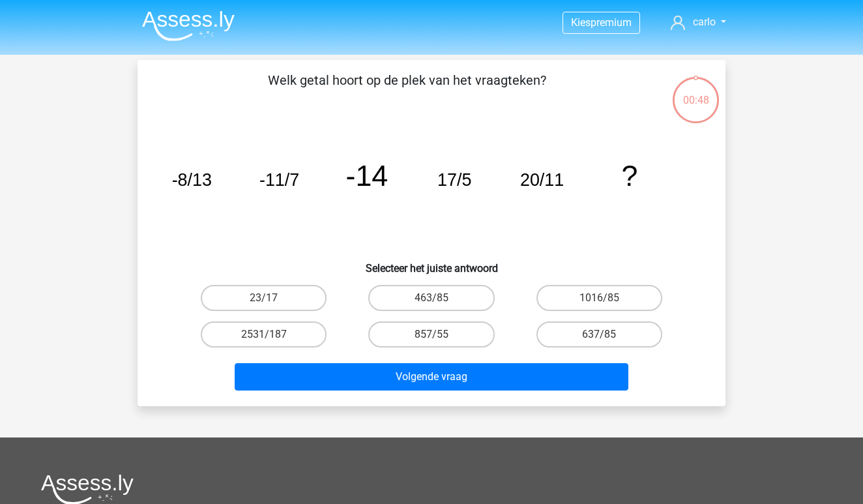
scroll to position [25, 0]
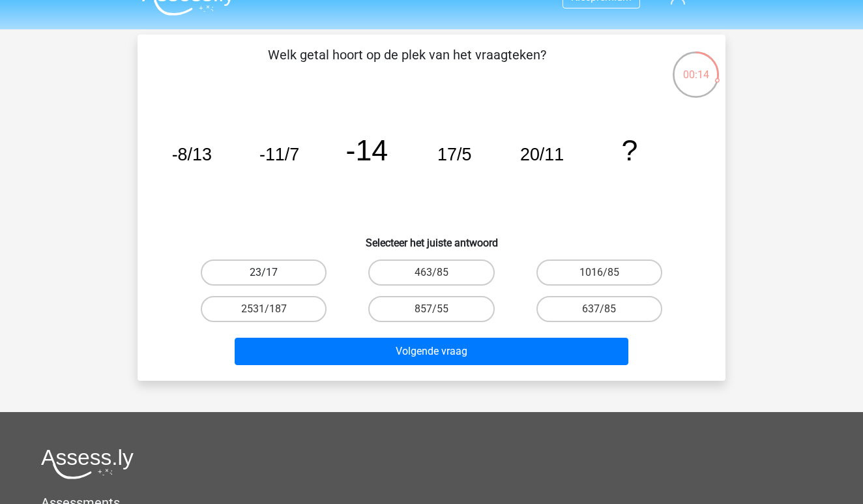
click at [298, 272] on label "23/17" at bounding box center [264, 272] width 126 height 26
click at [272, 272] on input "23/17" at bounding box center [268, 276] width 8 height 8
radio input "true"
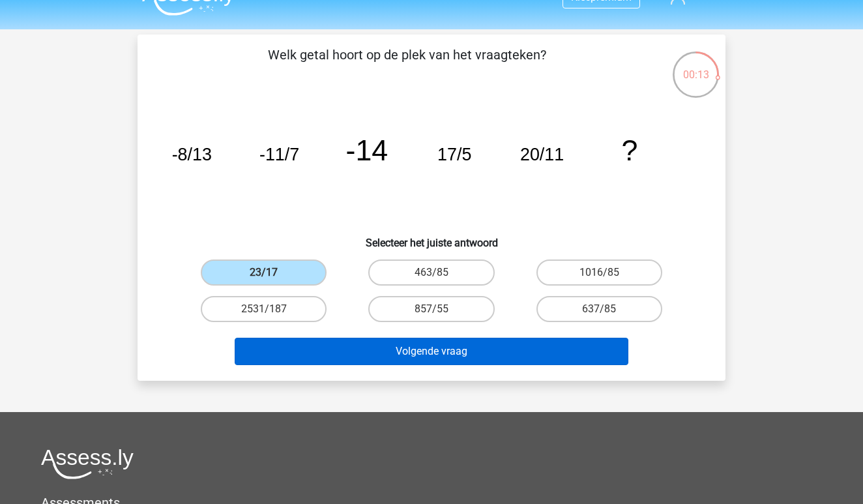
click at [439, 350] on button "Volgende vraag" at bounding box center [432, 351] width 394 height 27
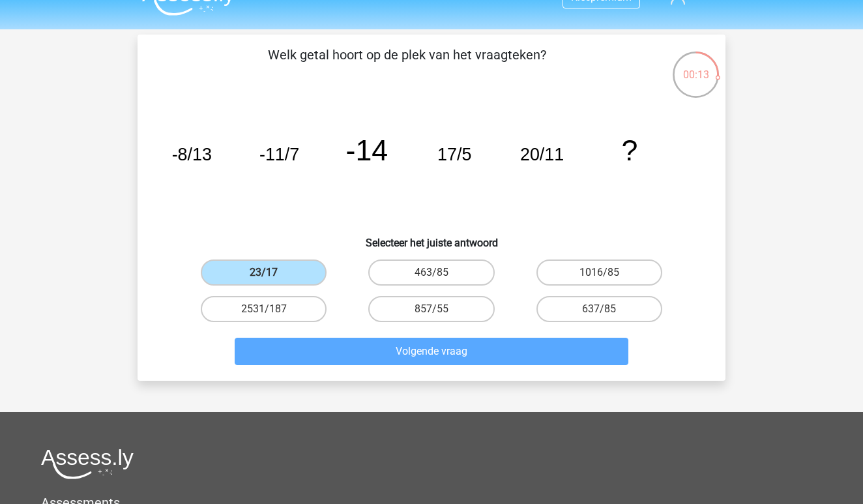
scroll to position [60, 0]
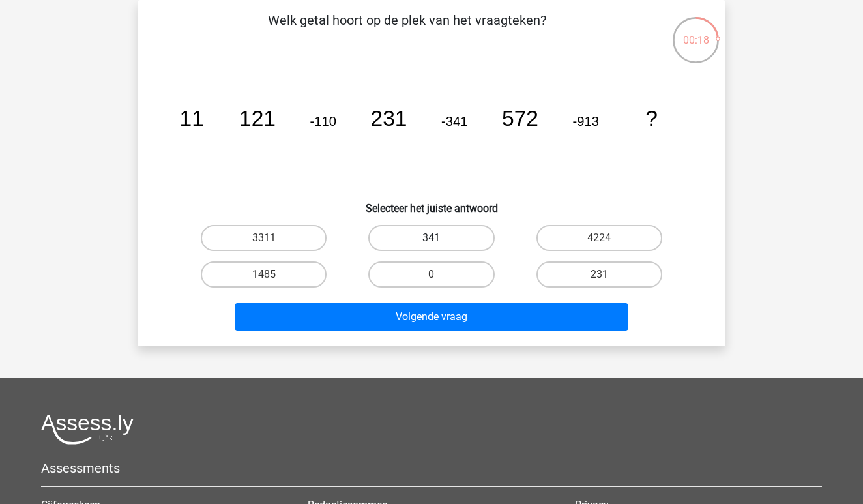
click at [469, 236] on label "341" at bounding box center [431, 238] width 126 height 26
click at [440, 238] on input "341" at bounding box center [436, 242] width 8 height 8
radio input "true"
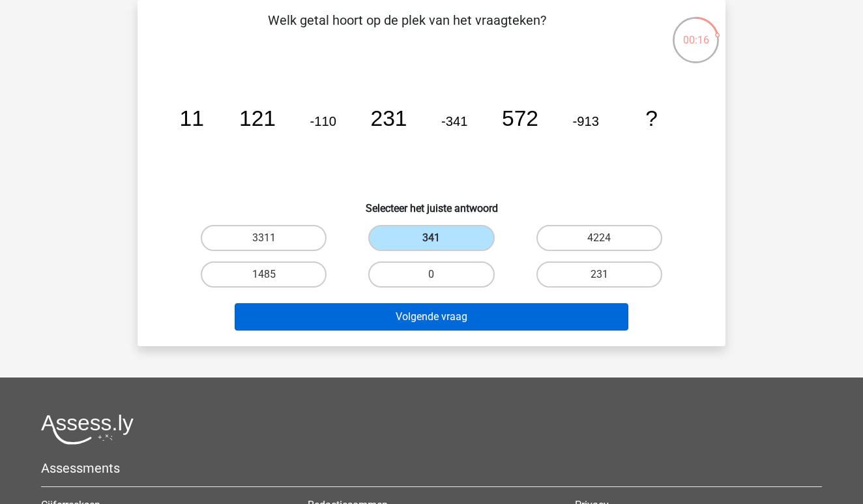
click at [530, 318] on button "Volgende vraag" at bounding box center [432, 316] width 394 height 27
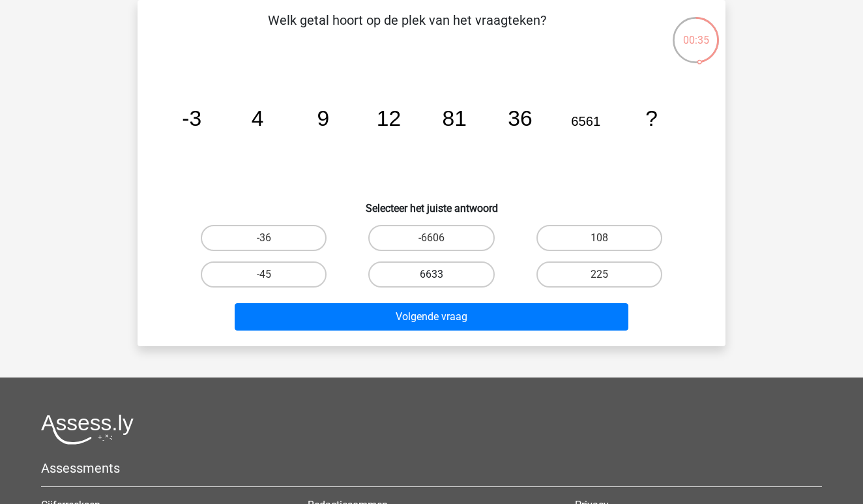
click at [452, 276] on label "6633" at bounding box center [431, 274] width 126 height 26
click at [440, 276] on input "6633" at bounding box center [436, 278] width 8 height 8
radio input "true"
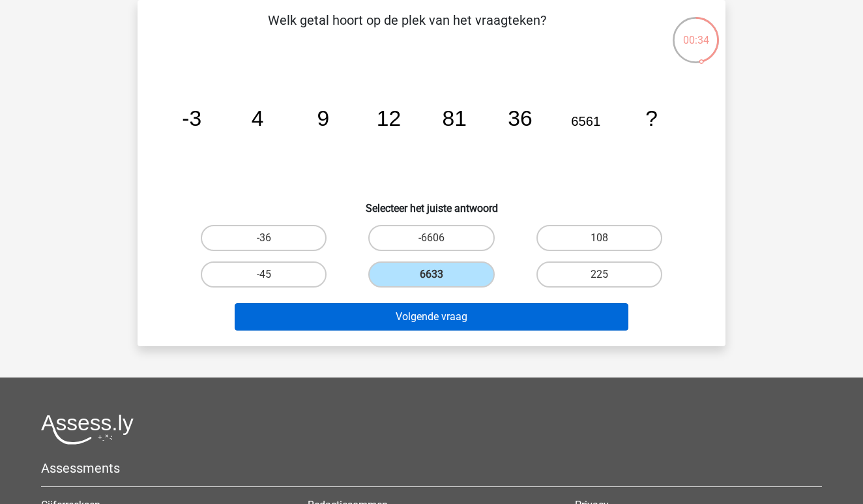
click at [445, 315] on button "Volgende vraag" at bounding box center [432, 316] width 394 height 27
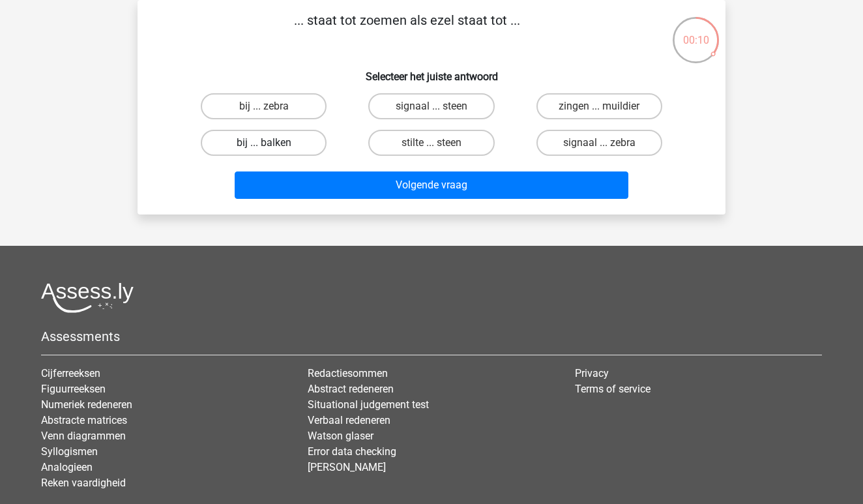
click at [289, 143] on label "bij ... balken" at bounding box center [264, 143] width 126 height 26
click at [272, 143] on input "bij ... balken" at bounding box center [268, 147] width 8 height 8
radio input "true"
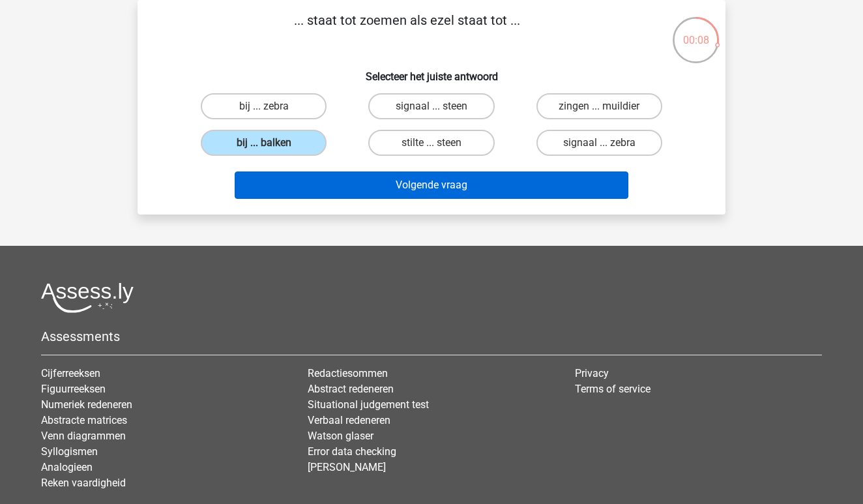
click at [430, 194] on button "Volgende vraag" at bounding box center [432, 184] width 394 height 27
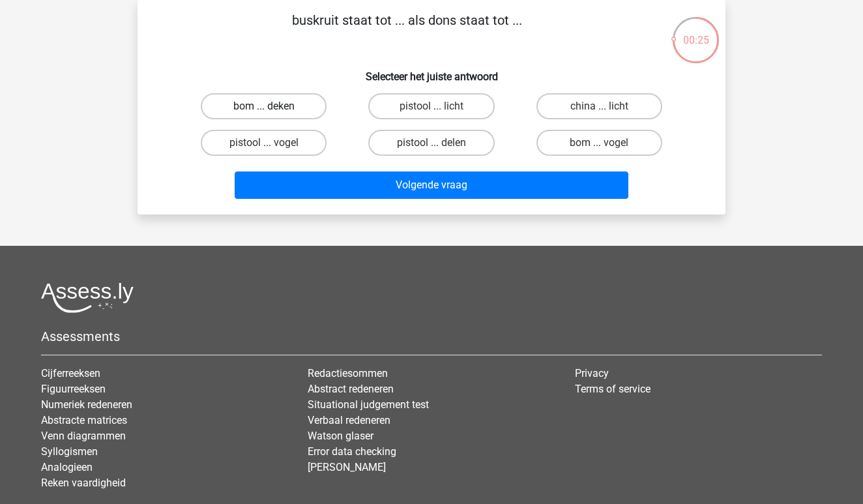
click at [298, 110] on label "bom ... deken" at bounding box center [264, 106] width 126 height 26
click at [272, 110] on input "bom ... deken" at bounding box center [268, 110] width 8 height 8
radio input "true"
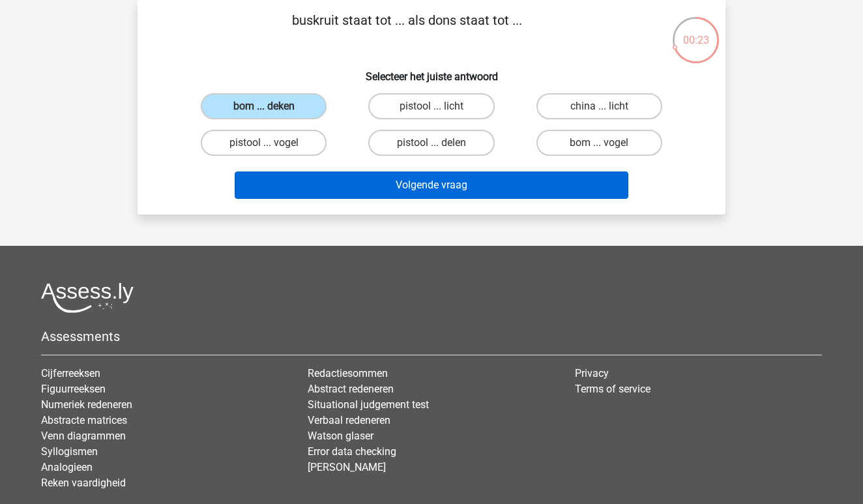
click at [451, 199] on button "Volgende vraag" at bounding box center [432, 184] width 394 height 27
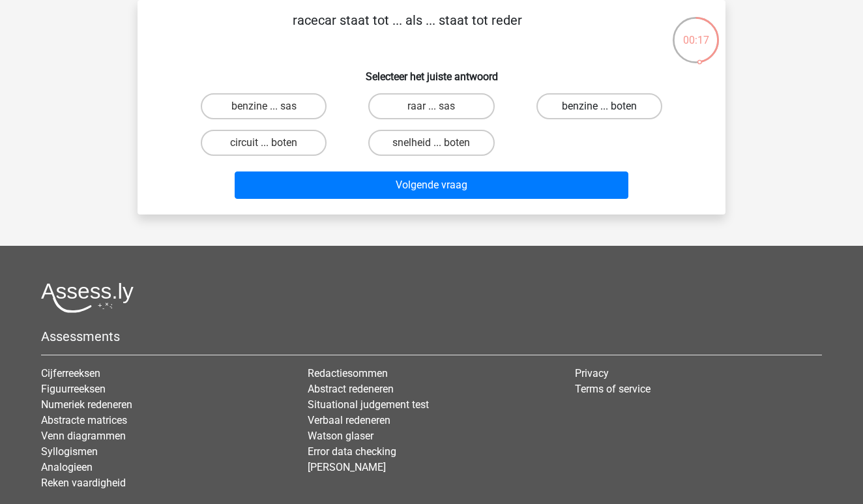
click at [589, 108] on label "benzine ... boten" at bounding box center [599, 106] width 126 height 26
click at [599, 108] on input "benzine ... boten" at bounding box center [603, 110] width 8 height 8
radio input "true"
click at [464, 144] on label "snelheid ... boten" at bounding box center [431, 143] width 126 height 26
click at [440, 144] on input "snelheid ... boten" at bounding box center [436, 147] width 8 height 8
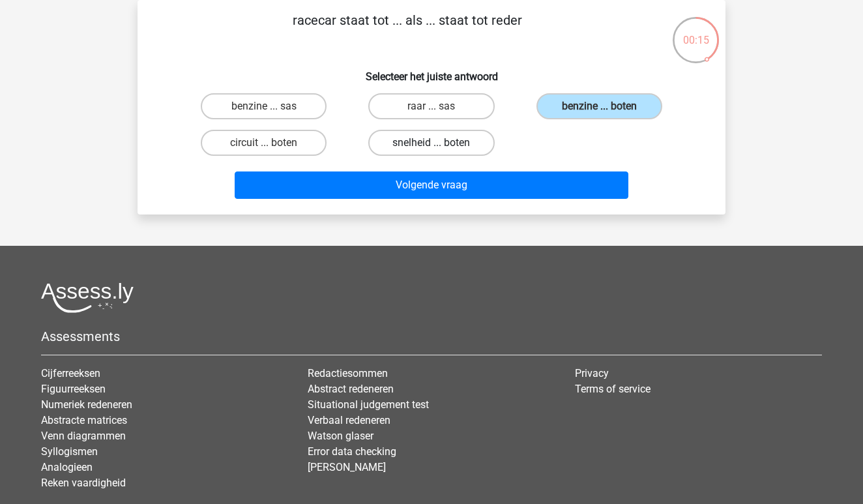
radio input "true"
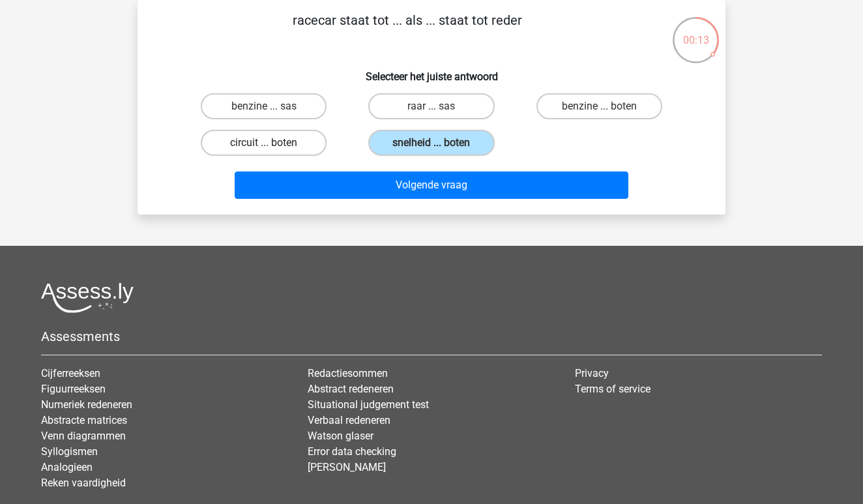
click at [313, 143] on label "circuit ... boten" at bounding box center [264, 143] width 126 height 26
click at [272, 143] on input "circuit ... boten" at bounding box center [268, 147] width 8 height 8
radio input "true"
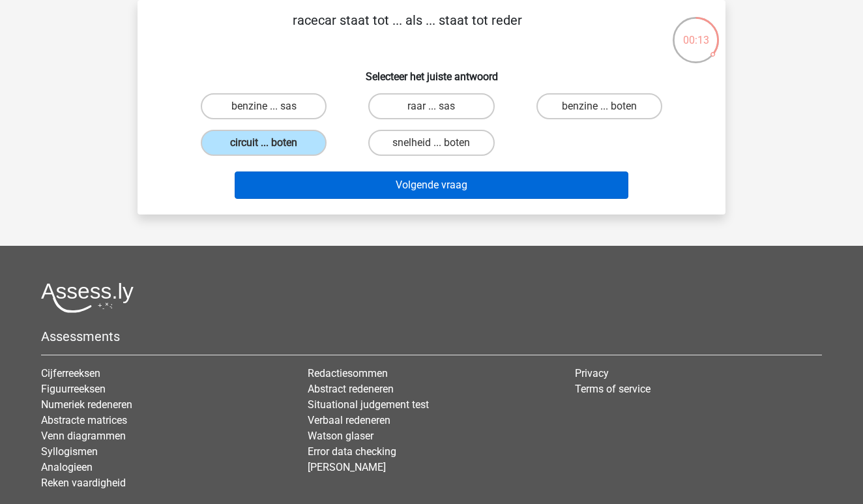
click at [437, 184] on button "Volgende vraag" at bounding box center [432, 184] width 394 height 27
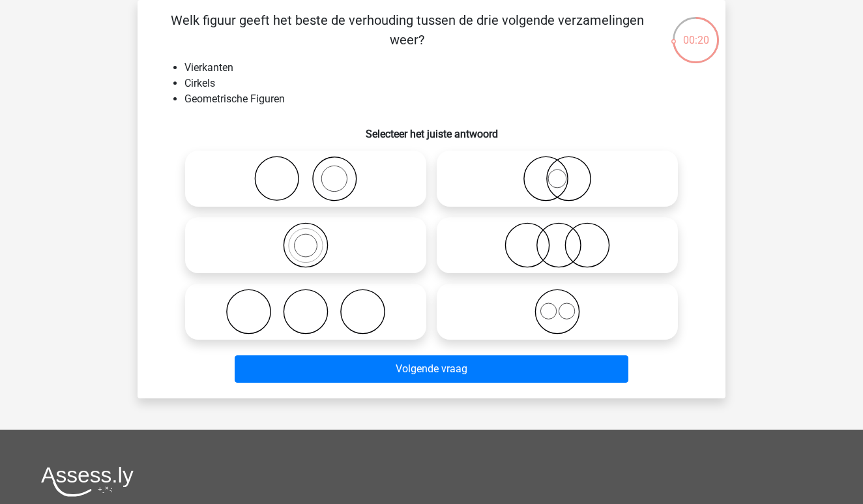
click at [594, 331] on icon at bounding box center [557, 312] width 231 height 46
click at [566, 305] on input "radio" at bounding box center [561, 301] width 8 height 8
radio input "true"
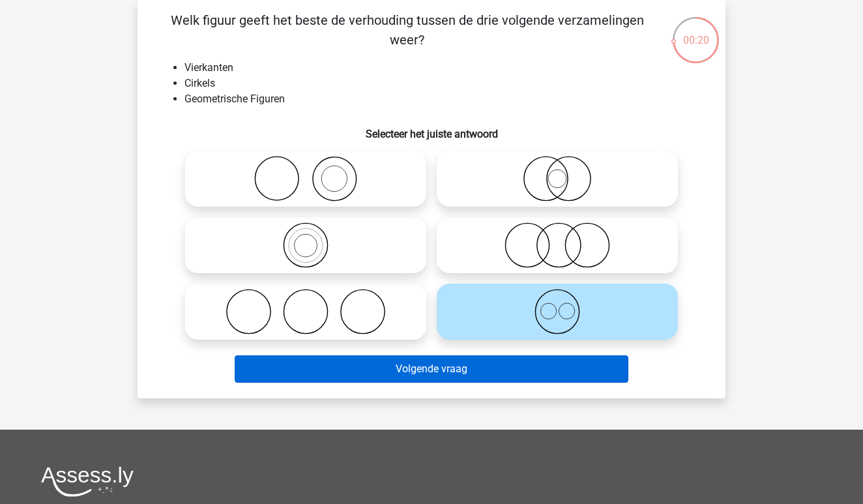
click at [508, 370] on button "Volgende vraag" at bounding box center [432, 368] width 394 height 27
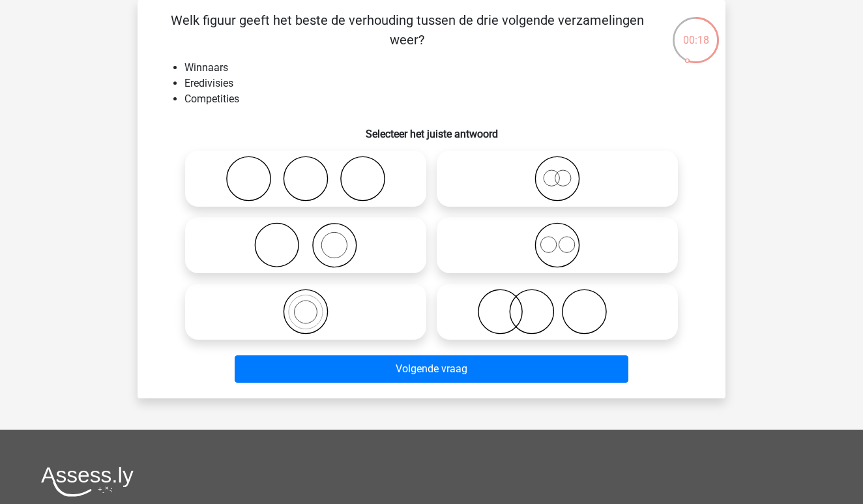
click at [531, 332] on icon at bounding box center [557, 312] width 231 height 46
click at [557, 305] on input "radio" at bounding box center [561, 301] width 8 height 8
radio input "true"
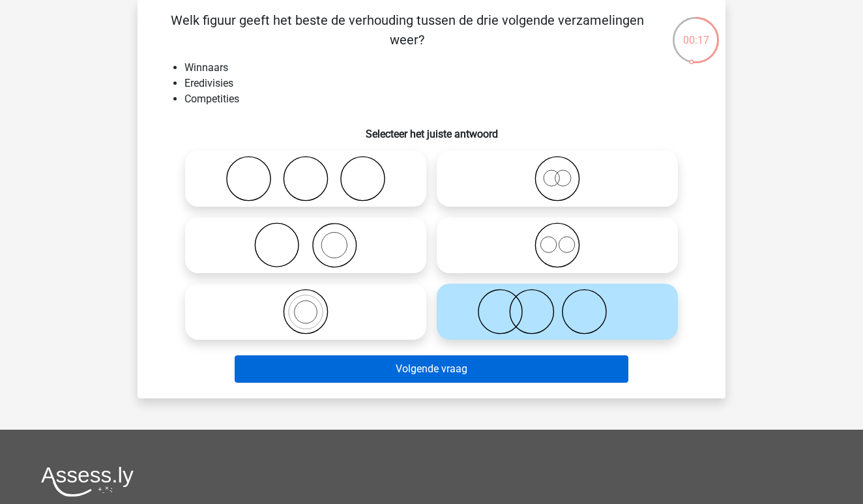
click at [506, 364] on button "Volgende vraag" at bounding box center [432, 368] width 394 height 27
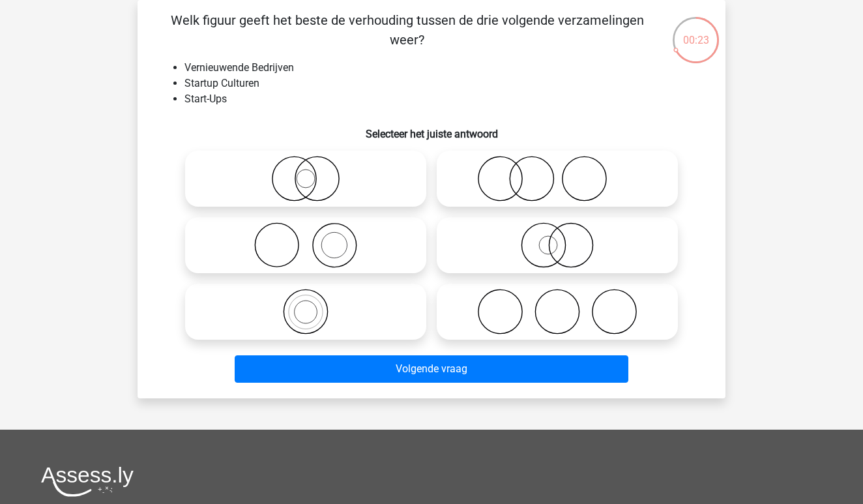
click at [521, 181] on icon at bounding box center [557, 179] width 231 height 46
click at [557, 172] on input "radio" at bounding box center [561, 168] width 8 height 8
radio input "true"
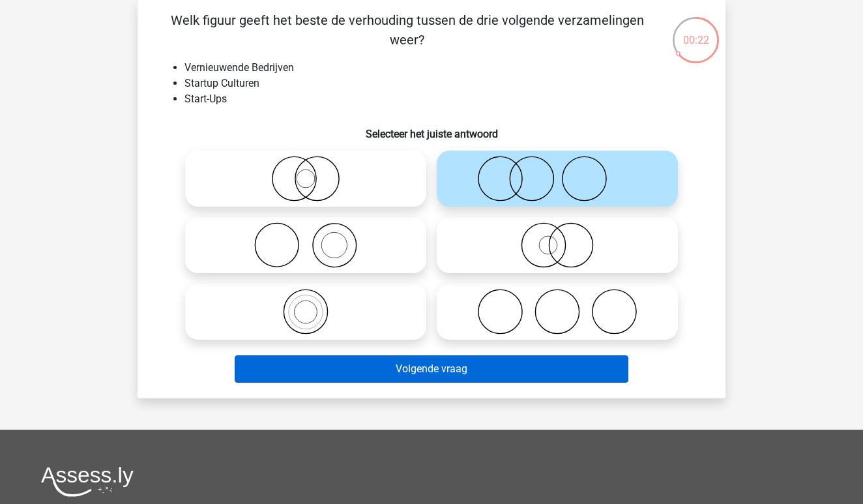
click at [451, 360] on button "Volgende vraag" at bounding box center [432, 368] width 394 height 27
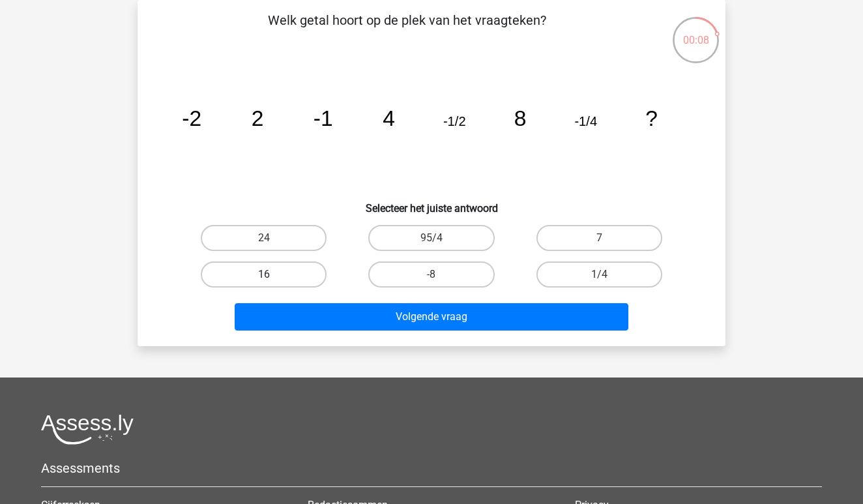
click at [265, 284] on label "16" at bounding box center [264, 274] width 126 height 26
click at [265, 283] on input "16" at bounding box center [268, 278] width 8 height 8
radio input "true"
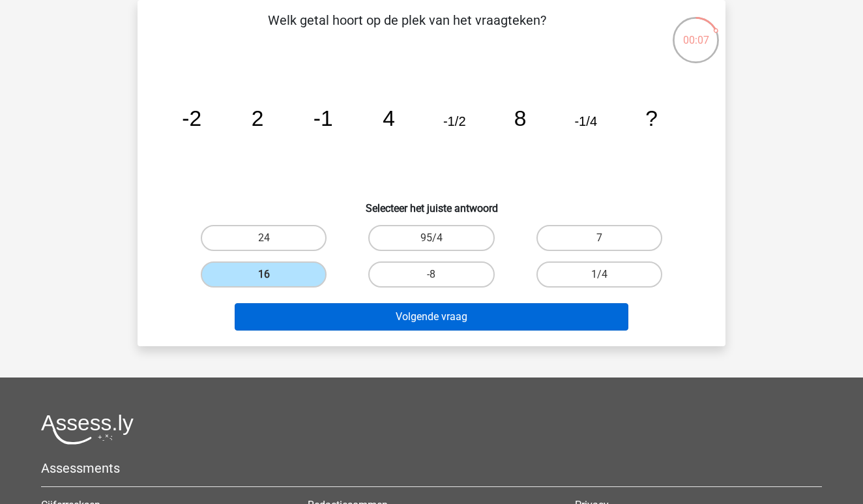
click at [370, 317] on button "Volgende vraag" at bounding box center [432, 316] width 394 height 27
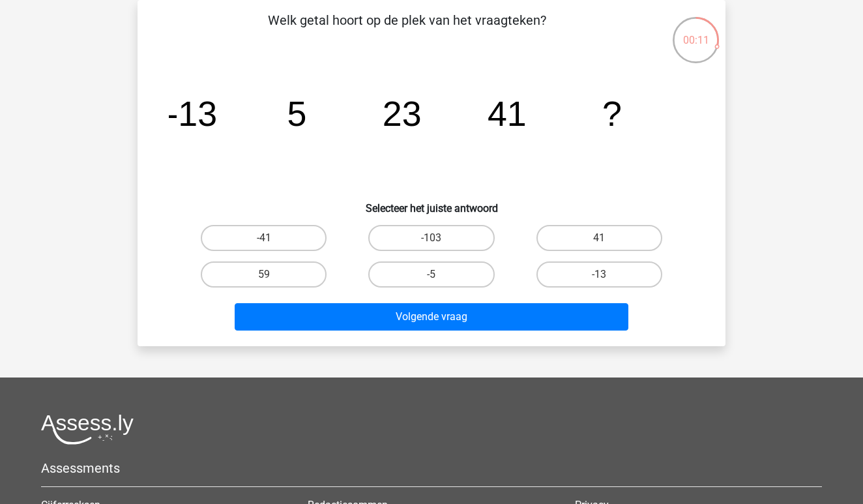
click at [286, 259] on div "59" at bounding box center [264, 274] width 168 height 37
click at [282, 275] on label "59" at bounding box center [264, 274] width 126 height 26
click at [272, 275] on input "59" at bounding box center [268, 278] width 8 height 8
radio input "true"
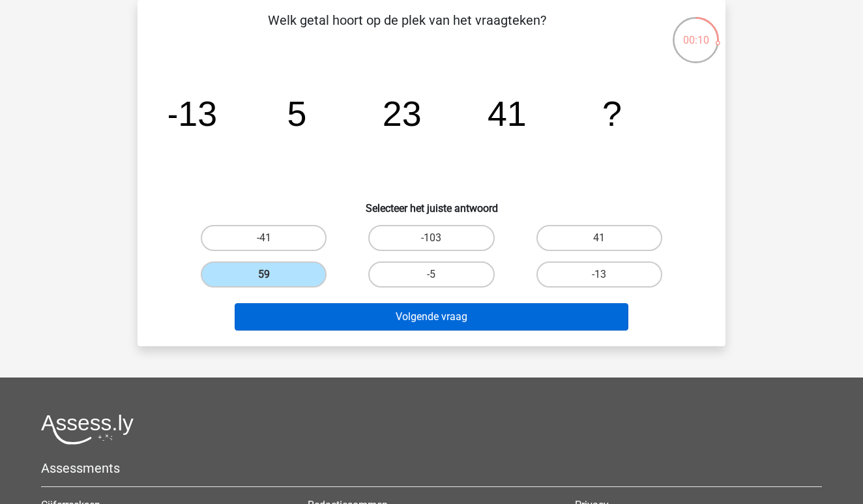
click at [396, 316] on button "Volgende vraag" at bounding box center [432, 316] width 394 height 27
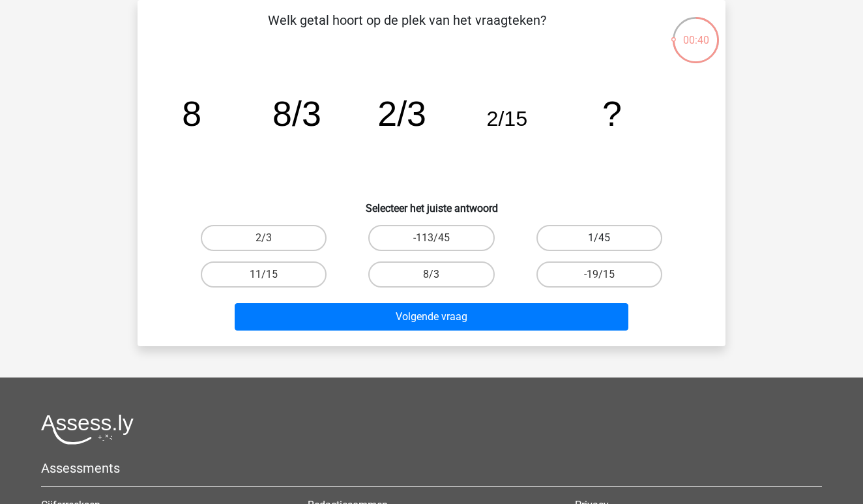
click at [600, 237] on label "1/45" at bounding box center [599, 238] width 126 height 26
click at [600, 238] on input "1/45" at bounding box center [603, 242] width 8 height 8
radio input "true"
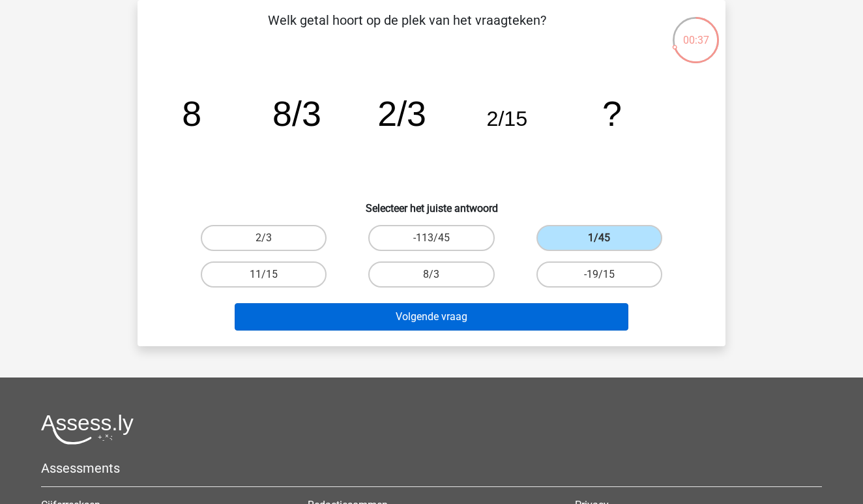
click at [512, 320] on button "Volgende vraag" at bounding box center [432, 316] width 394 height 27
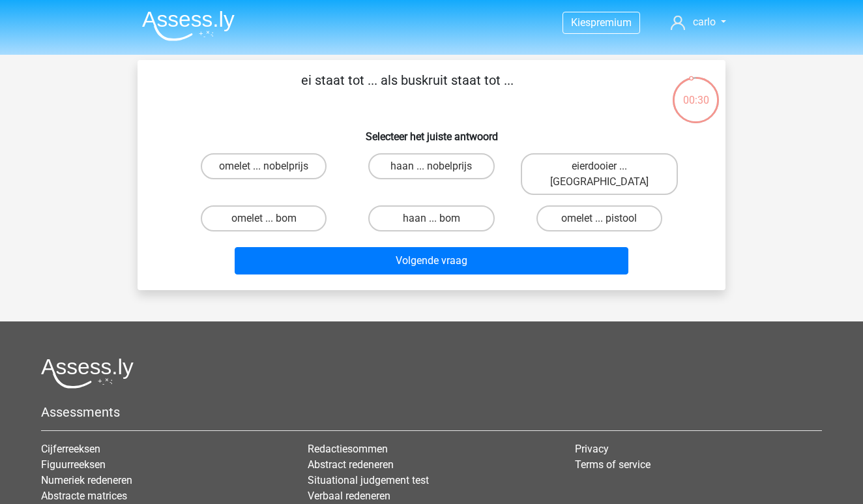
scroll to position [0, 0]
click at [435, 218] on input "haan ... bom" at bounding box center [436, 222] width 8 height 8
radio input "true"
click at [304, 205] on label "omelet ... bom" at bounding box center [264, 218] width 126 height 26
click at [272, 218] on input "omelet ... bom" at bounding box center [268, 222] width 8 height 8
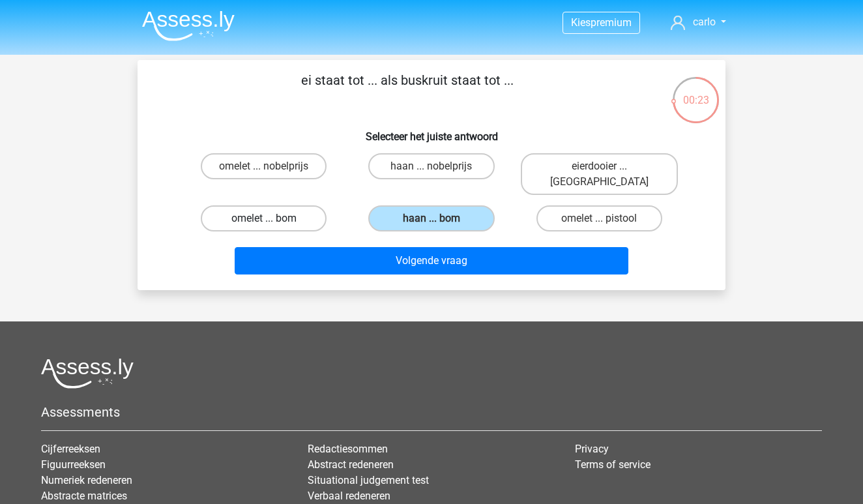
radio input "true"
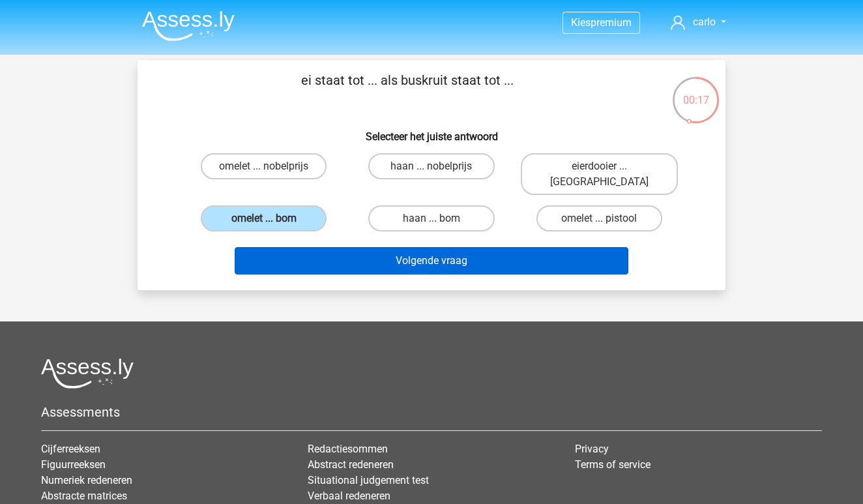
click at [529, 248] on button "Volgende vraag" at bounding box center [432, 260] width 394 height 27
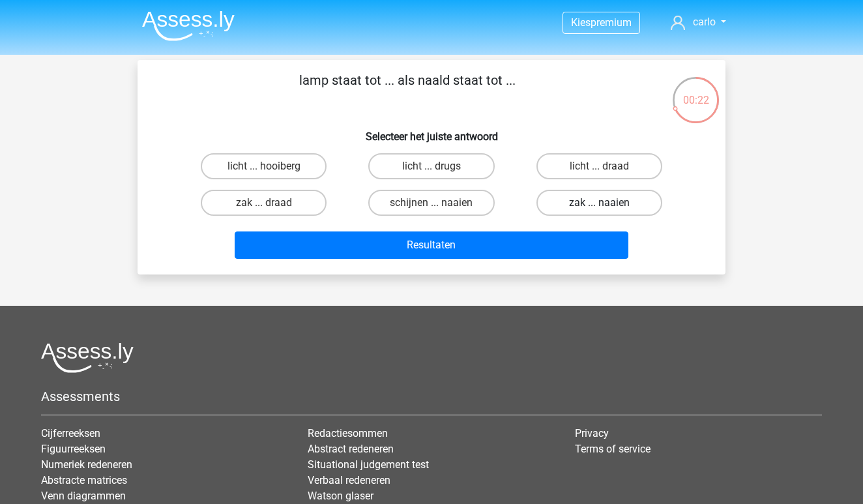
click at [577, 206] on label "zak ... naaien" at bounding box center [599, 203] width 126 height 26
click at [599, 206] on input "zak ... naaien" at bounding box center [603, 207] width 8 height 8
radio input "true"
click at [578, 171] on label "licht ... draad" at bounding box center [599, 166] width 126 height 26
click at [599, 171] on input "licht ... draad" at bounding box center [603, 170] width 8 height 8
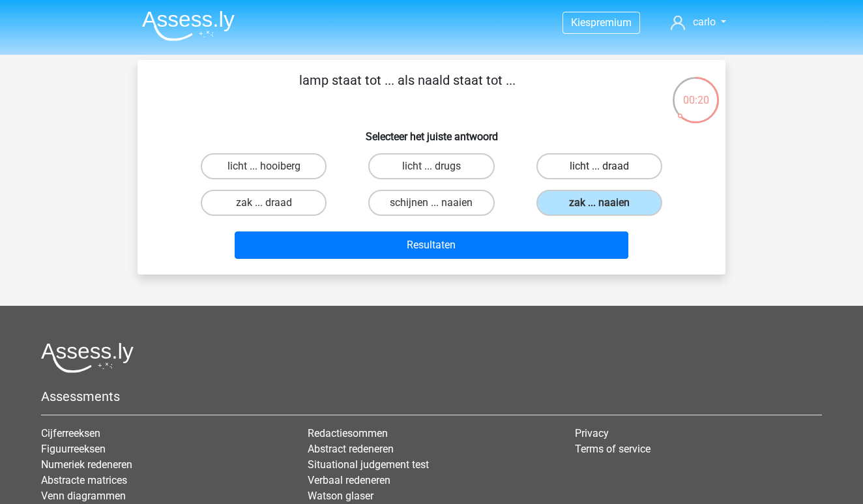
radio input "true"
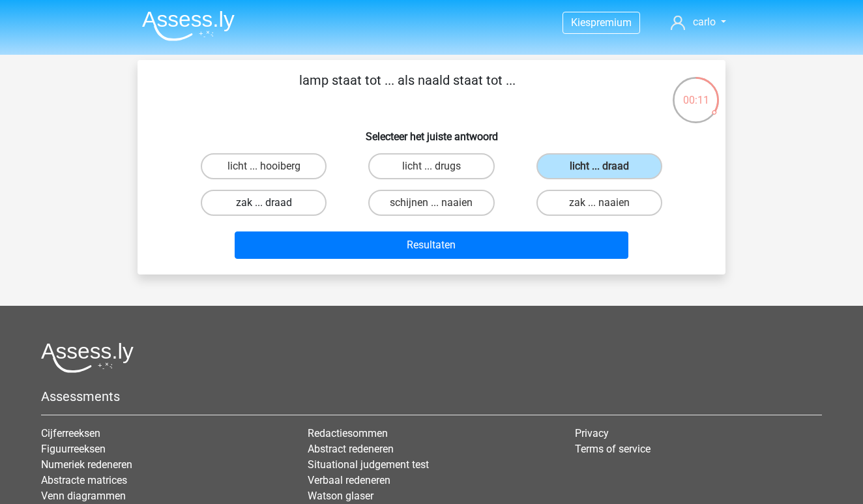
click at [293, 199] on label "zak ... draad" at bounding box center [264, 203] width 126 height 26
click at [272, 203] on input "zak ... draad" at bounding box center [268, 207] width 8 height 8
radio input "true"
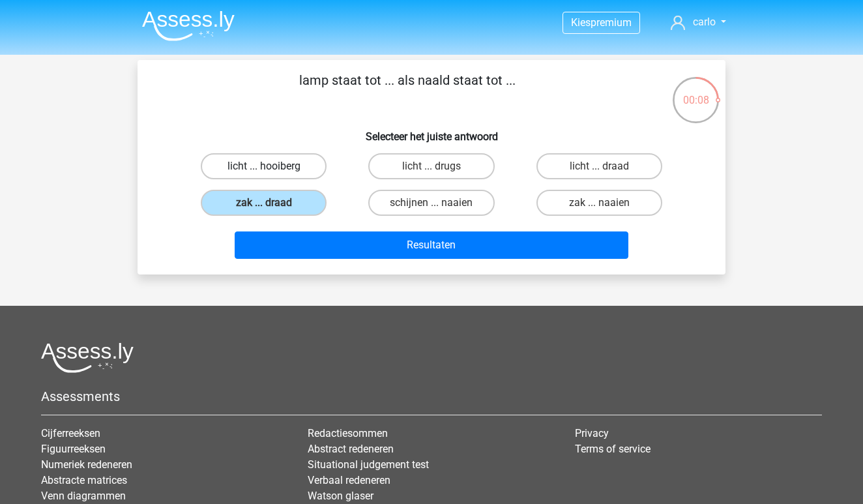
click at [299, 162] on label "licht ... hooiberg" at bounding box center [264, 166] width 126 height 26
click at [272, 166] on input "licht ... hooiberg" at bounding box center [268, 170] width 8 height 8
radio input "true"
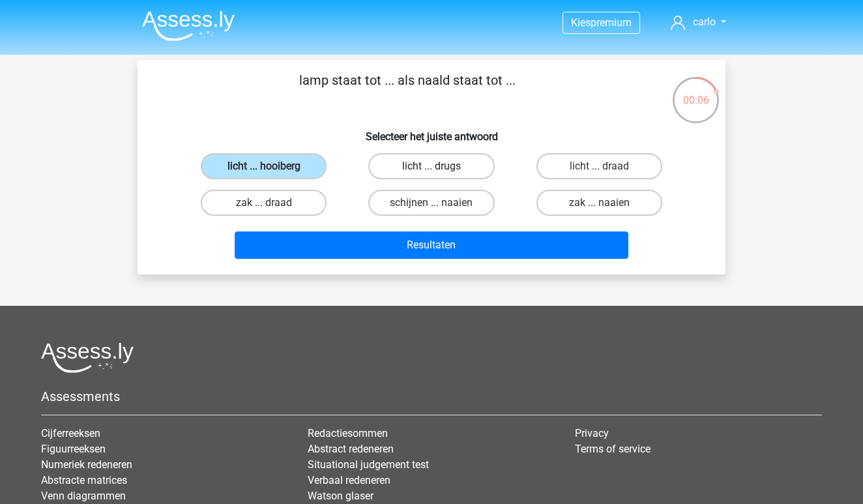
click at [437, 164] on label "licht ... drugs" at bounding box center [431, 166] width 126 height 26
click at [437, 166] on input "licht ... drugs" at bounding box center [436, 170] width 8 height 8
radio input "true"
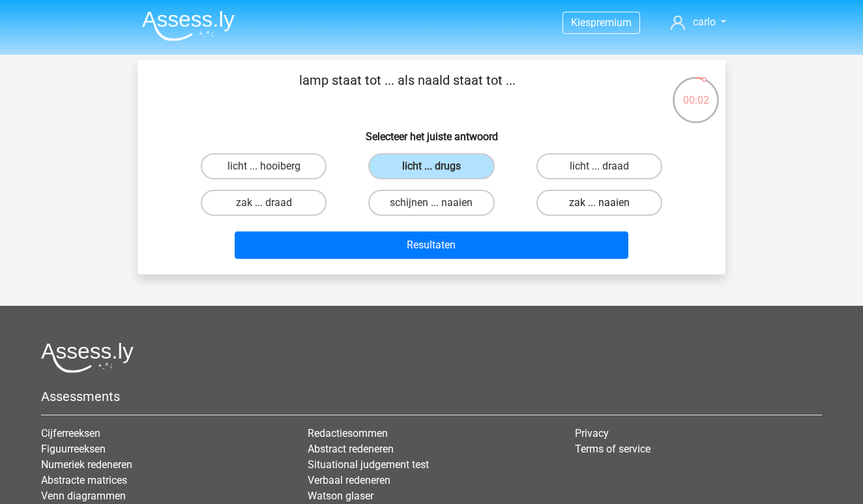
click at [574, 204] on label "zak ... naaien" at bounding box center [599, 203] width 126 height 26
click at [599, 204] on input "zak ... naaien" at bounding box center [603, 207] width 8 height 8
radio input "true"
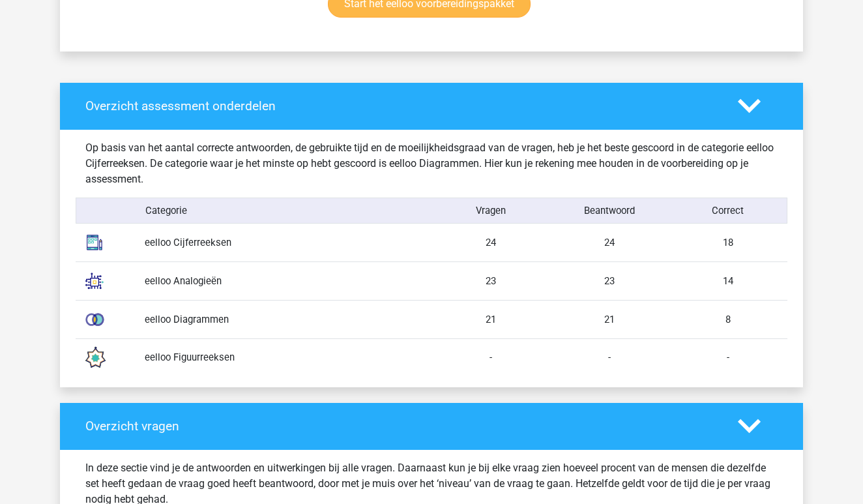
scroll to position [947, 0]
